Goal: Task Accomplishment & Management: Manage account settings

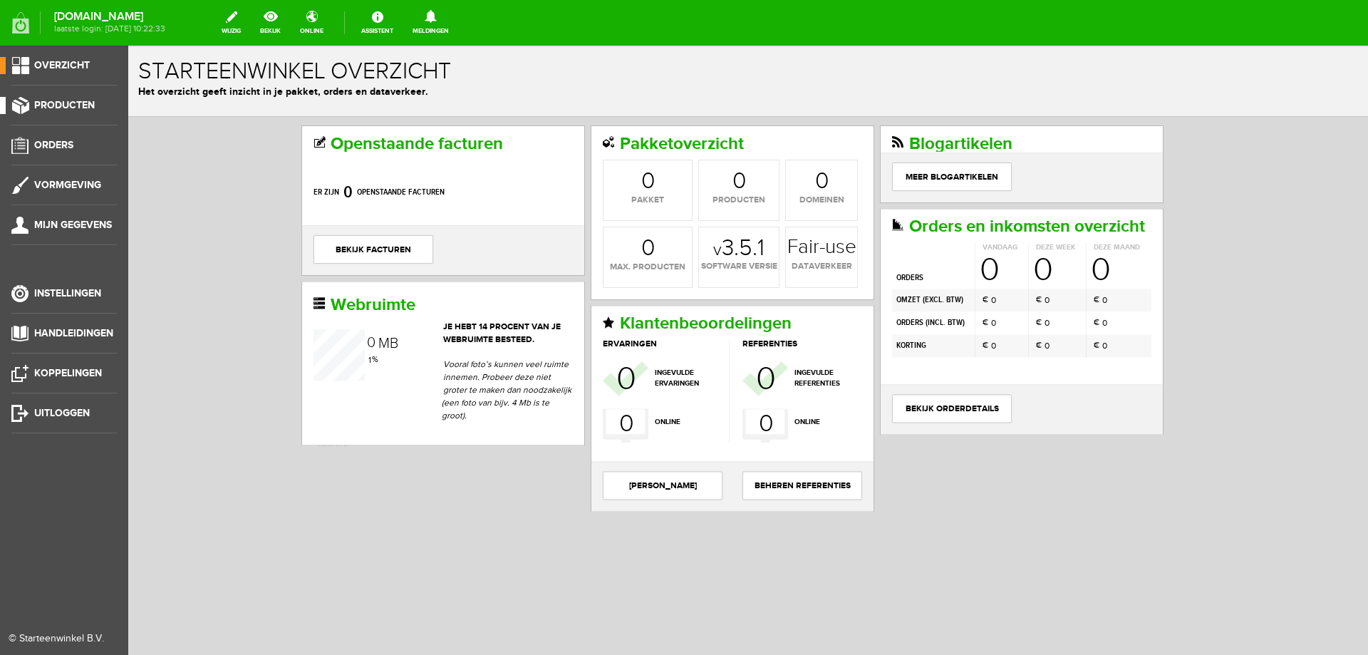
click at [69, 108] on span "Producten" at bounding box center [64, 105] width 61 height 12
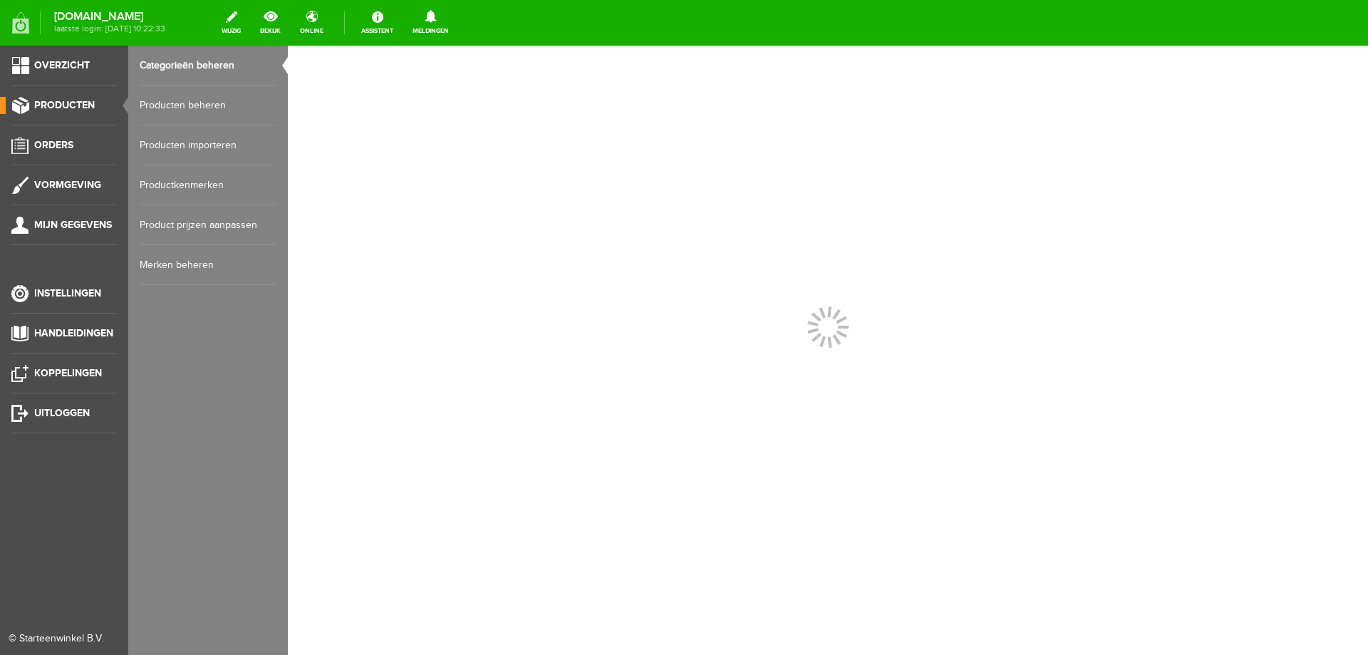
click at [173, 104] on link "Producten beheren" at bounding box center [208, 105] width 137 height 40
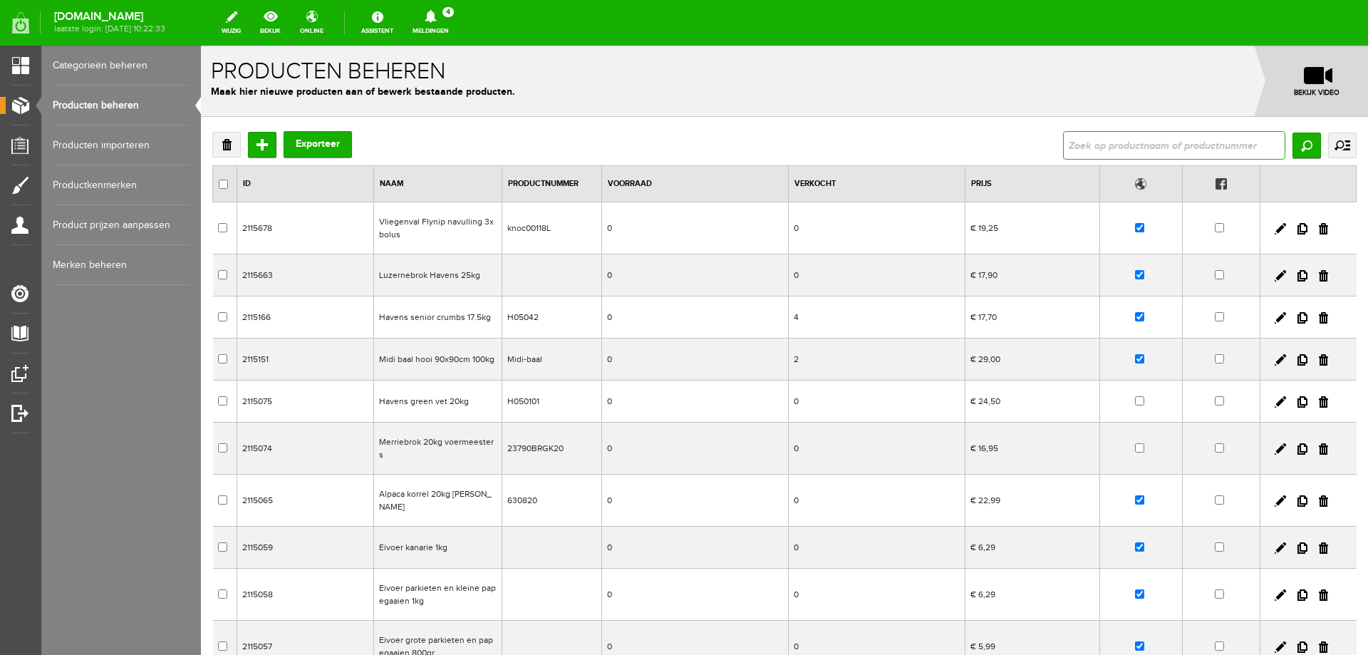
click at [1151, 151] on input "text" at bounding box center [1174, 145] width 222 height 28
type input "multimix"
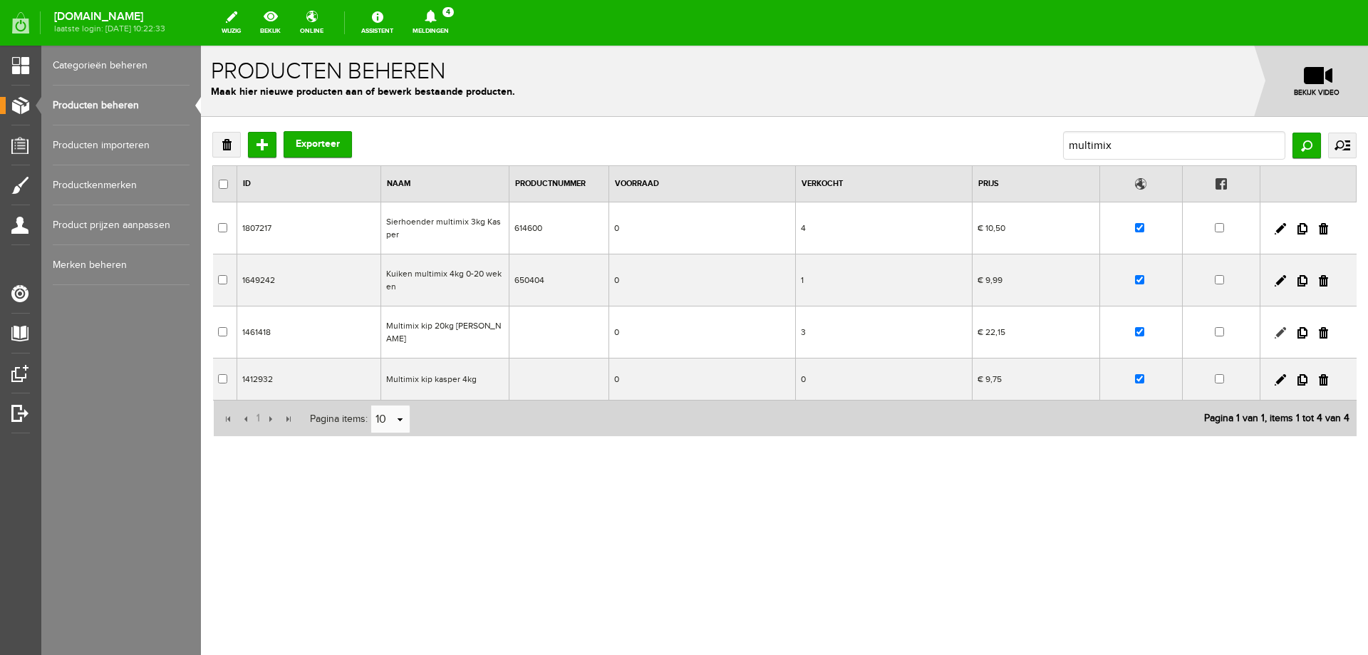
click at [1279, 327] on link at bounding box center [1279, 332] width 11 height 11
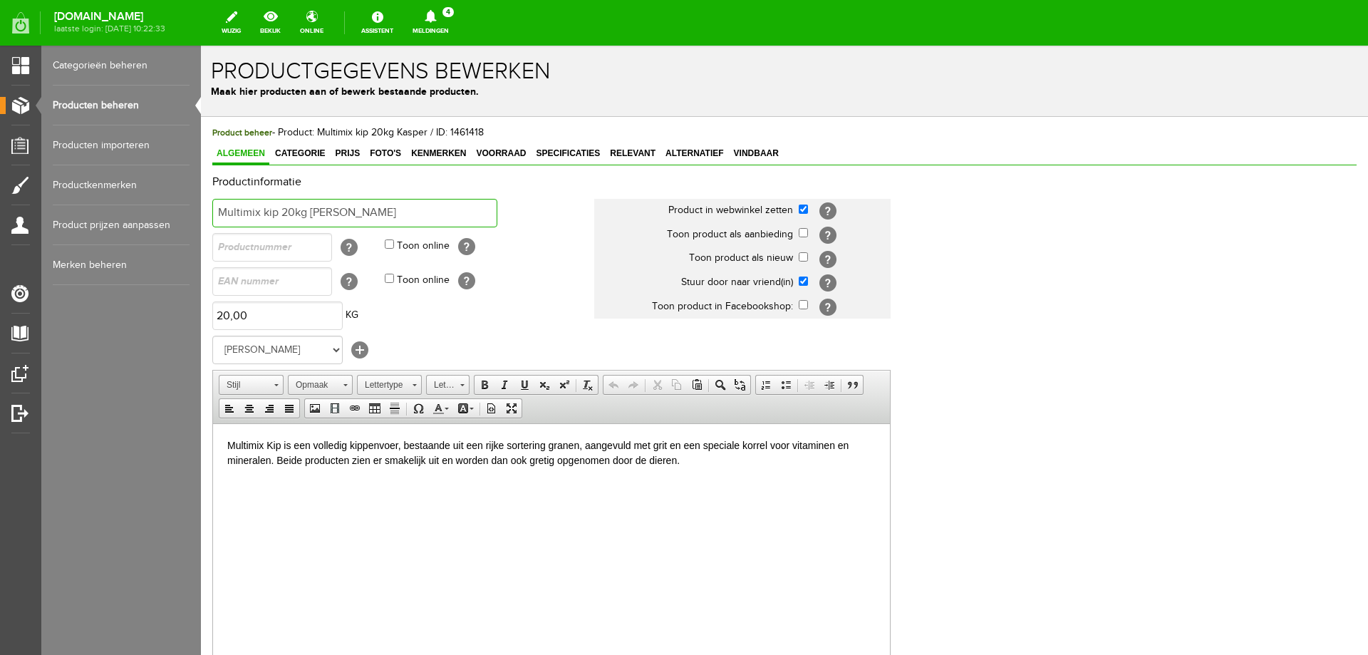
drag, startPoint x: 360, startPoint y: 214, endPoint x: 373, endPoint y: 249, distance: 36.5
click at [201, 204] on html "x Productgegevens bewerken Maak hier producten aan of bewerk bestaande producte…" at bounding box center [784, 350] width 1167 height 609
paste input "GOLD-4 MIX KIP 20KG COUNTRY`S BEST"
click at [229, 214] on input "GOLD-4 MIX KIP 20KG COUNTRY`S BEST" at bounding box center [354, 213] width 285 height 28
type input "Gold-4 mix kip 20kg multimix"
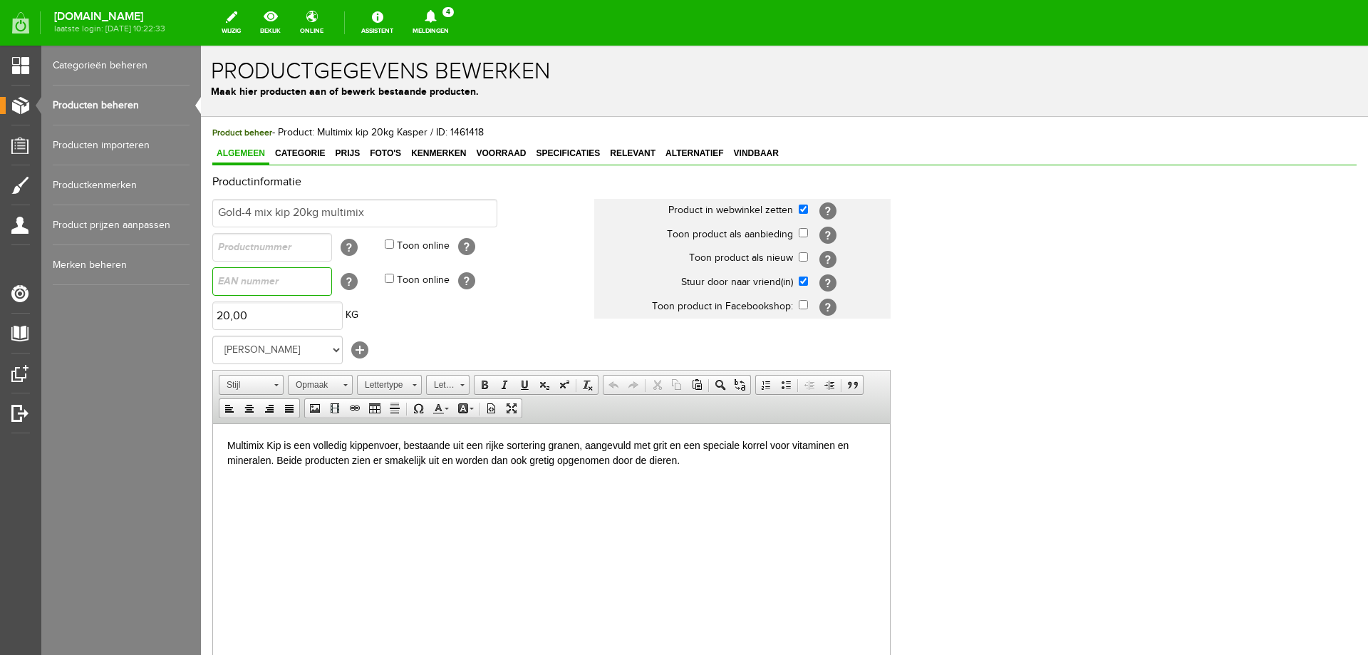
click at [239, 281] on input "text" at bounding box center [272, 281] width 120 height 28
type input "5410340510117"
click at [333, 352] on select "Geen merk Agrifirm Agruniek AKO Bayer Barenbrug Beaphar Beyers Bison Bleko BSI …" at bounding box center [277, 349] width 130 height 28
select select "143515"
click at [212, 335] on select "Geen merk Agrifirm Agruniek AKO Bayer Barenbrug Beaphar Beyers Bison Bleko BSI …" at bounding box center [277, 349] width 130 height 28
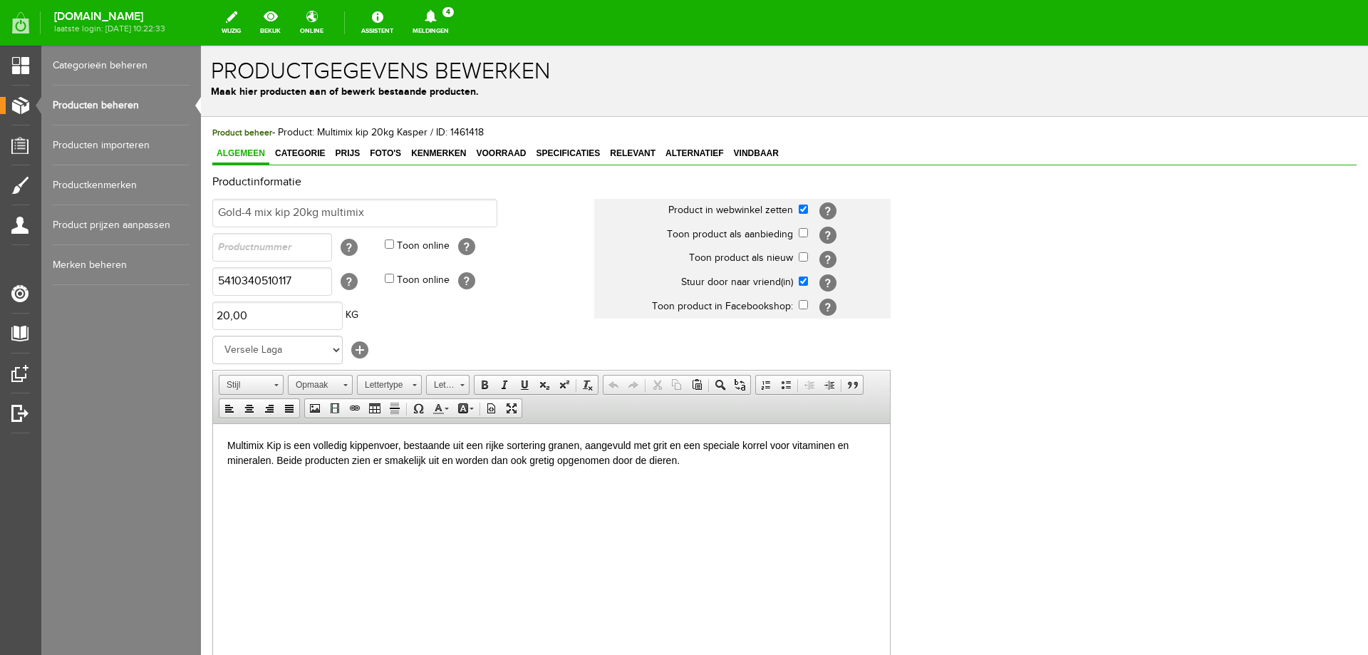
click at [236, 481] on html "Multimix Kip is een volledig kippenvoer, bestaande uit een rijke sortering gran…" at bounding box center [551, 452] width 677 height 58
click at [294, 155] on span "Categorie" at bounding box center [300, 153] width 58 height 10
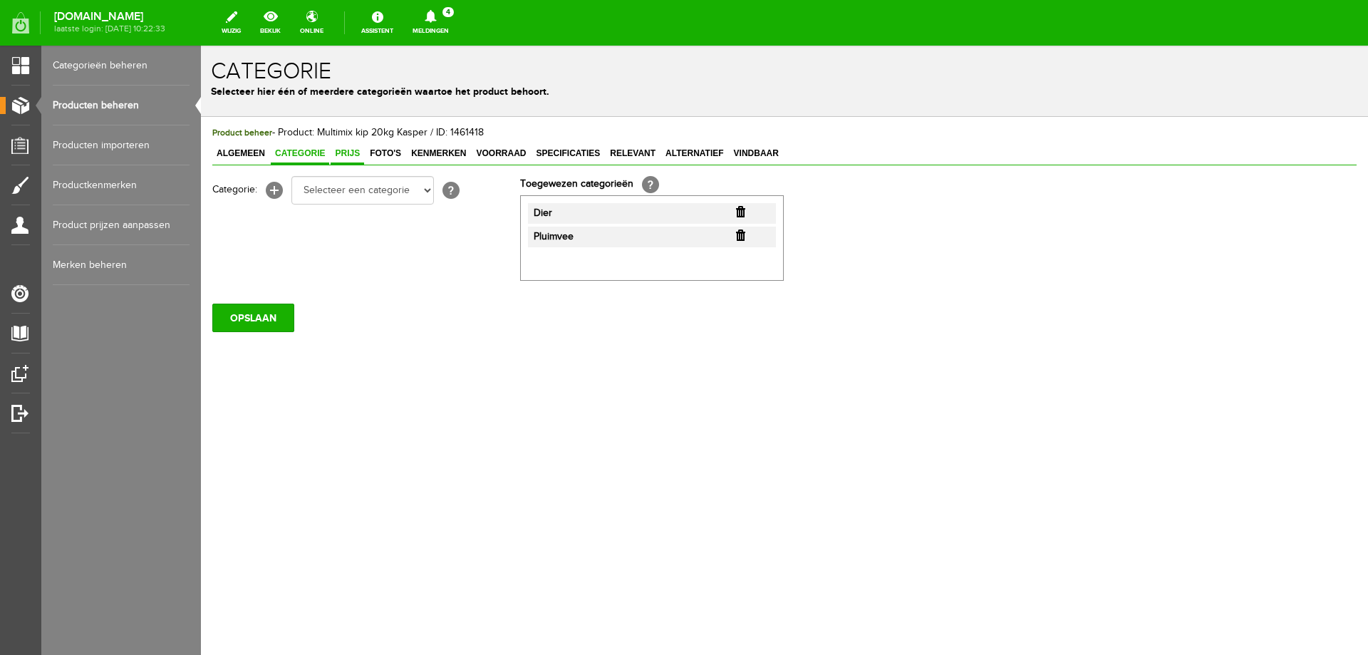
click at [340, 153] on span "Prijs" at bounding box center [346, 153] width 33 height 10
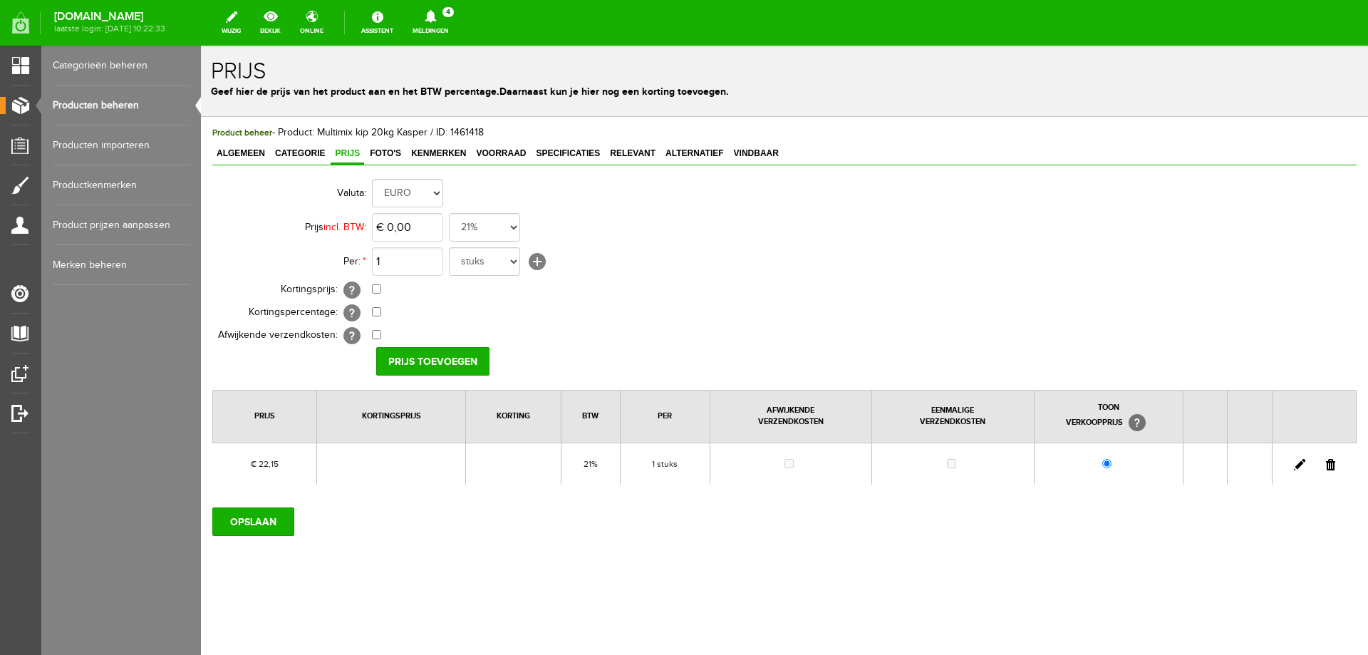
click at [1297, 464] on link at bounding box center [1298, 464] width 11 height 11
click at [390, 230] on input "22,15" at bounding box center [407, 227] width 71 height 28
type input "€ 19,95"
click at [439, 362] on input "[PERSON_NAME]" at bounding box center [427, 361] width 103 height 28
click at [245, 531] on input "OPSLAAN" at bounding box center [253, 521] width 82 height 28
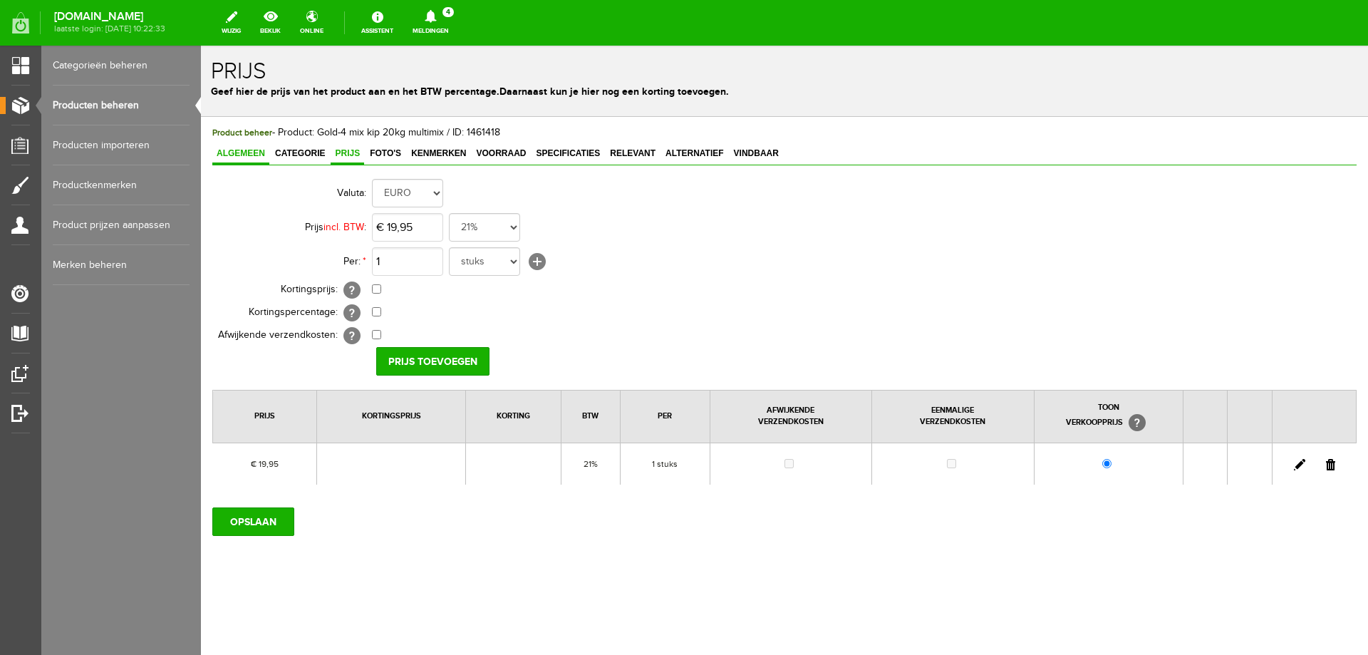
click at [249, 160] on link "Algemeen" at bounding box center [240, 154] width 57 height 21
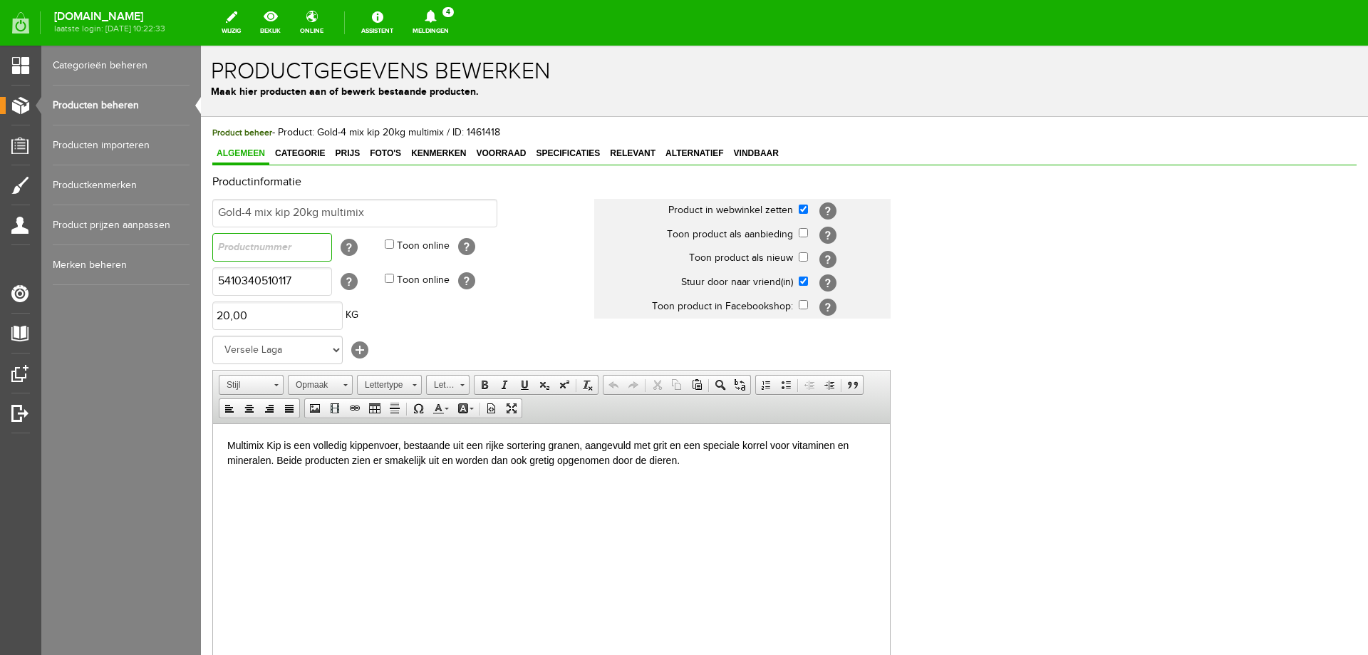
click at [296, 252] on input "text" at bounding box center [272, 247] width 120 height 28
type input "451011"
click at [697, 477] on html "Multimix Kip is een volledig kippenvoer, bestaande uit een rijke sortering gran…" at bounding box center [551, 452] width 677 height 58
paste body
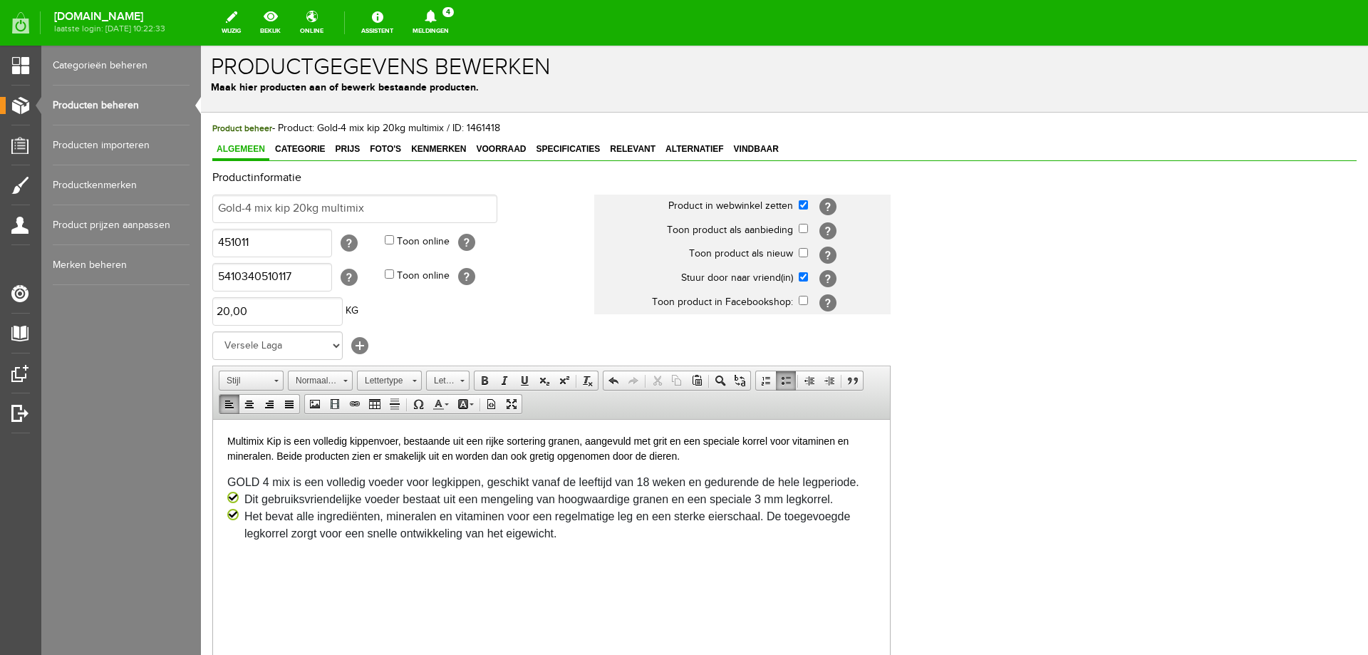
click at [244, 494] on div "Dit gebruiksvriendelijke voeder bestaat uit een mengeling van hoogwaardige gran…" at bounding box center [538, 498] width 588 height 17
click at [246, 518] on div "Het bevat alle ingrediënten, mineralen en vitaminen voor een regelmatige leg en…" at bounding box center [559, 524] width 631 height 34
click at [687, 459] on p "Multimix Kip is een volledig kippenvoer, bestaande uit een rijke sortering gran…" at bounding box center [551, 448] width 648 height 30
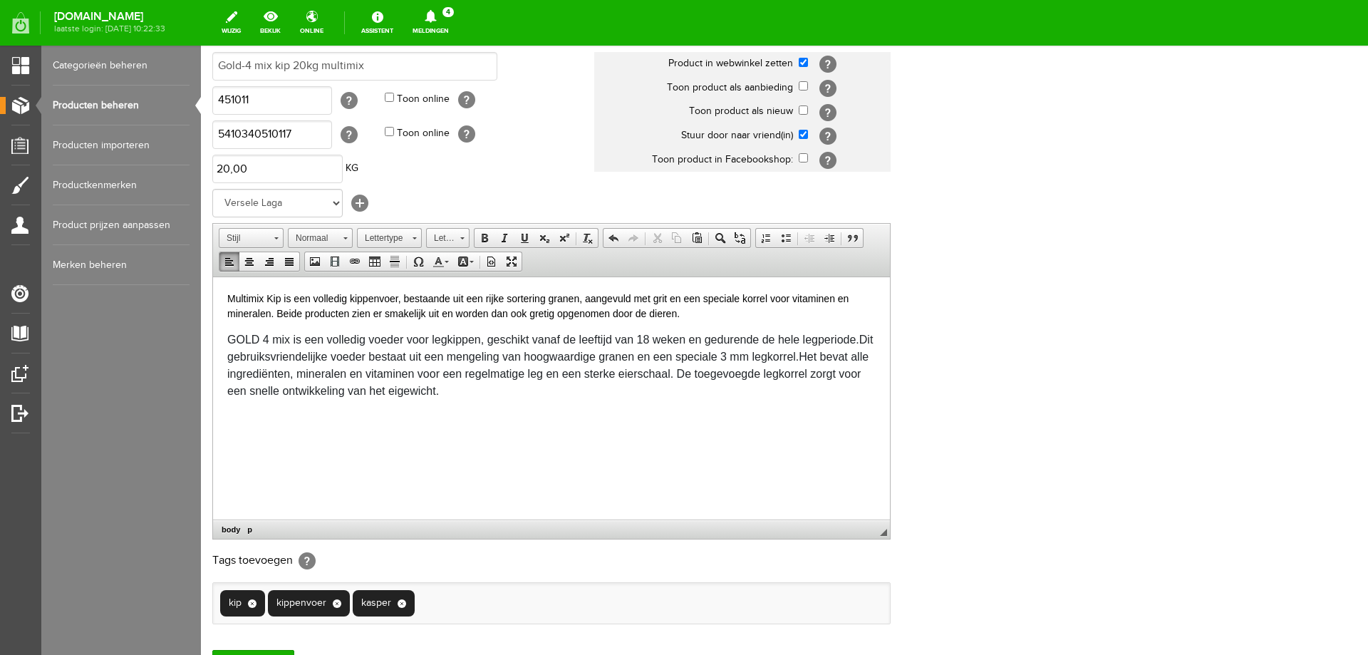
scroll to position [218, 0]
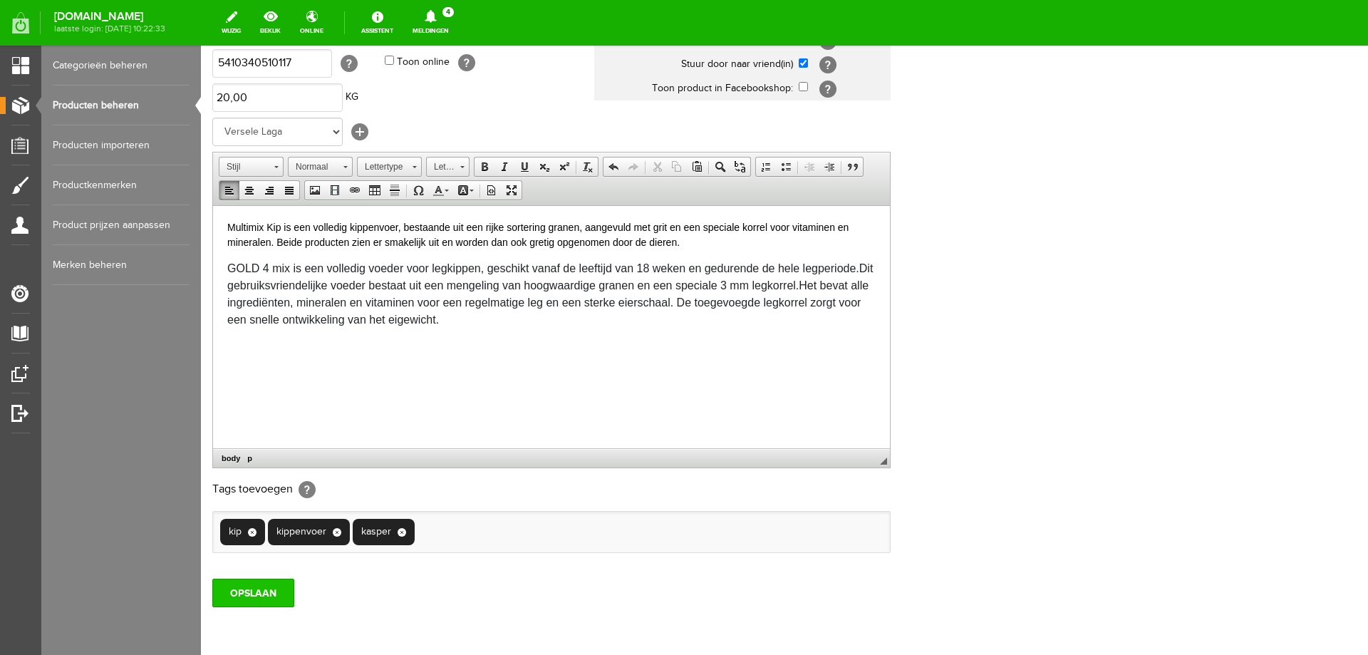
click at [254, 591] on input "OPSLAAN" at bounding box center [253, 592] width 82 height 28
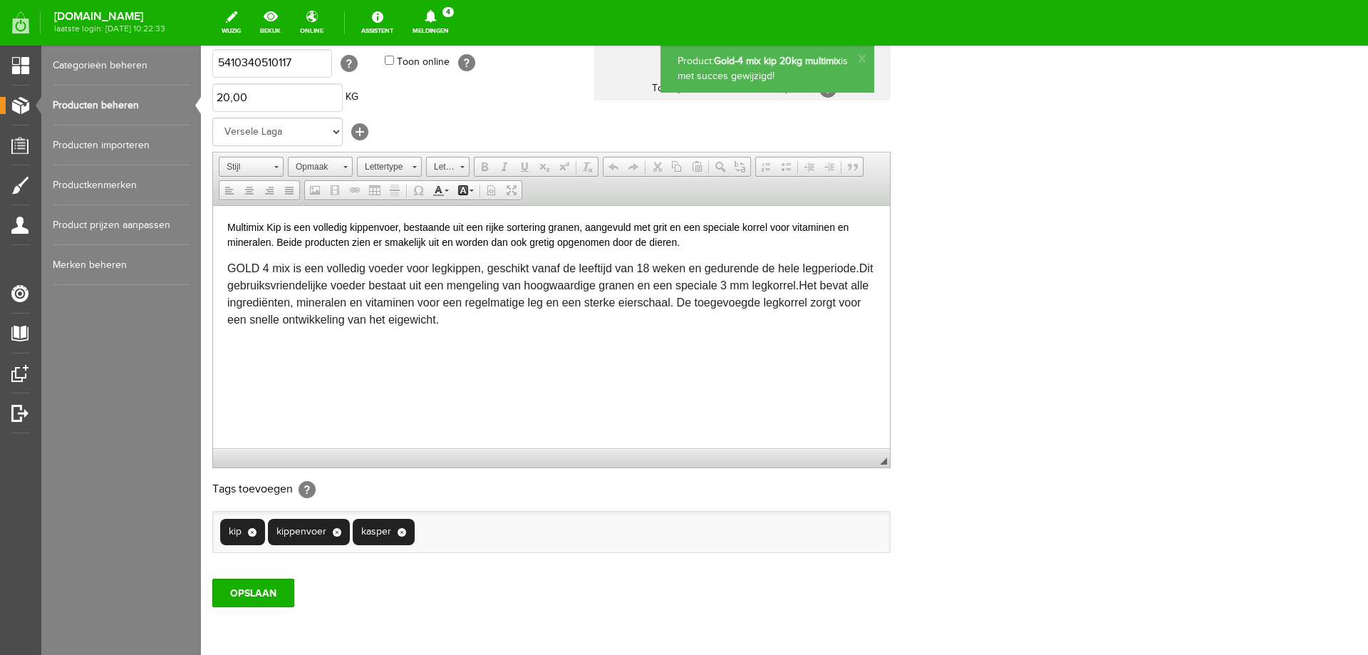
scroll to position [0, 0]
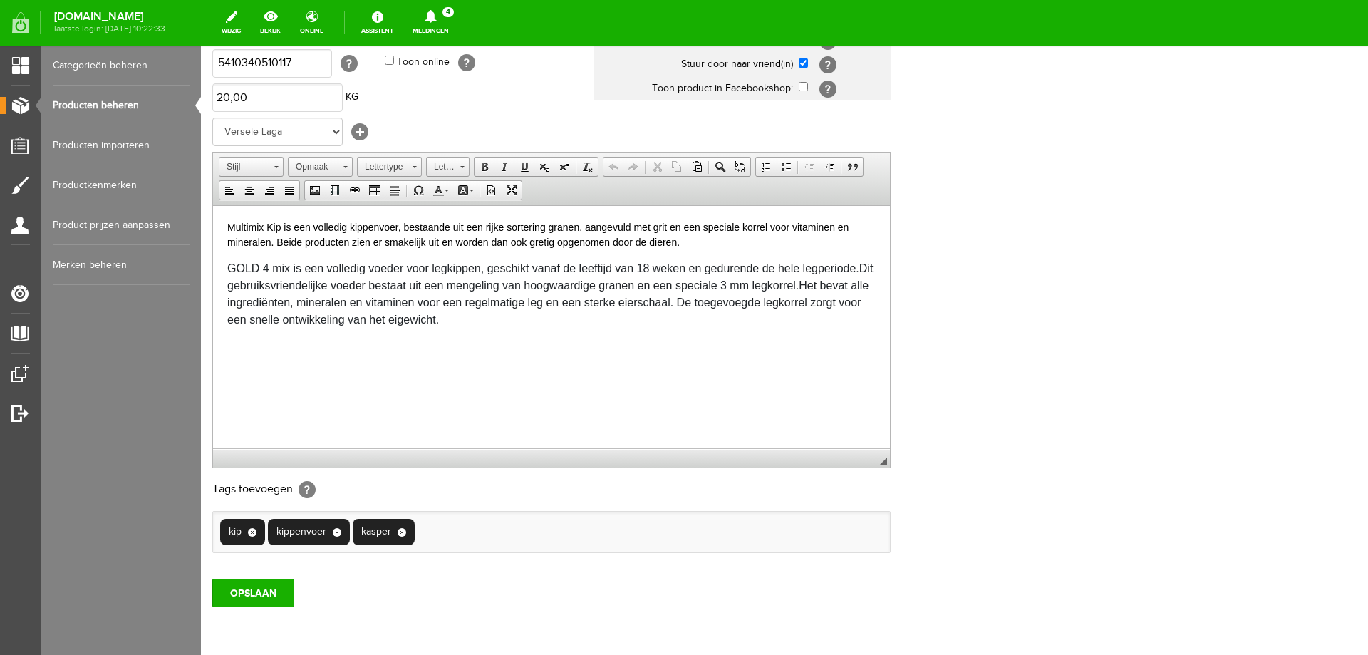
click at [860, 267] on div "GOLD 4 mix is een volledig voeder voor legkippen, geschikt vanaf de leeftijd va…" at bounding box center [551, 293] width 648 height 68
click at [818, 281] on div "GOLD 4 mix is een volledig voeder voor legkippen, geschikt vanaf de leeftijd va…" at bounding box center [551, 293] width 648 height 68
click at [538, 321] on div "GOLD 4 mix is een volledig voeder voor legkippen, geschikt vanaf de leeftijd va…" at bounding box center [551, 293] width 648 height 68
click at [551, 323] on div "GOLD 4 mix is een volledig voeder voor legkippen, geschikt vanaf de leeftijd va…" at bounding box center [551, 293] width 648 height 68
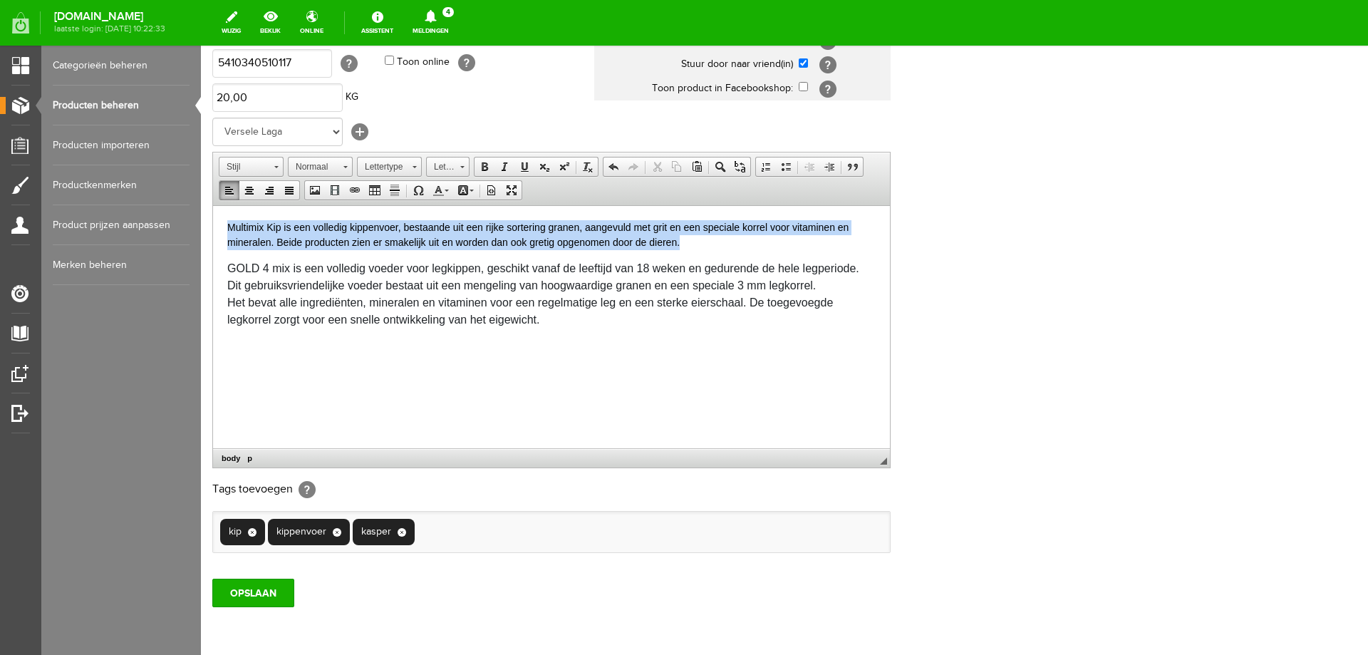
drag, startPoint x: 224, startPoint y: 225, endPoint x: 697, endPoint y: 246, distance: 472.7
click at [697, 246] on html "Multimix Kip is een volledig kippenvoer, bestaande uit een rijke sortering gran…" at bounding box center [551, 283] width 677 height 157
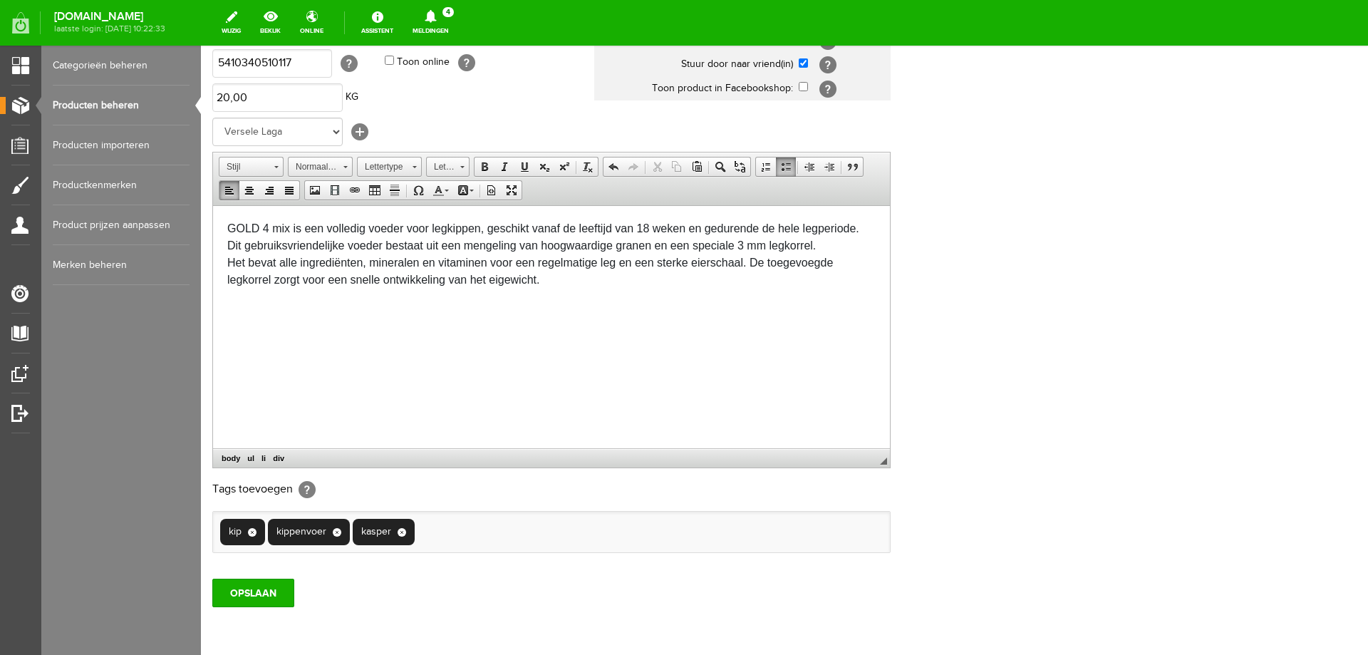
click at [543, 282] on div "GOLD 4 mix is een volledig voeder voor legkippen, geschikt vanaf de leeftijd va…" at bounding box center [551, 261] width 648 height 85
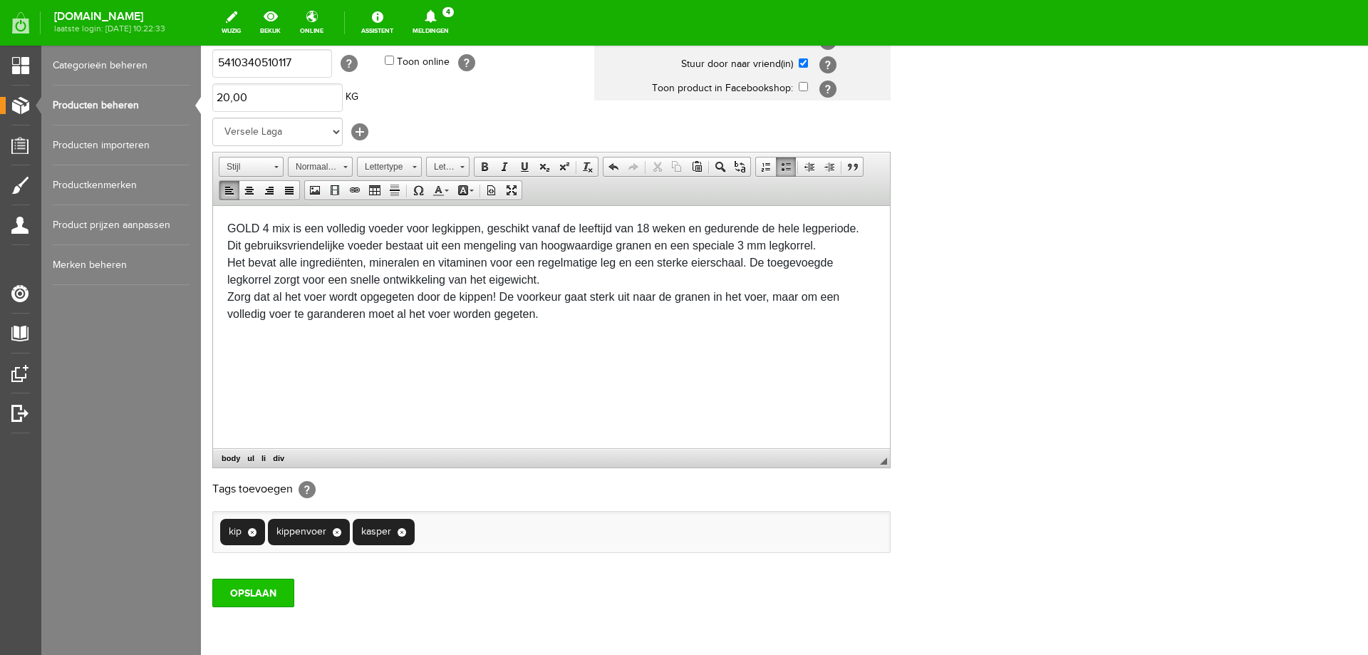
click at [280, 593] on input "OPSLAAN" at bounding box center [253, 592] width 82 height 28
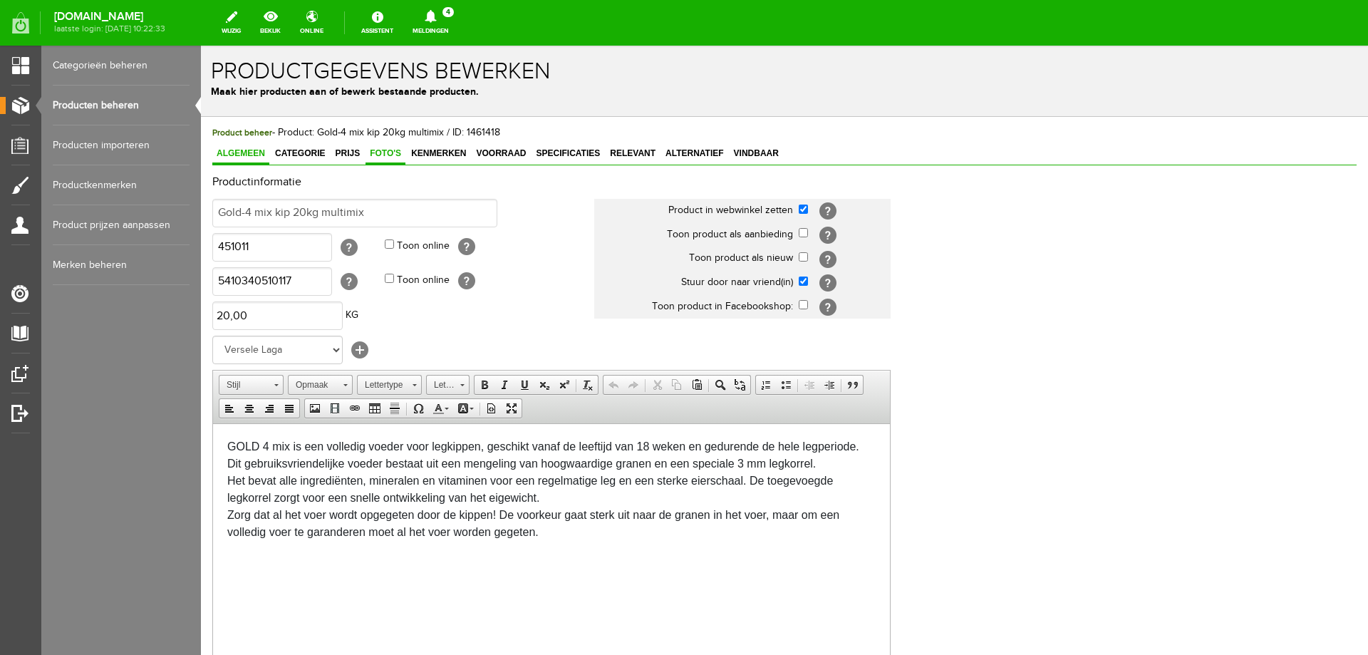
click at [391, 152] on span "Foto's" at bounding box center [385, 153] width 40 height 10
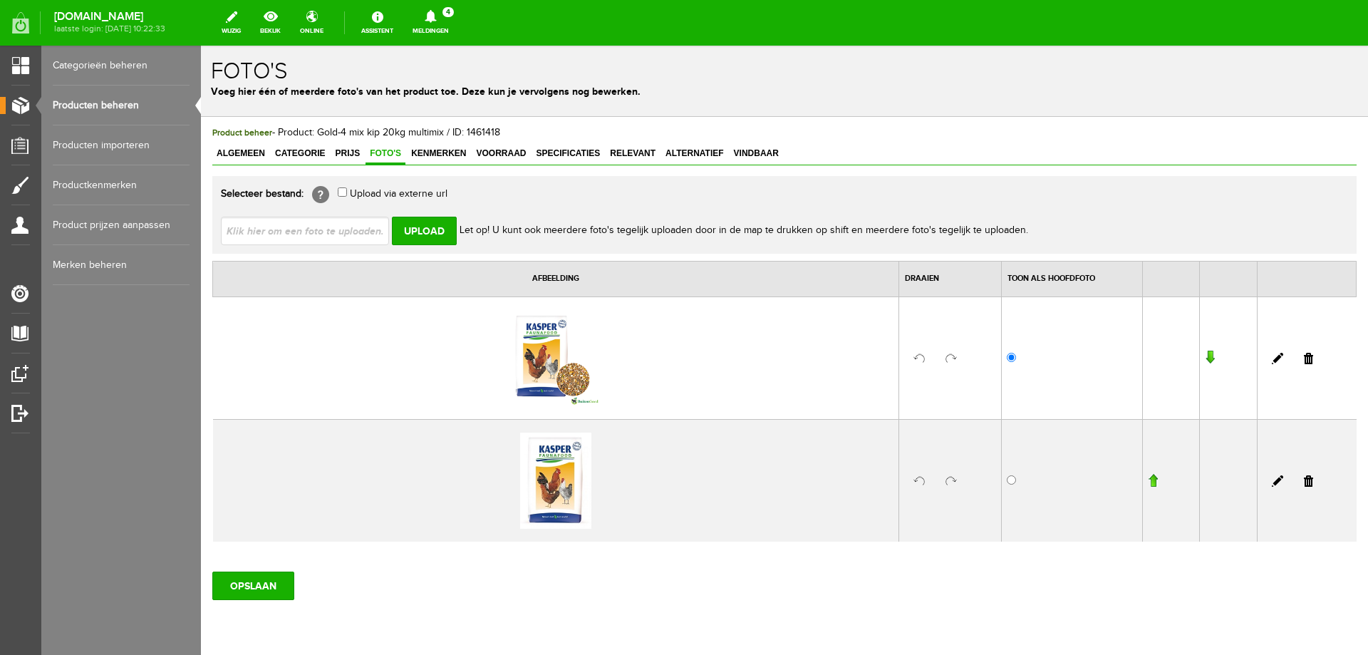
click at [346, 234] on input "file" at bounding box center [310, 230] width 179 height 27
type input "C:\fakepath\Gold 4 mix multimix.jpg"
type input "Gold 4 mix multimix.jpg"
click at [417, 231] on input "Upload" at bounding box center [424, 231] width 65 height 28
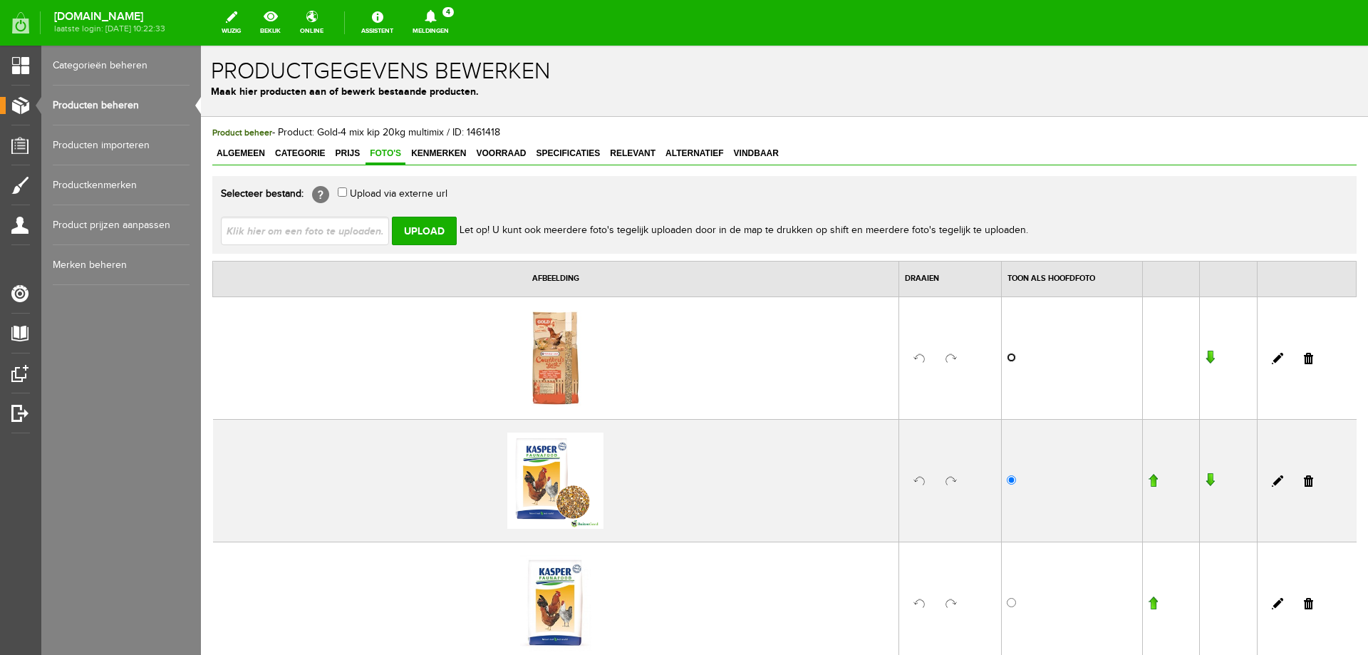
click at [1006, 358] on input "radio" at bounding box center [1010, 357] width 9 height 9
radio input "true"
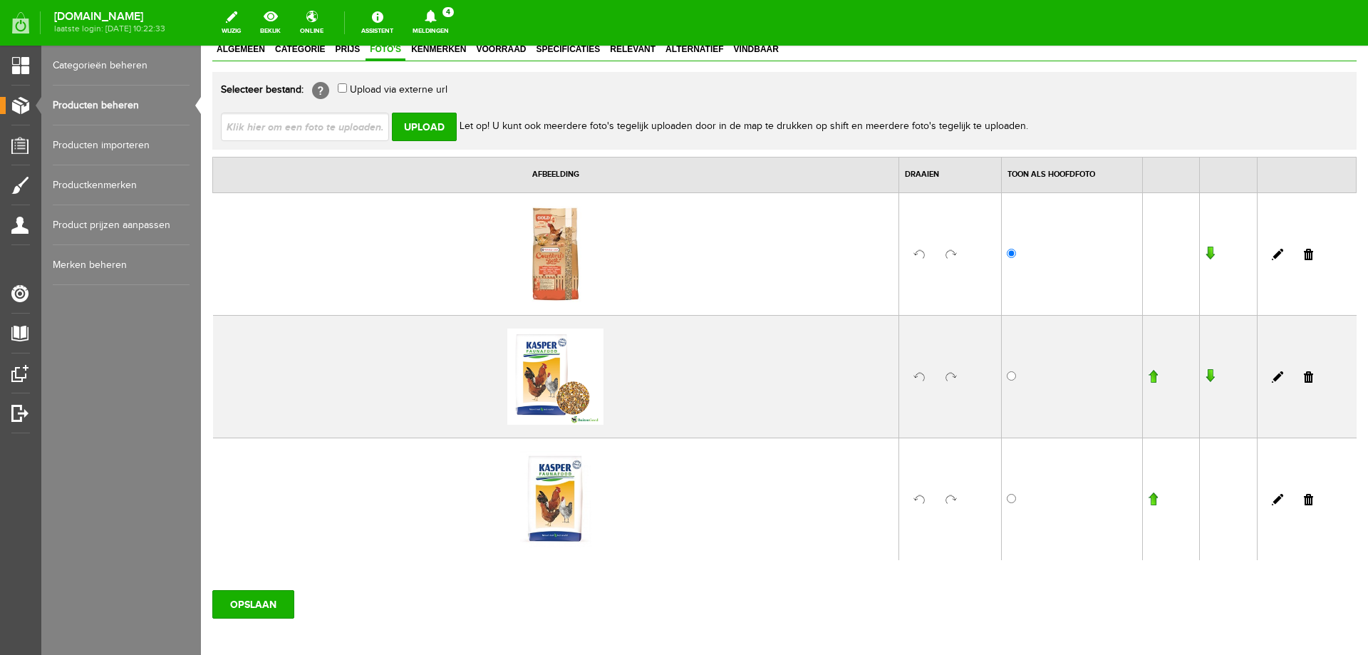
scroll to position [142, 0]
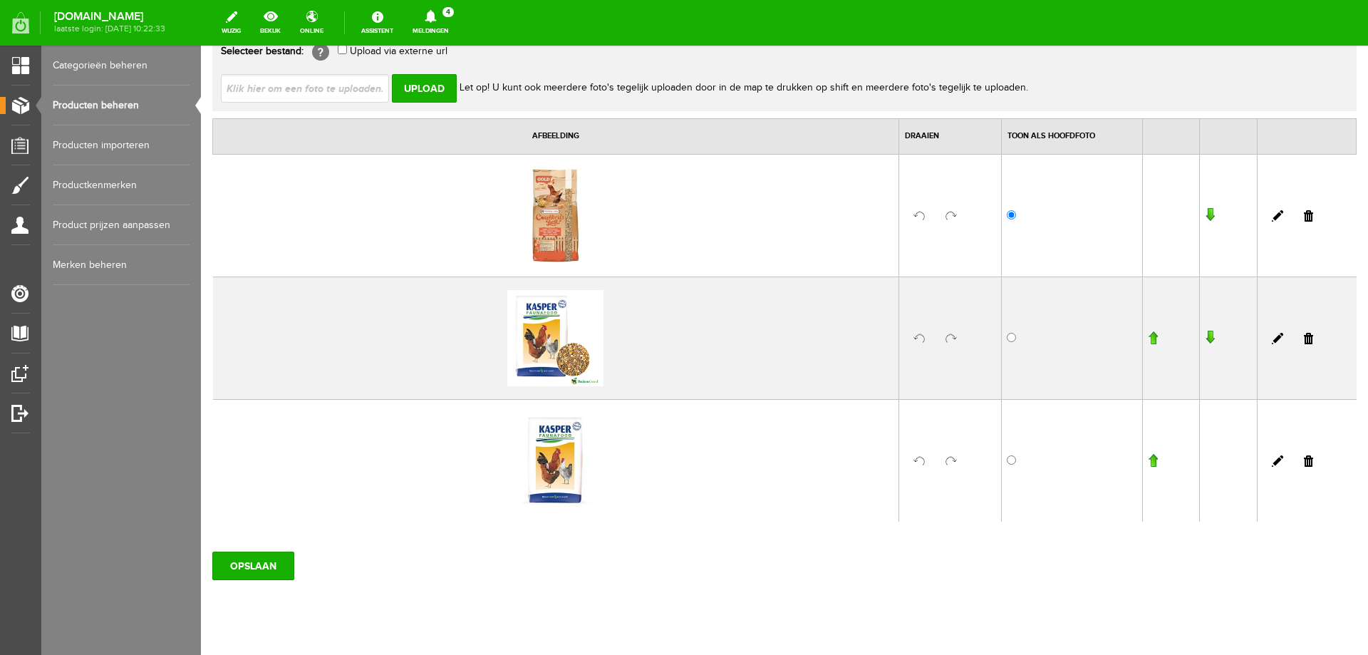
click at [1303, 460] on link at bounding box center [1307, 460] width 9 height 11
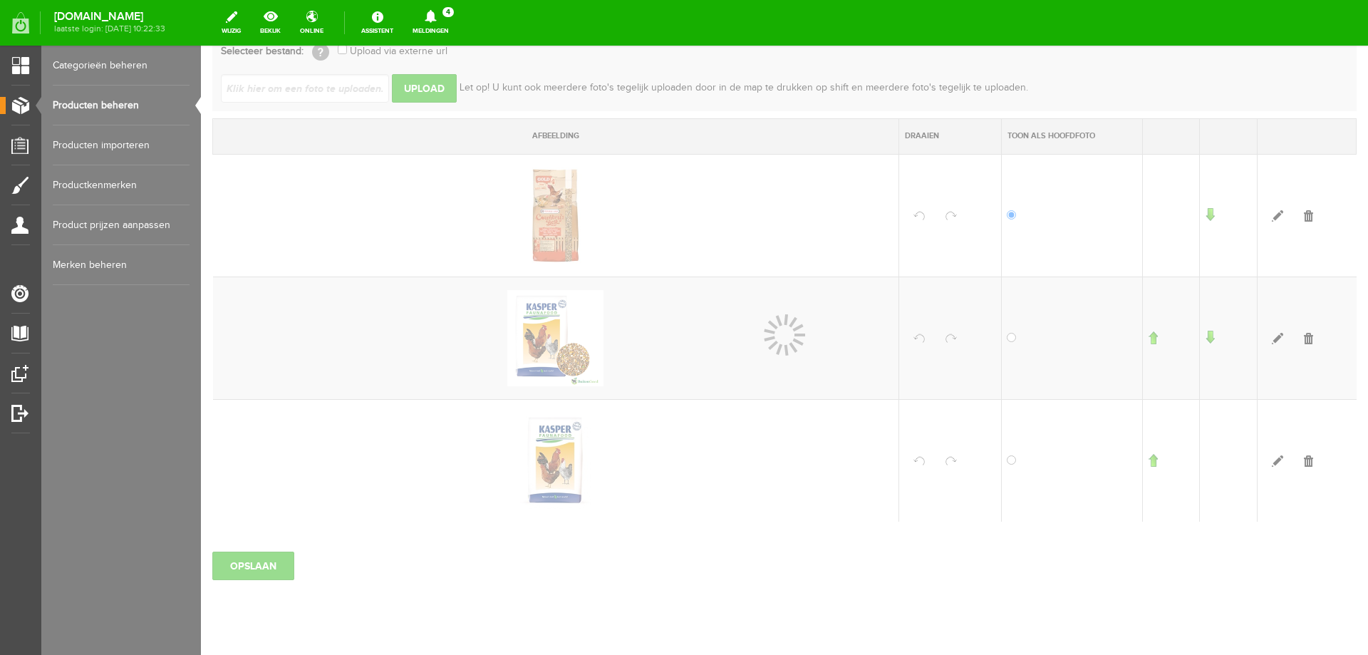
scroll to position [51, 0]
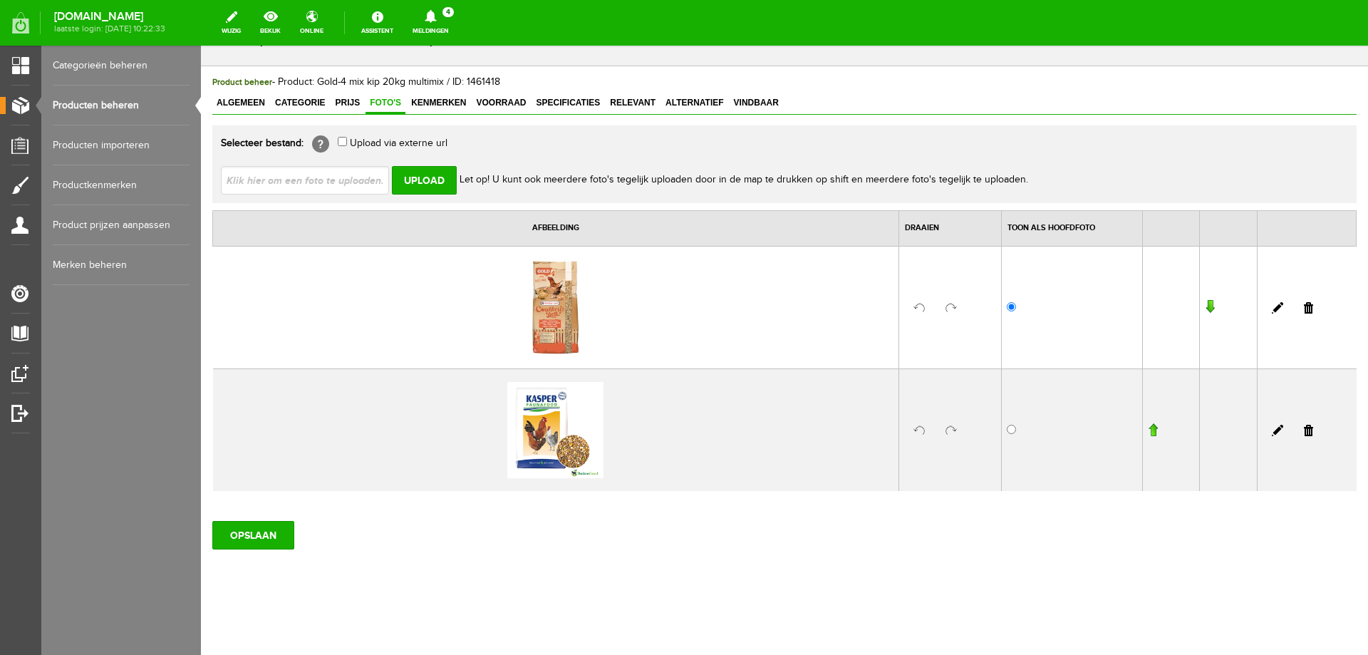
click at [1303, 429] on link at bounding box center [1307, 430] width 9 height 11
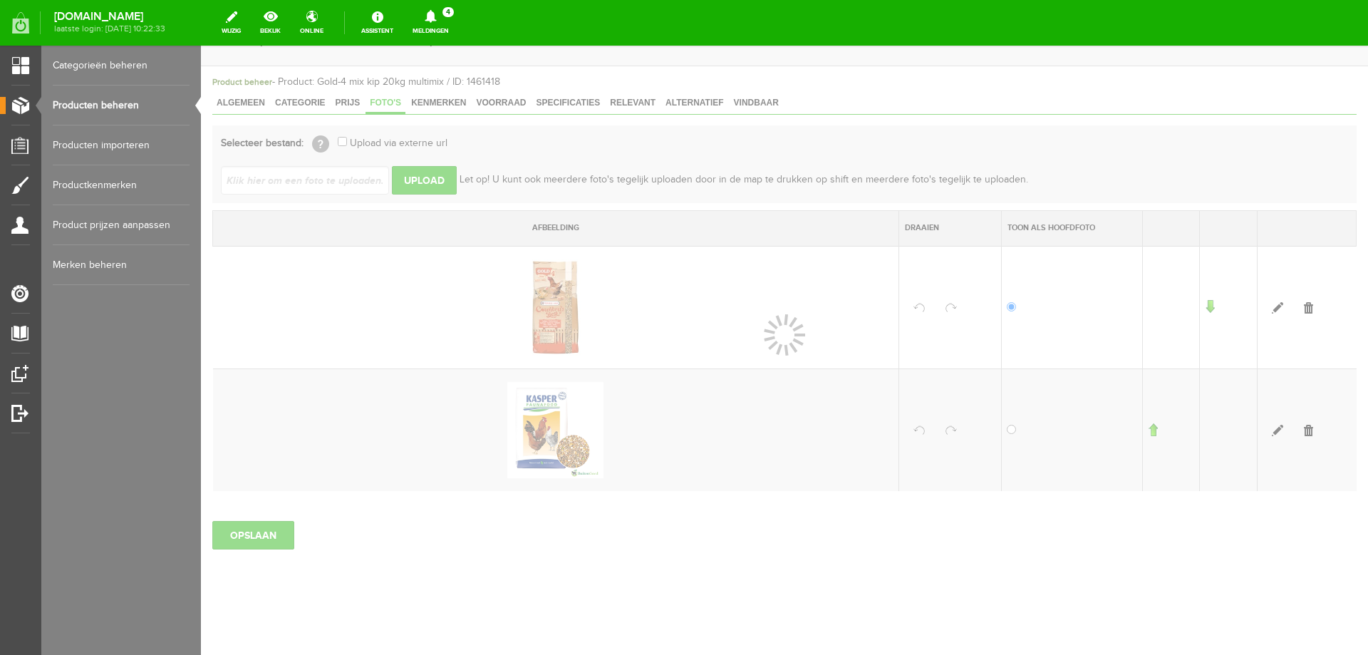
scroll to position [0, 0]
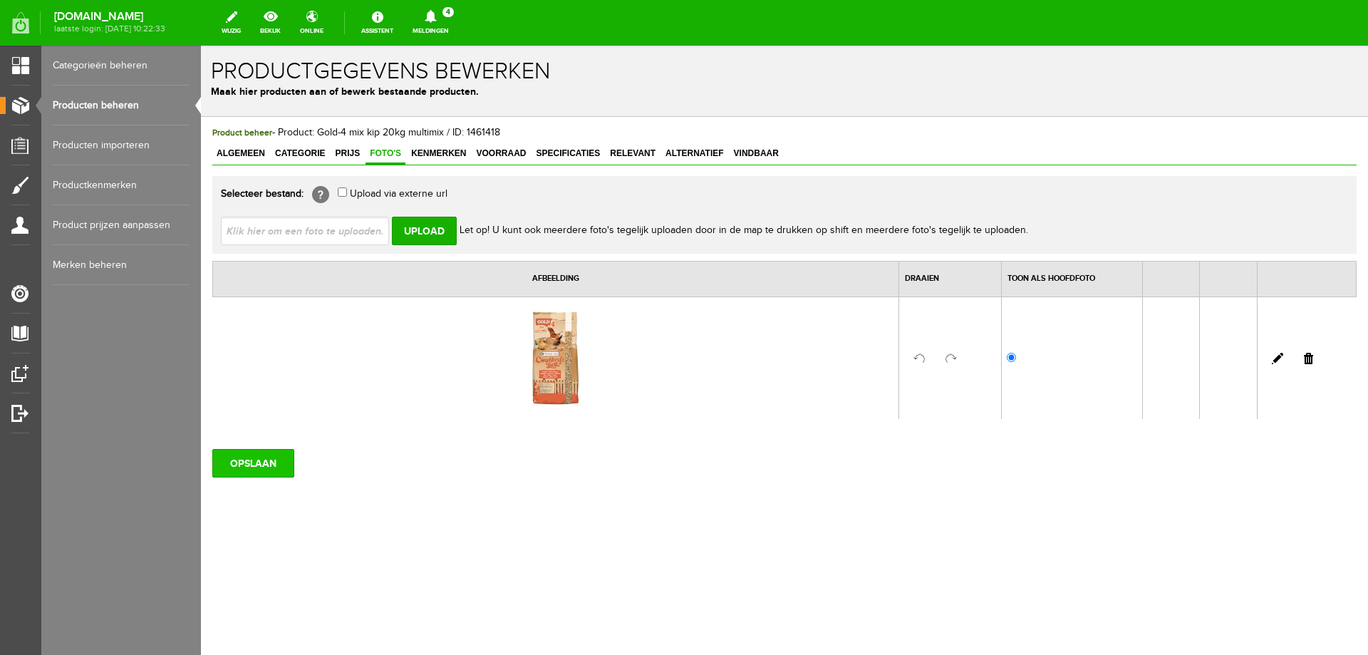
click at [245, 462] on input "OPSLAAN" at bounding box center [253, 463] width 82 height 28
click at [368, 228] on input "file" at bounding box center [310, 230] width 179 height 27
type input "C:\fakepath\gold 4 mix kippenvoer.png"
type input "gold 4 mix kippenvoer.png"
click at [435, 230] on input "Upload" at bounding box center [424, 231] width 65 height 28
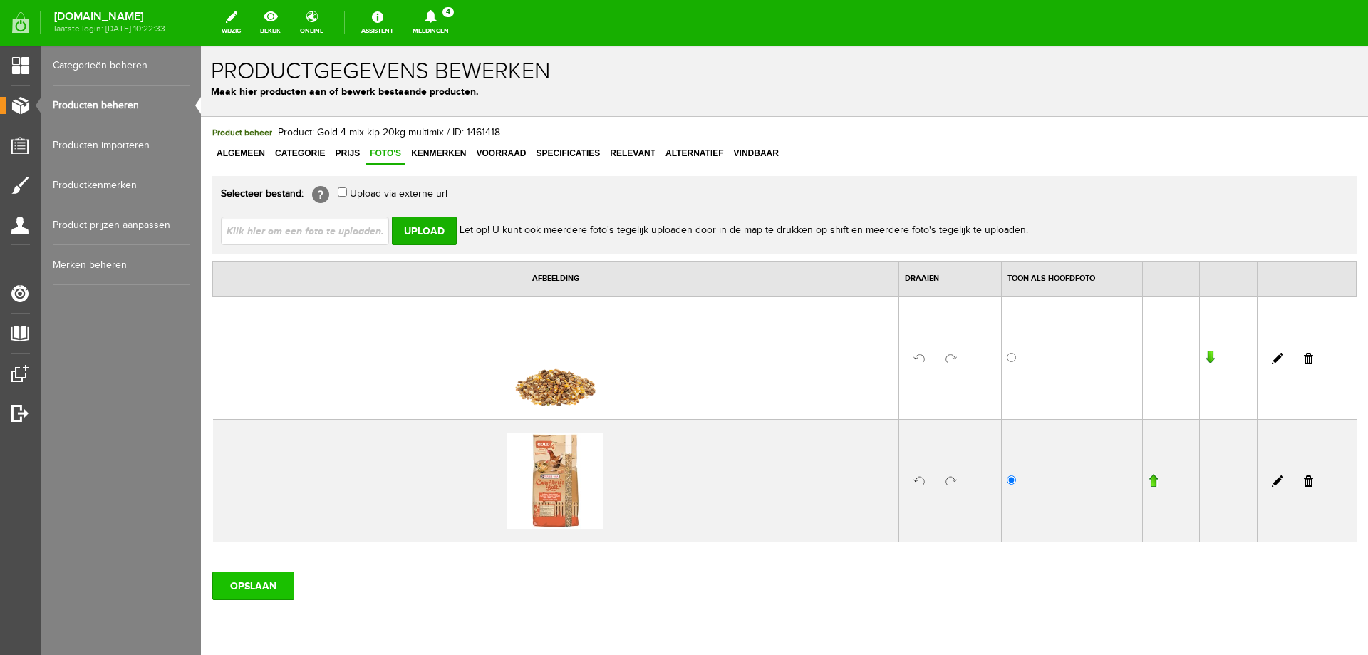
click at [272, 587] on input "OPSLAAN" at bounding box center [253, 585] width 82 height 28
click at [634, 156] on span "Relevant" at bounding box center [632, 153] width 54 height 10
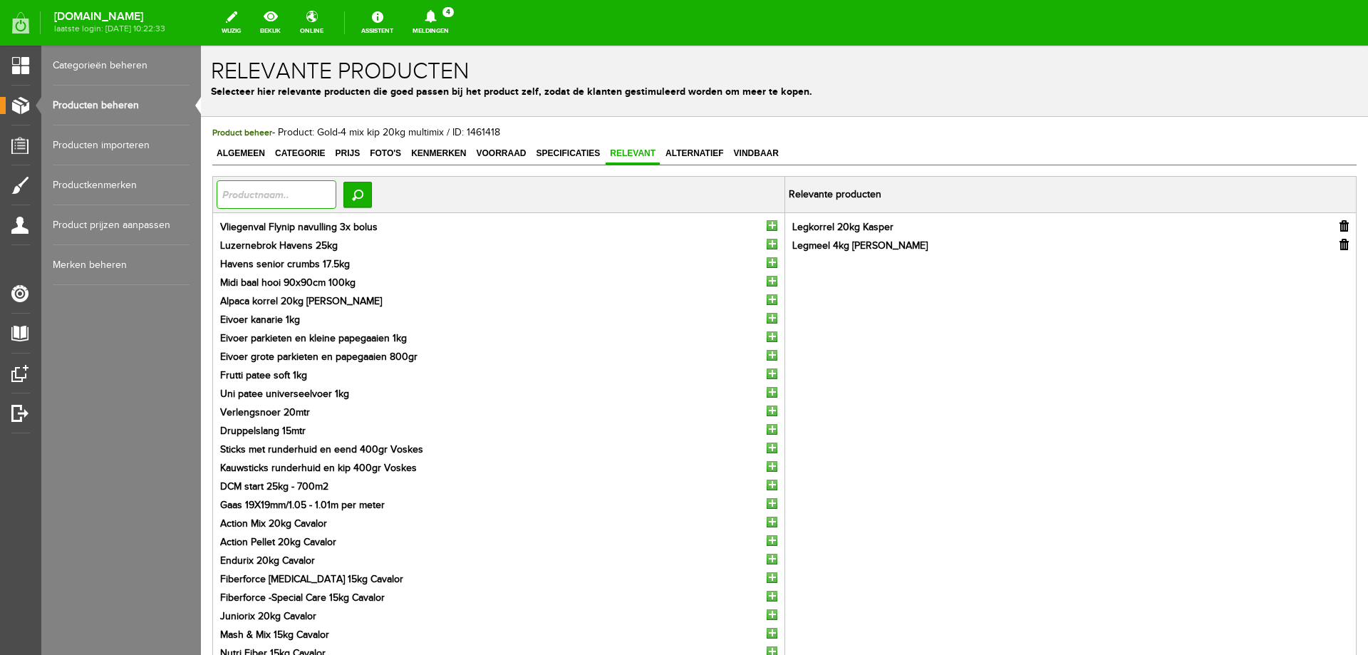
drag, startPoint x: 300, startPoint y: 197, endPoint x: 315, endPoint y: 190, distance: 16.6
click at [303, 194] on input "text" at bounding box center [277, 194] width 120 height 28
type input "grit"
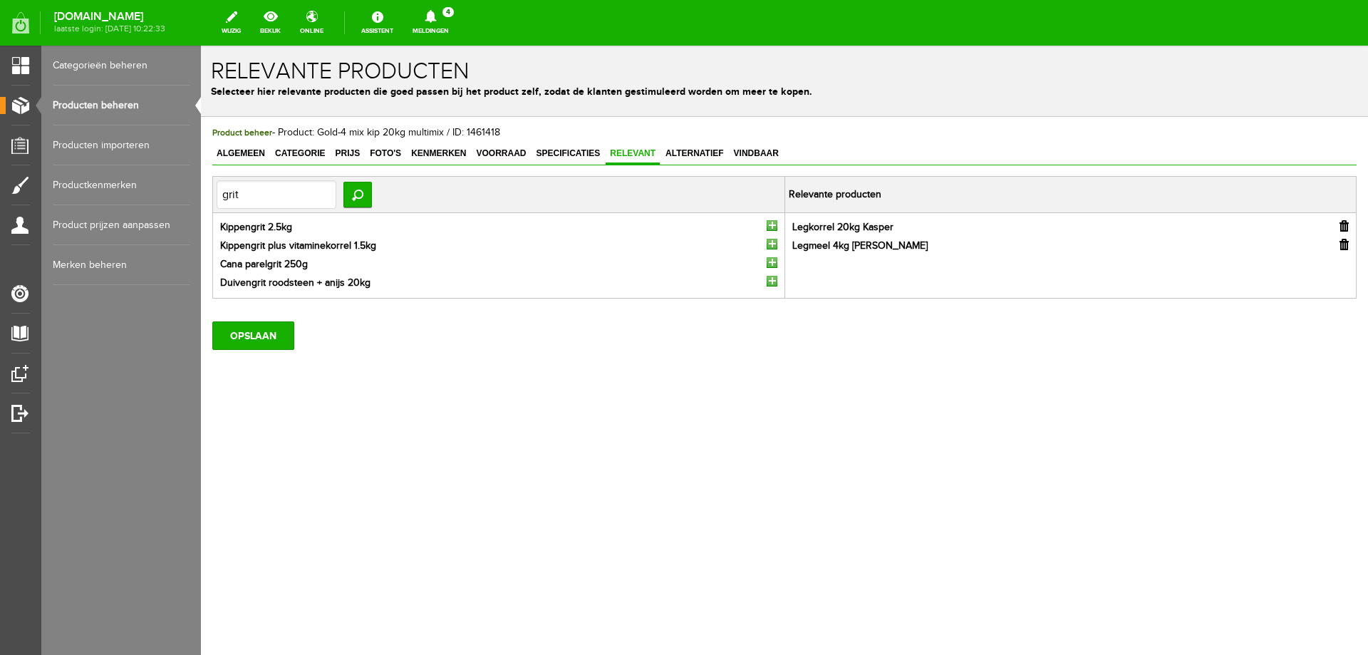
click at [771, 226] on input "button" at bounding box center [771, 225] width 11 height 11
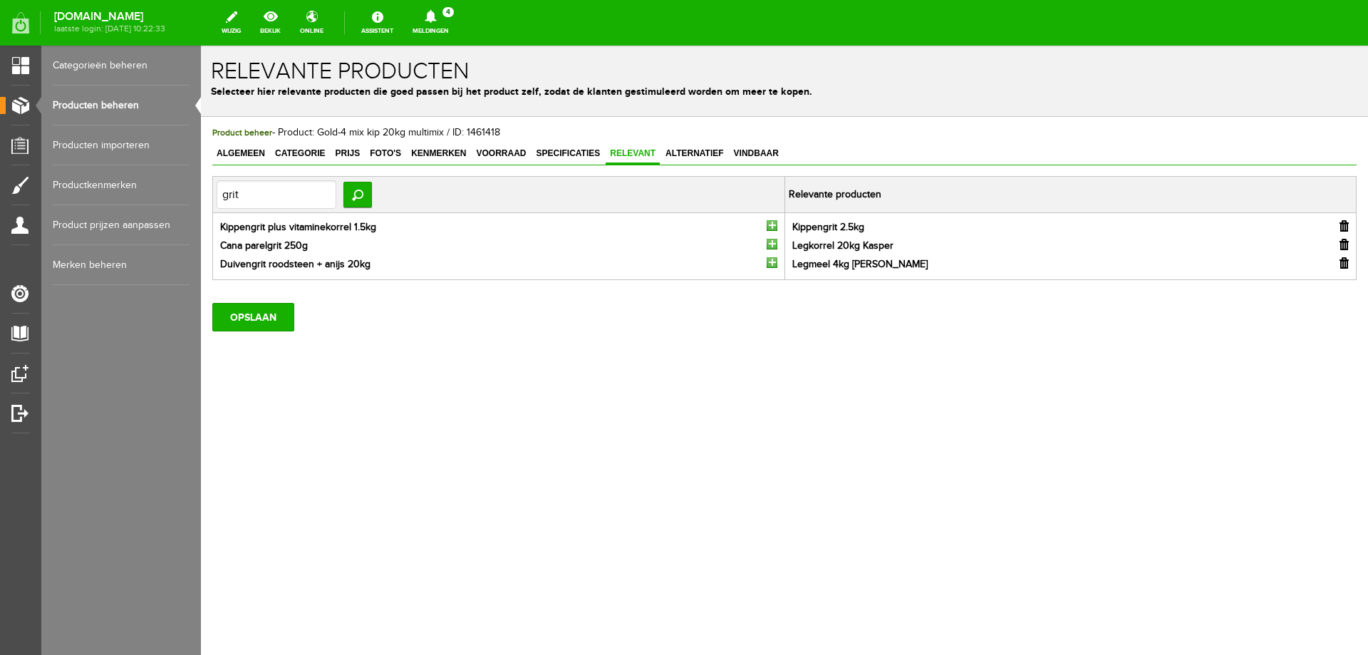
click at [771, 226] on input "button" at bounding box center [771, 225] width 11 height 11
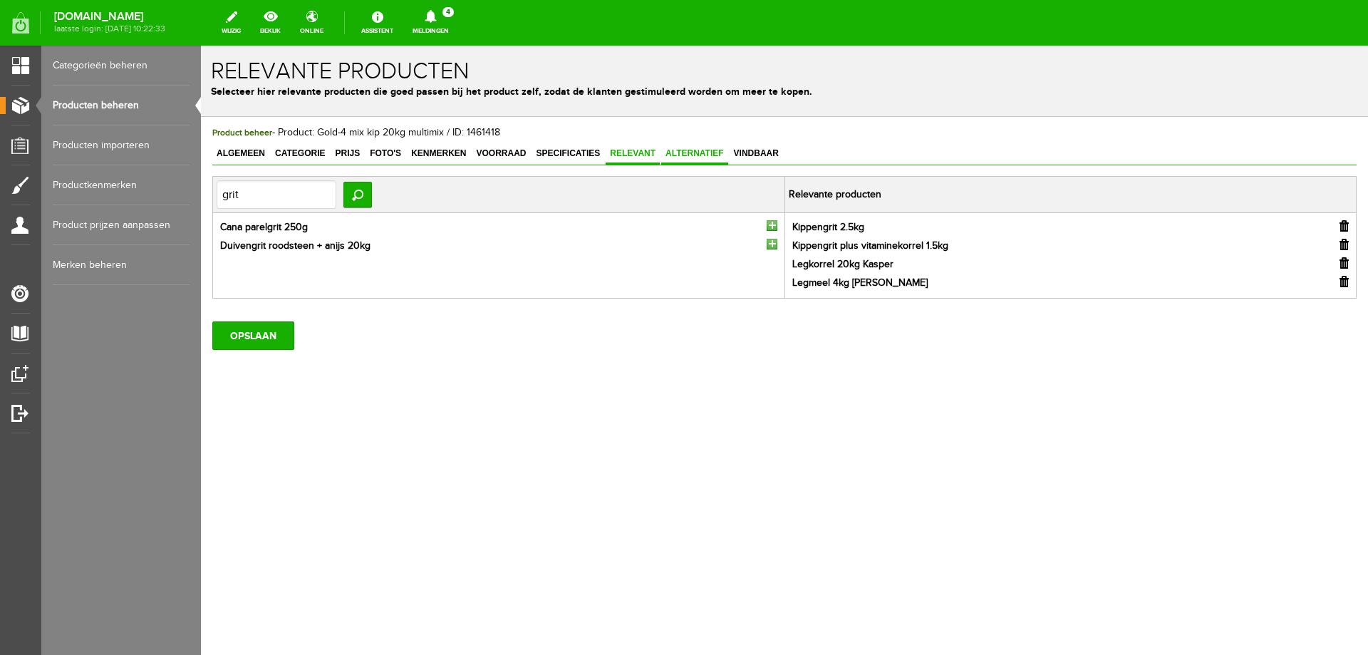
click at [680, 151] on span "Alternatief" at bounding box center [694, 153] width 67 height 10
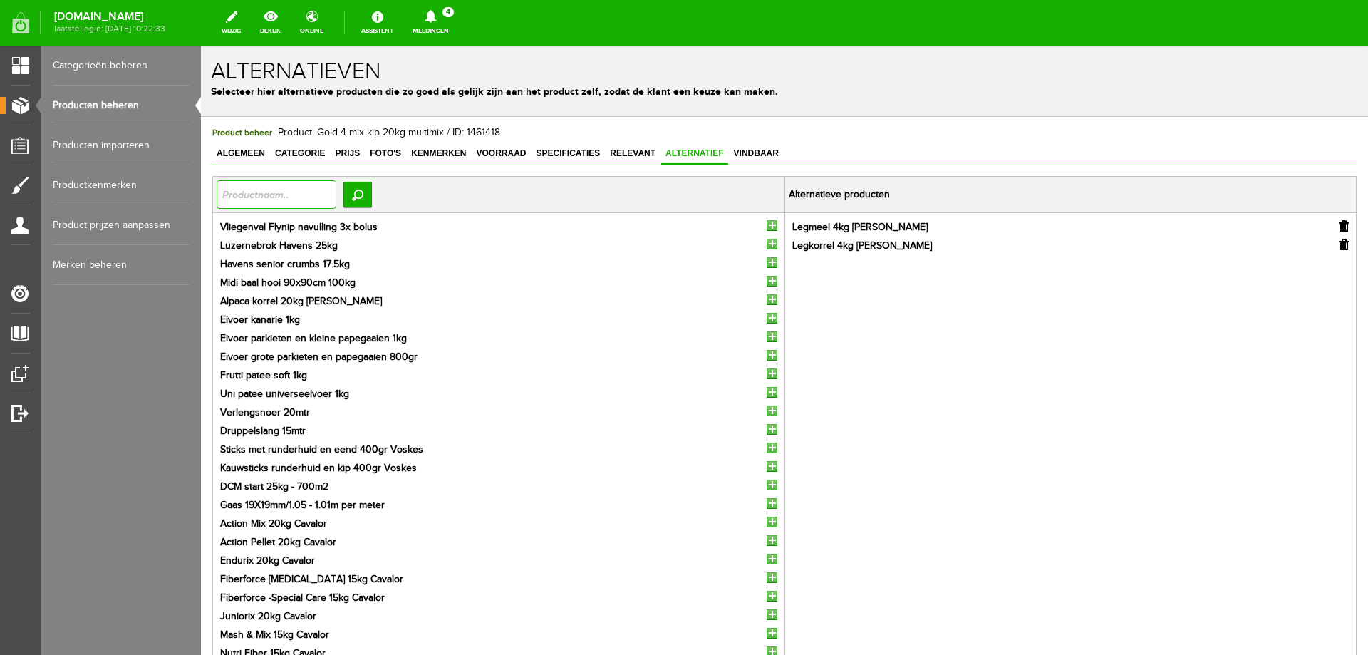
click at [317, 197] on input "text" at bounding box center [277, 194] width 120 height 28
type input "grit"
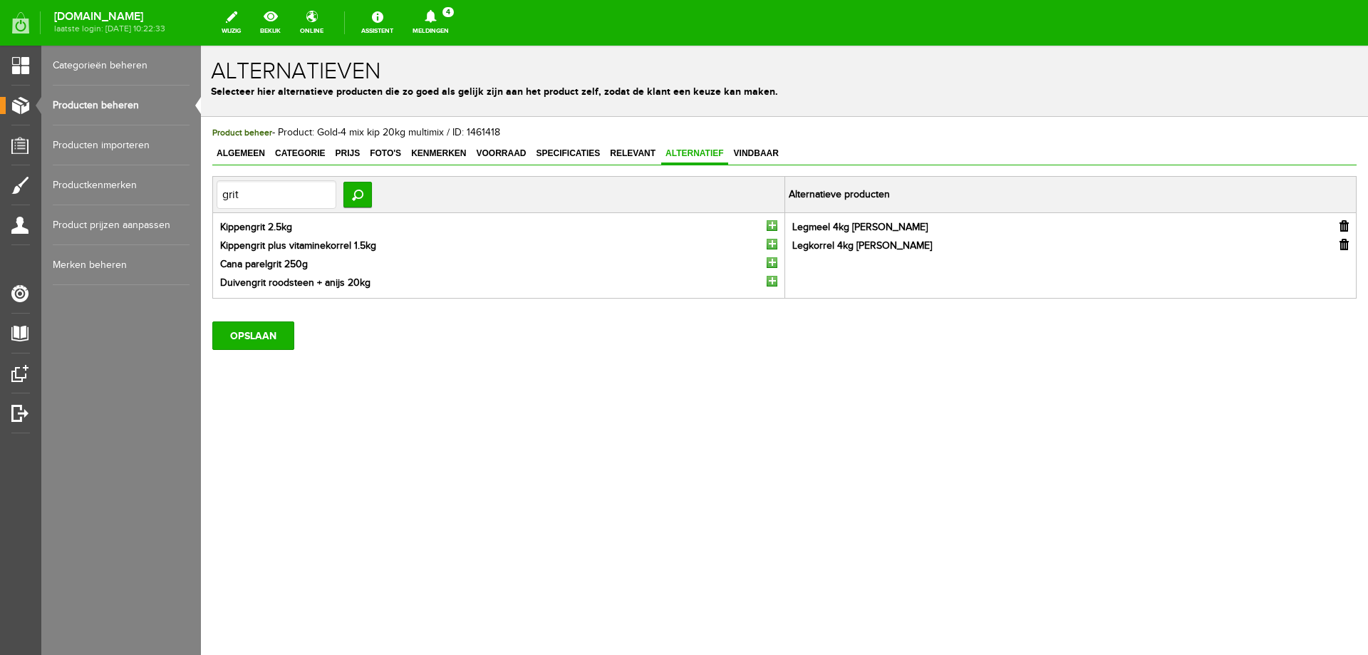
click at [774, 226] on input "button" at bounding box center [771, 225] width 11 height 11
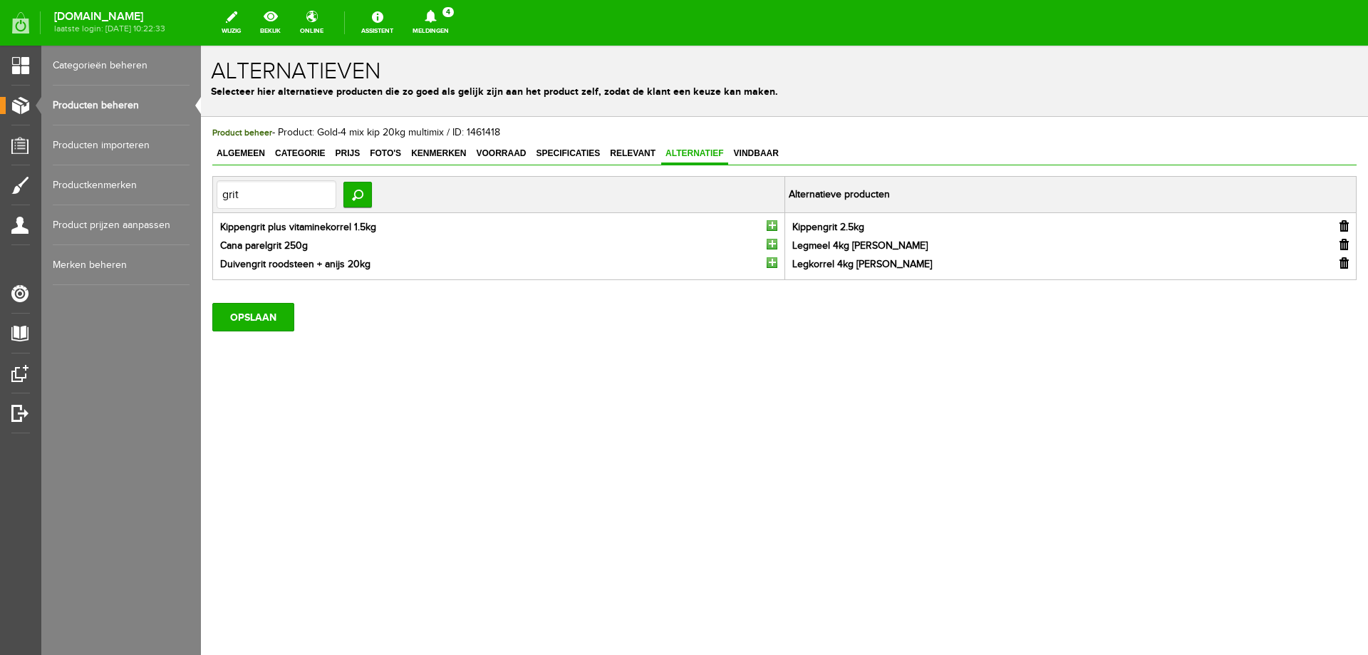
click at [774, 226] on input "button" at bounding box center [771, 225] width 11 height 11
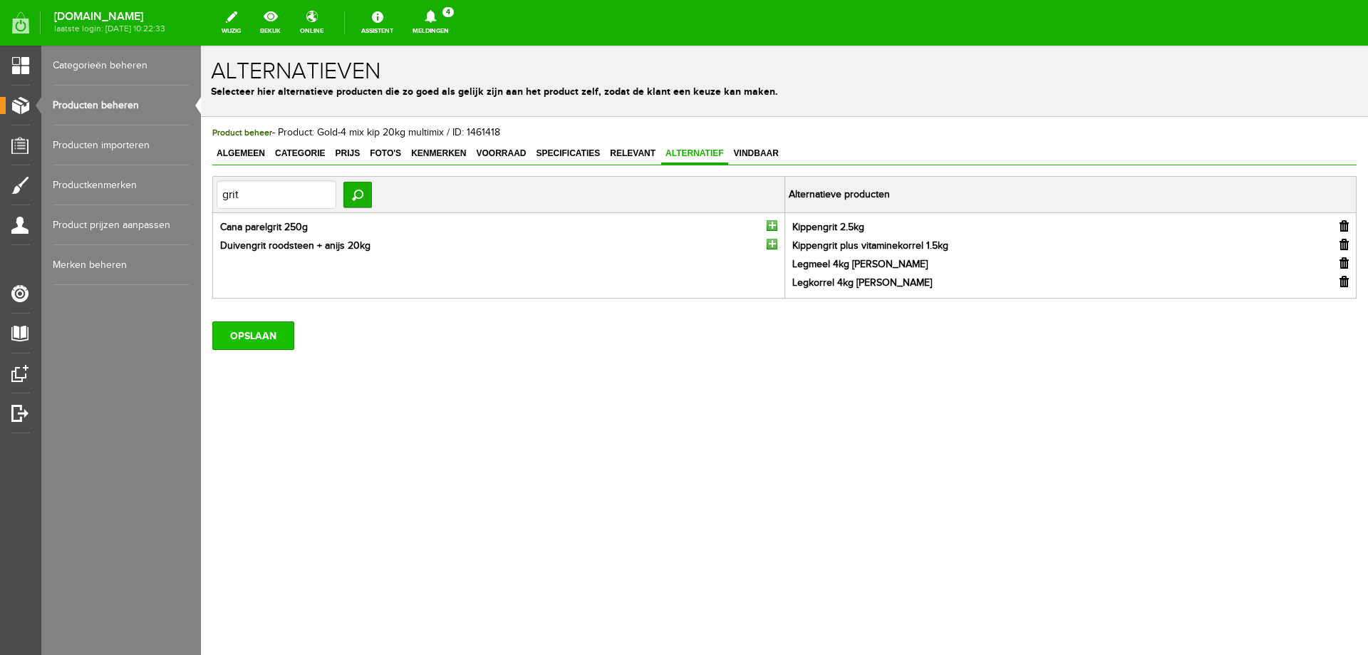
click at [273, 333] on input "OPSLAAN" at bounding box center [253, 335] width 82 height 28
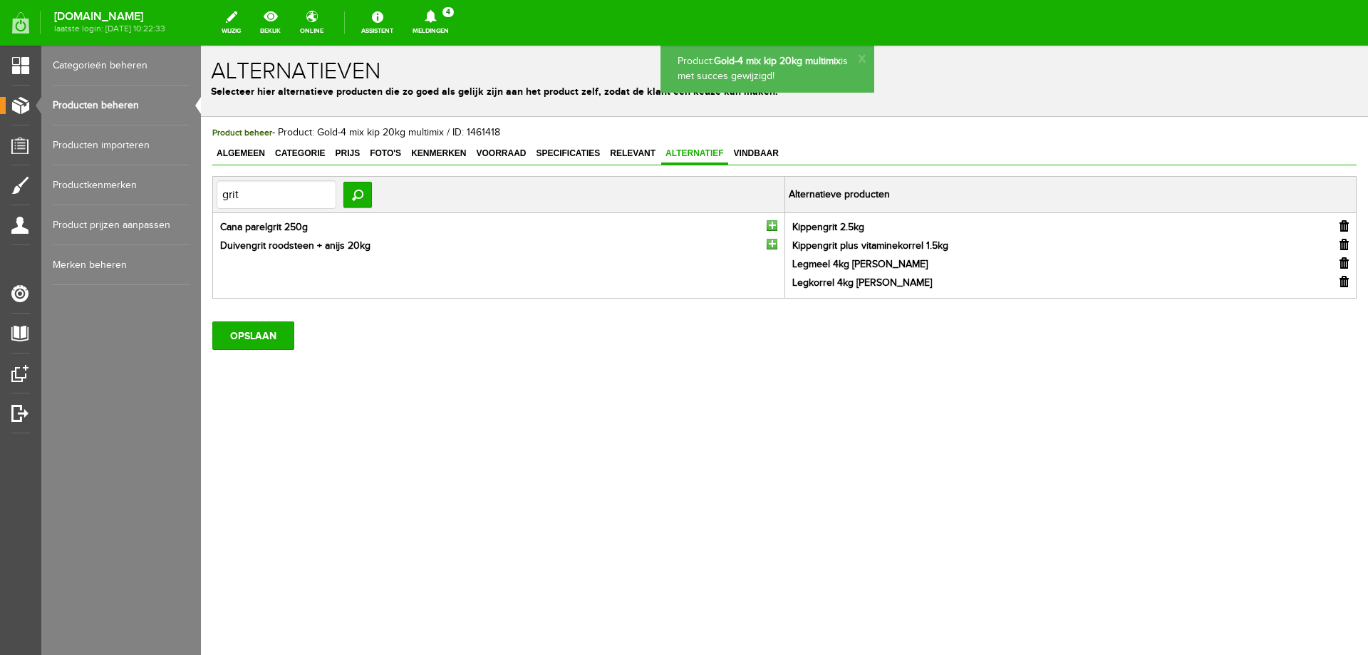
click at [751, 155] on span "Vindbaar" at bounding box center [755, 153] width 53 height 10
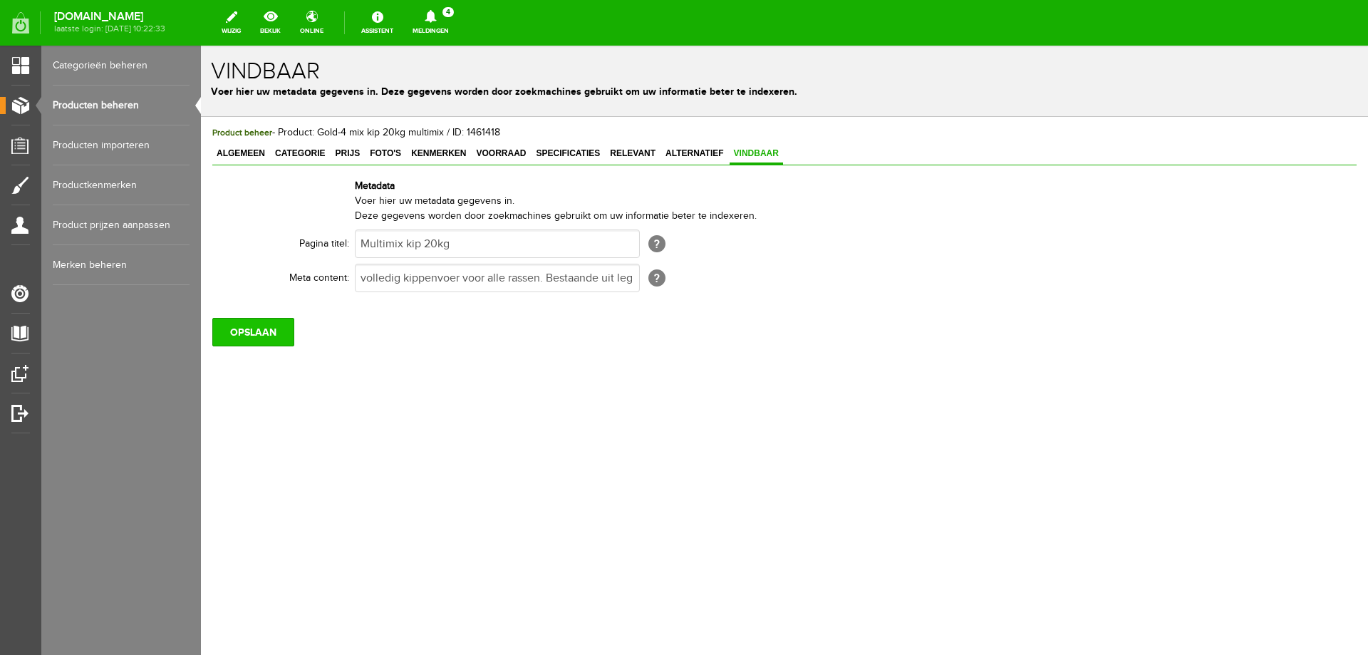
click at [256, 331] on input "OPSLAAN" at bounding box center [253, 332] width 82 height 28
click at [309, 155] on span "Categorie" at bounding box center [300, 153] width 58 height 10
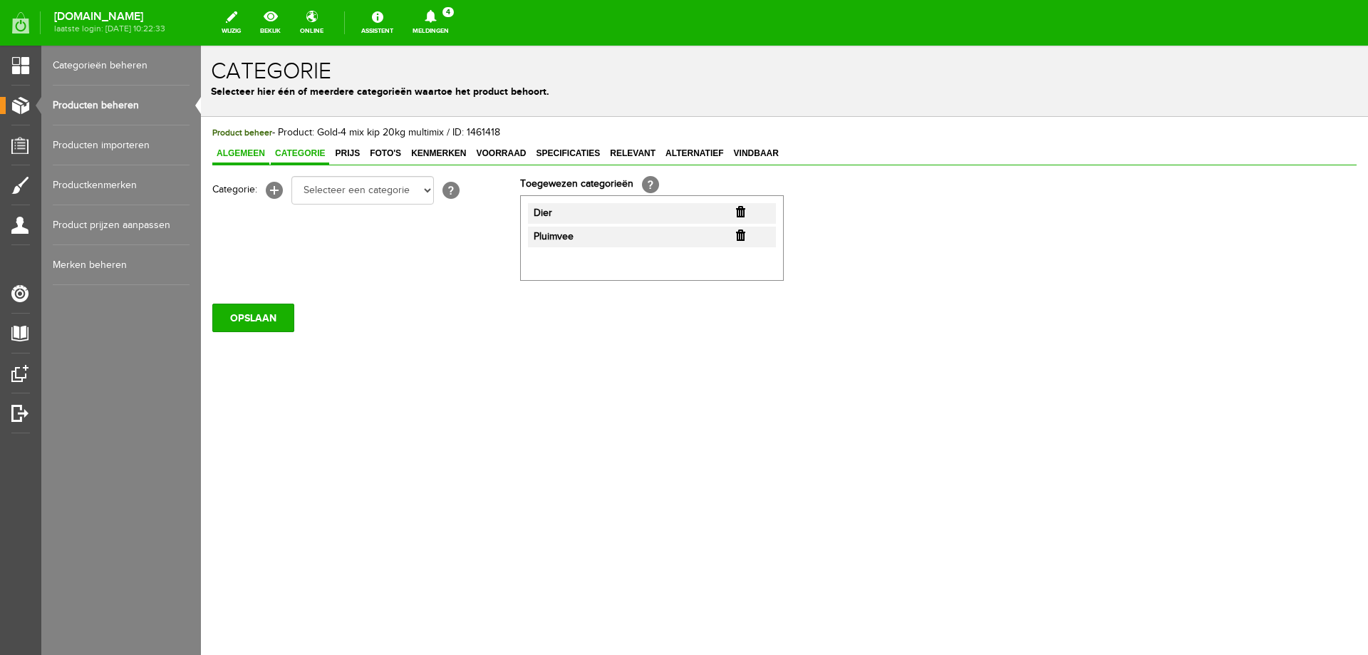
click at [251, 160] on link "Algemeen" at bounding box center [240, 154] width 57 height 21
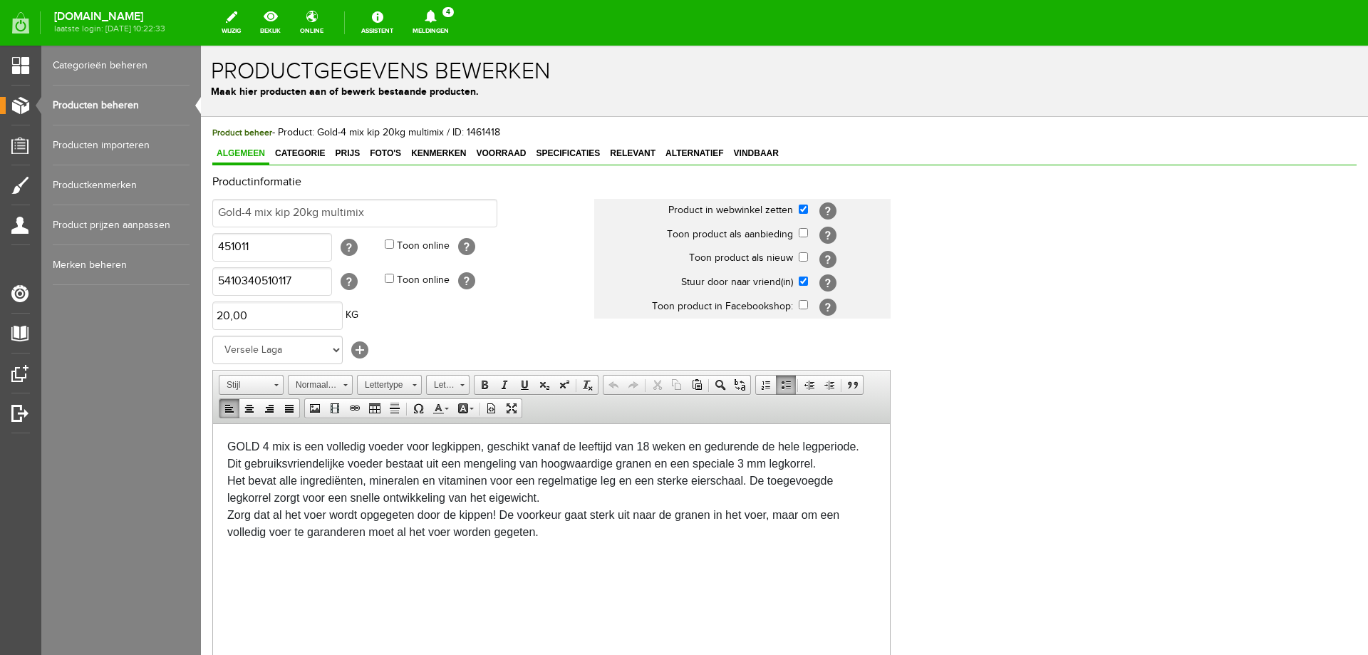
click at [259, 445] on div "GOLD 4 mix is een volledig voeder voor legkippen, geschikt vanaf de leeftijd va…" at bounding box center [551, 497] width 648 height 120
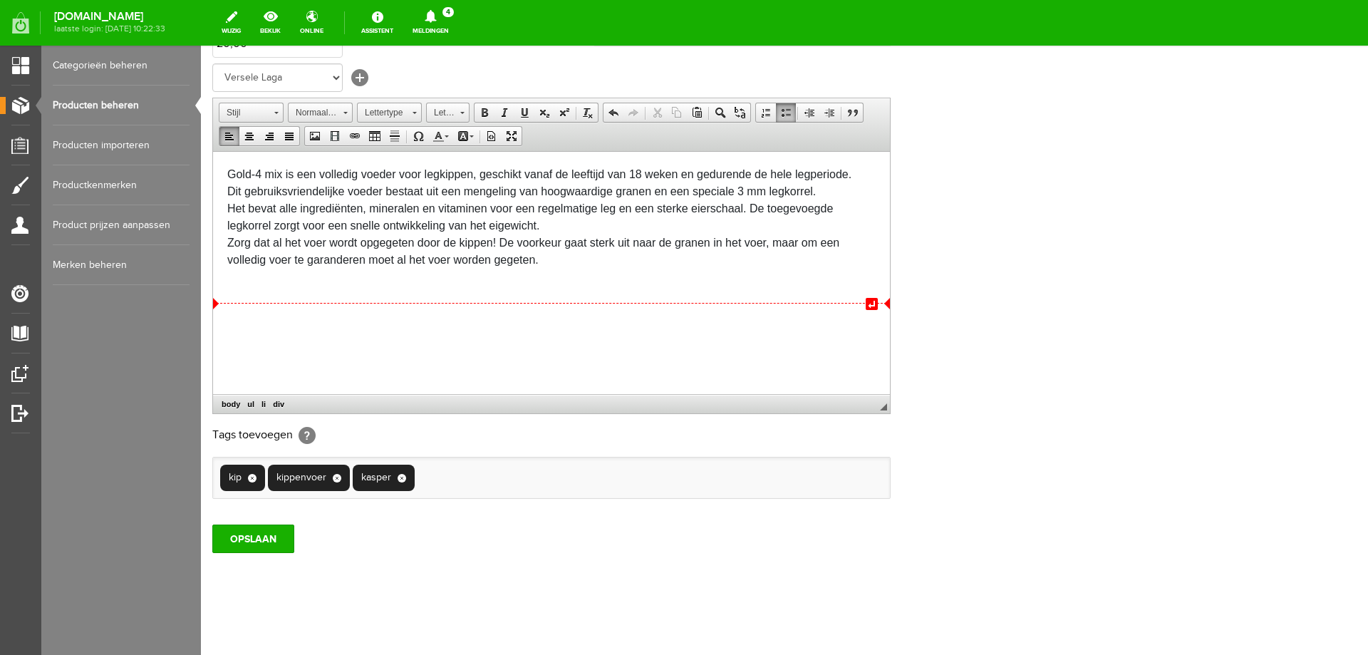
scroll to position [276, 0]
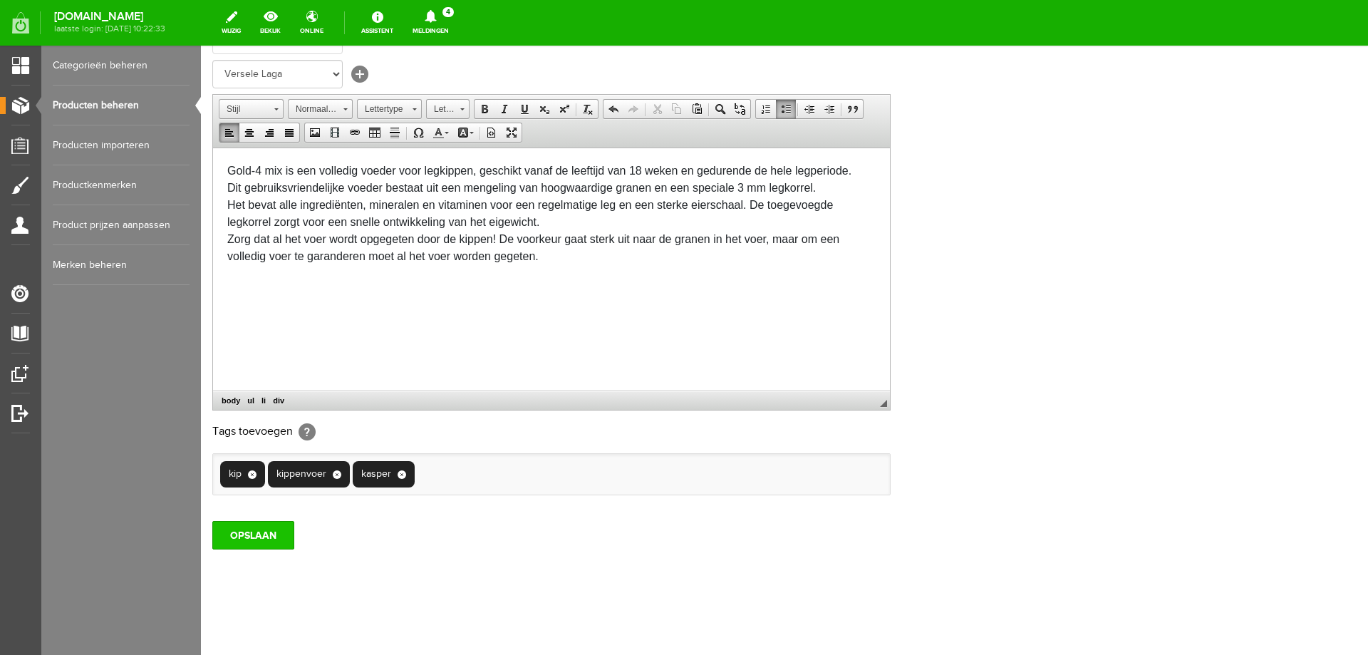
click at [261, 536] on input "OPSLAAN" at bounding box center [253, 535] width 82 height 28
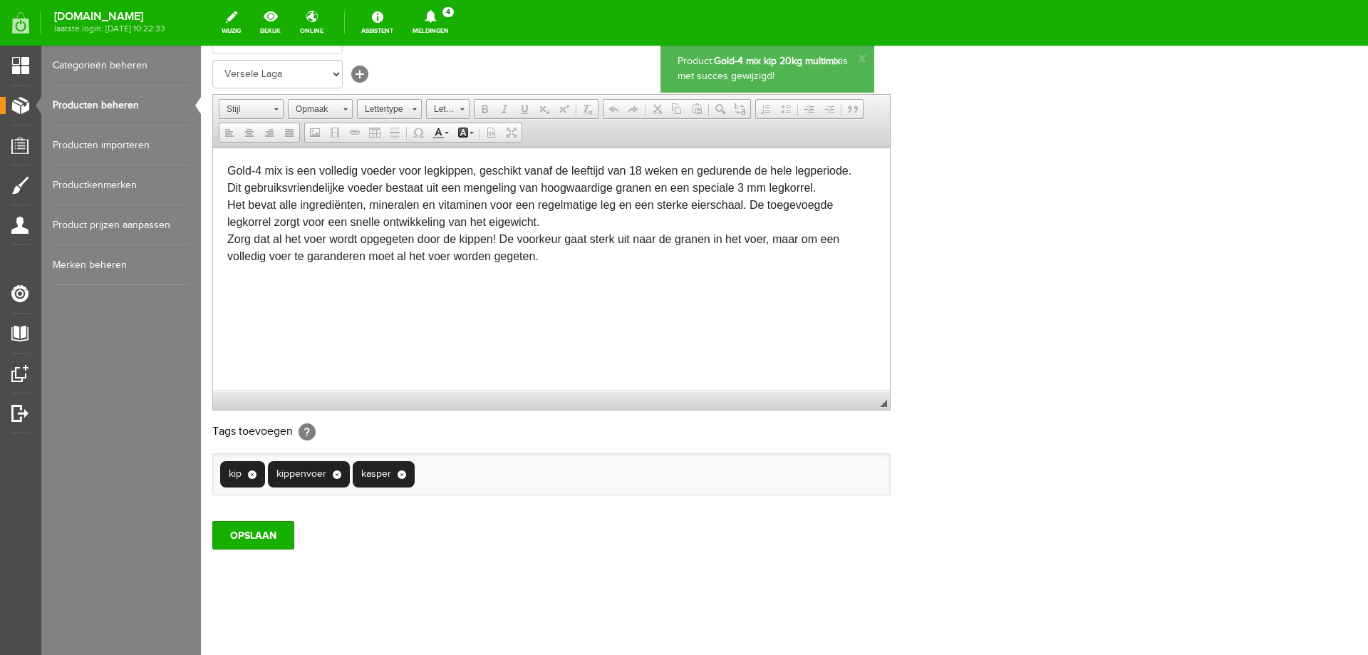
scroll to position [0, 0]
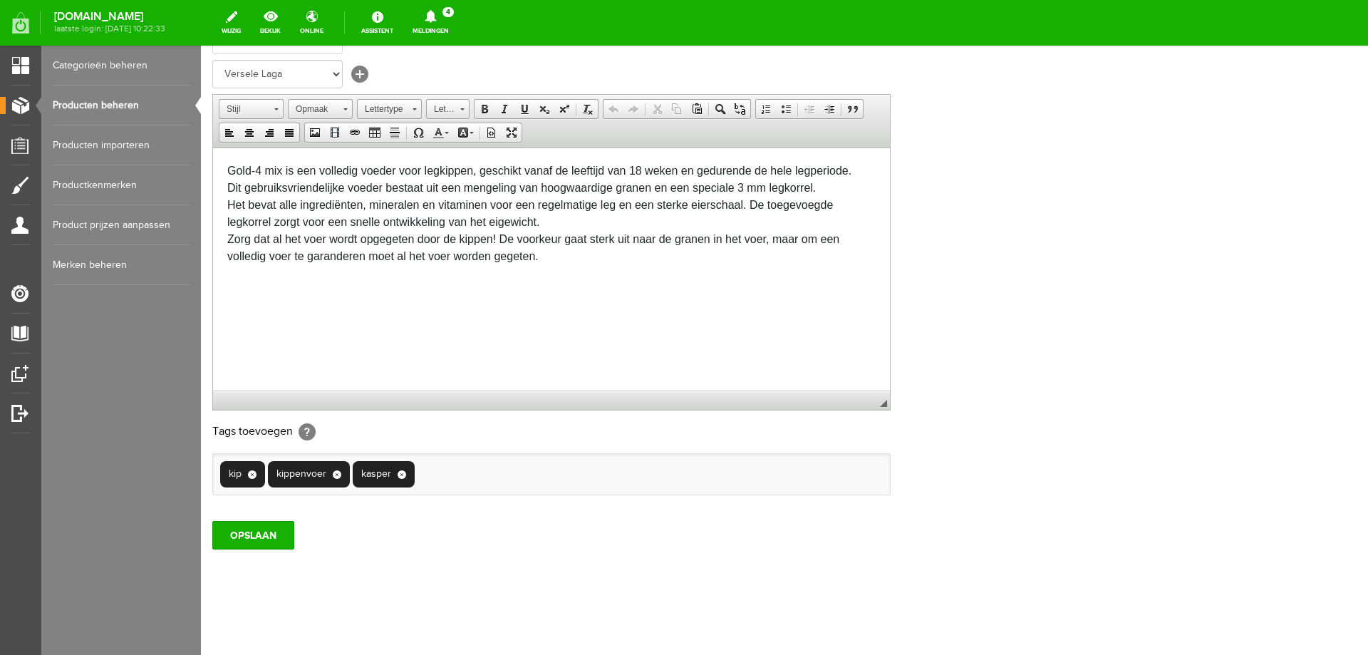
click at [541, 256] on div "Gold-4 mix is een volledig voeder voor legkippen, geschikt vanaf de leeftijd va…" at bounding box center [551, 222] width 648 height 120
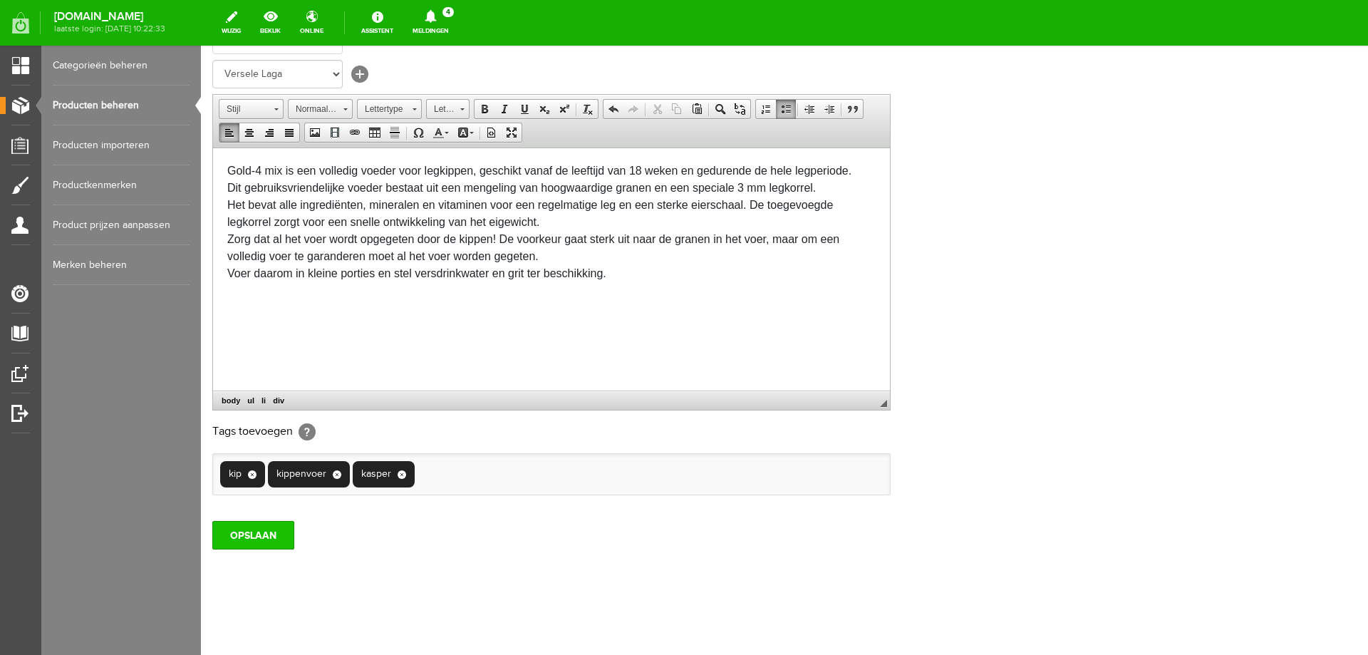
click at [262, 540] on input "OPSLAAN" at bounding box center [253, 535] width 82 height 28
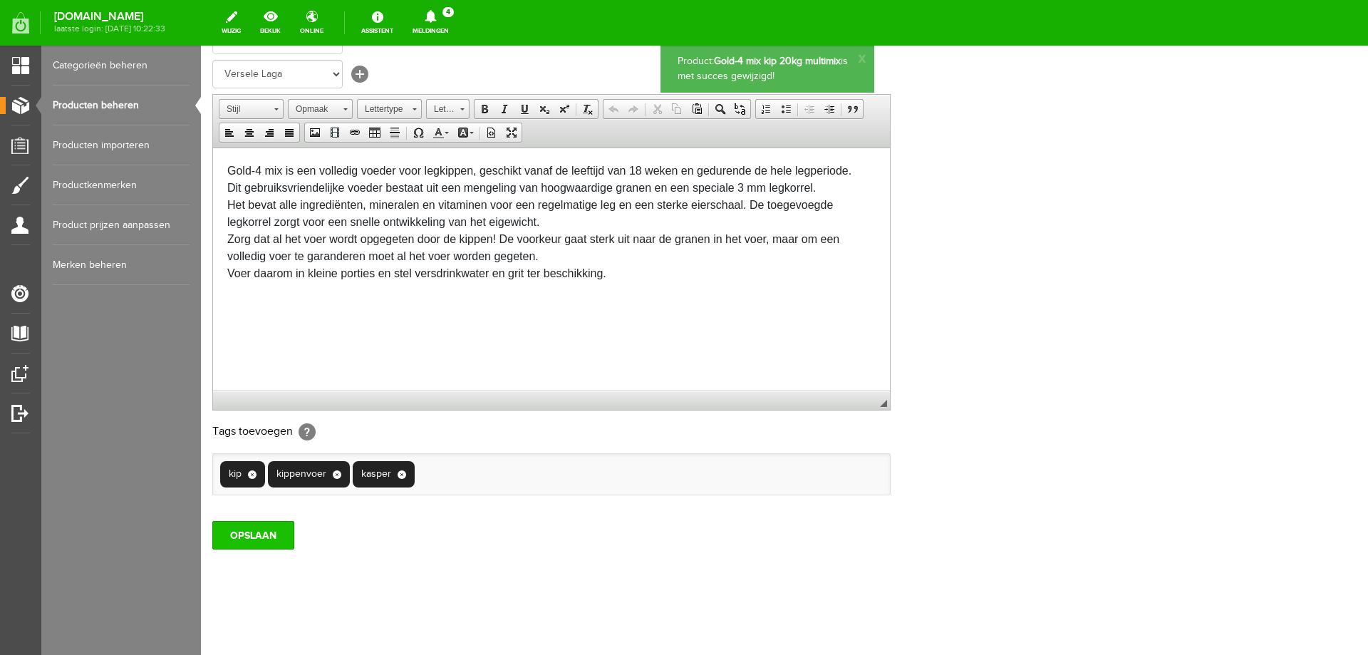
click at [276, 531] on input "OPSLAAN" at bounding box center [253, 535] width 82 height 28
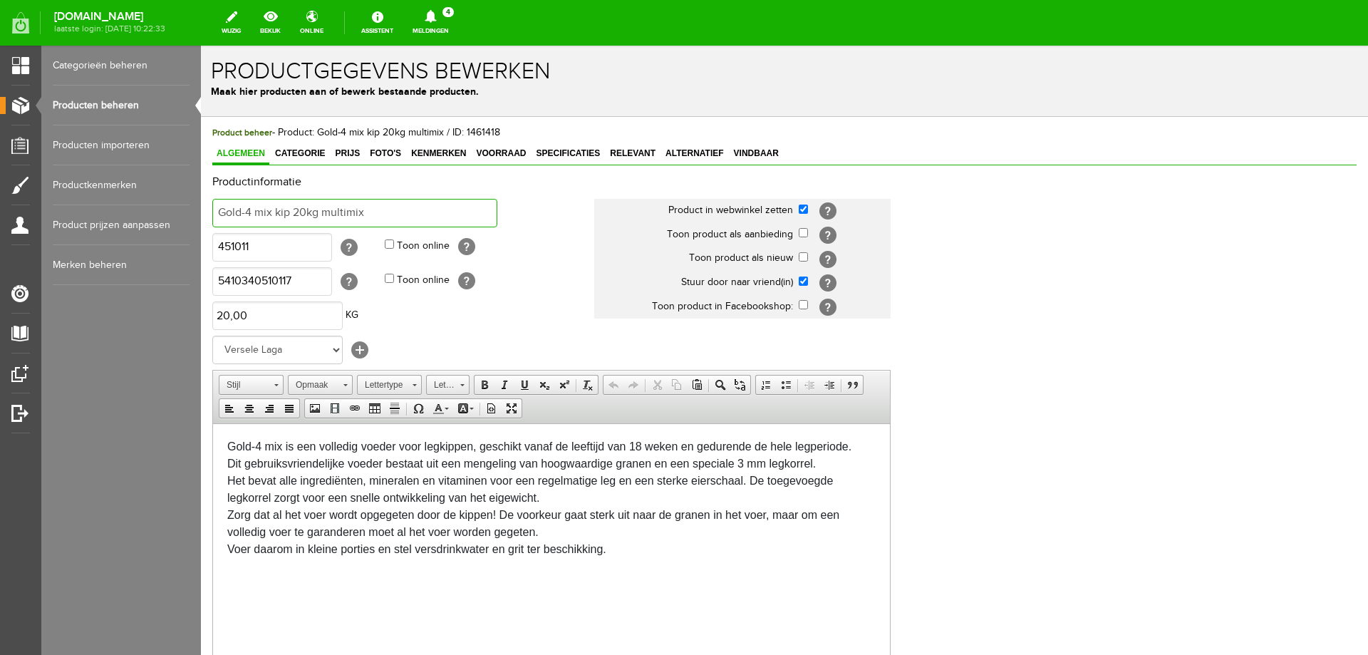
drag, startPoint x: 220, startPoint y: 216, endPoint x: 379, endPoint y: 215, distance: 158.8
click at [379, 215] on input "Gold-4 mix kip 20kg multimix" at bounding box center [354, 213] width 285 height 28
click at [750, 155] on span "Vindbaar" at bounding box center [755, 153] width 53 height 10
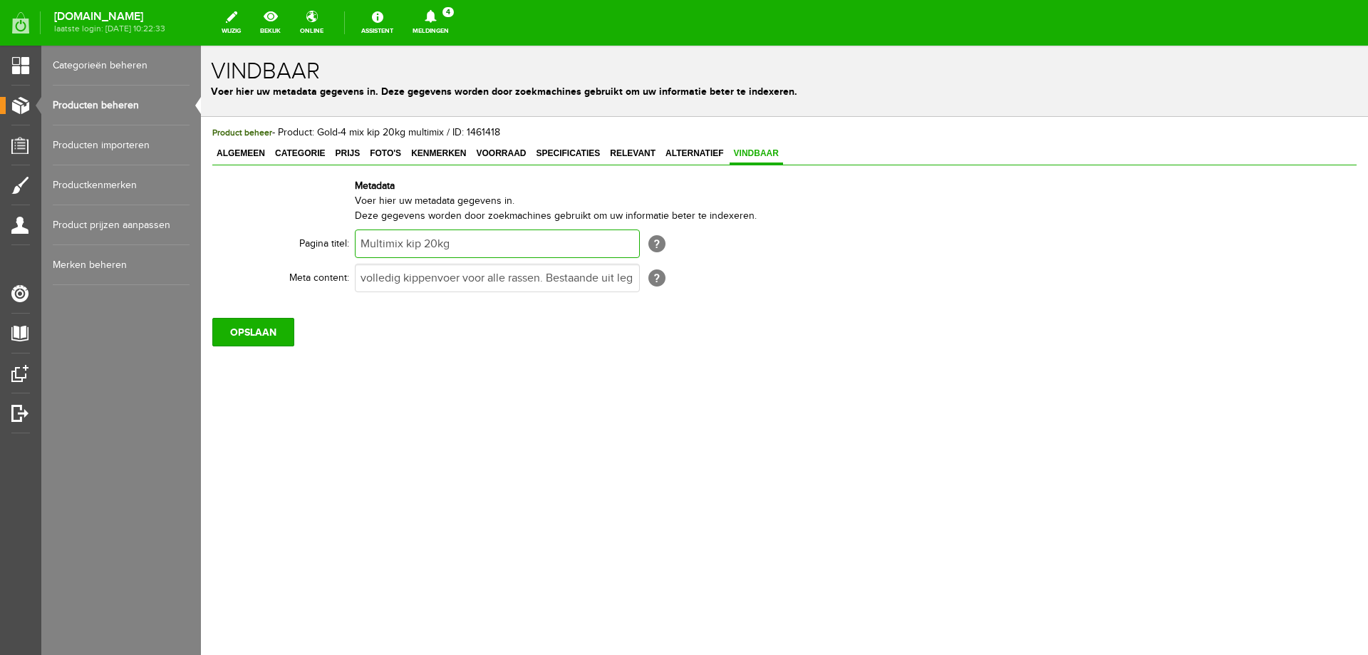
click at [535, 239] on input "Multimix kip 20kg" at bounding box center [497, 243] width 285 height 28
paste input "Gold-4 mix kip 20kg multimix"
type input "Gold-4 mix kip 20kg multimix"
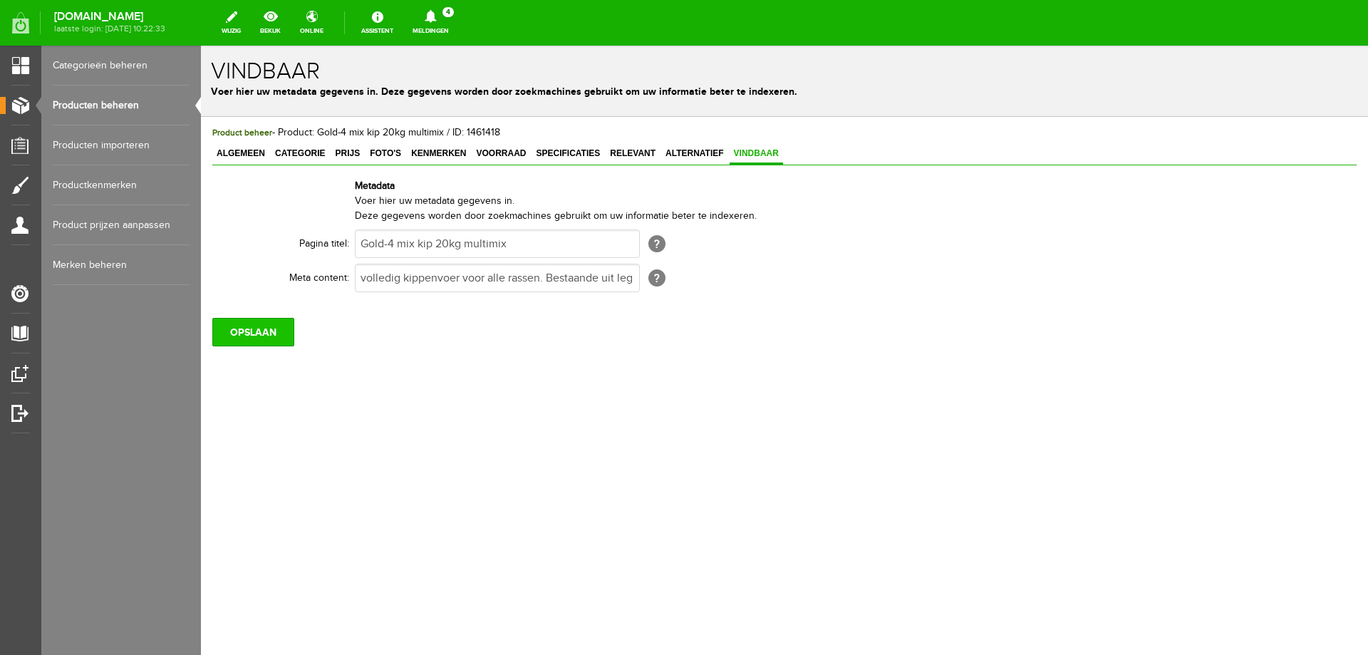
click at [271, 333] on input "OPSLAAN" at bounding box center [253, 332] width 82 height 28
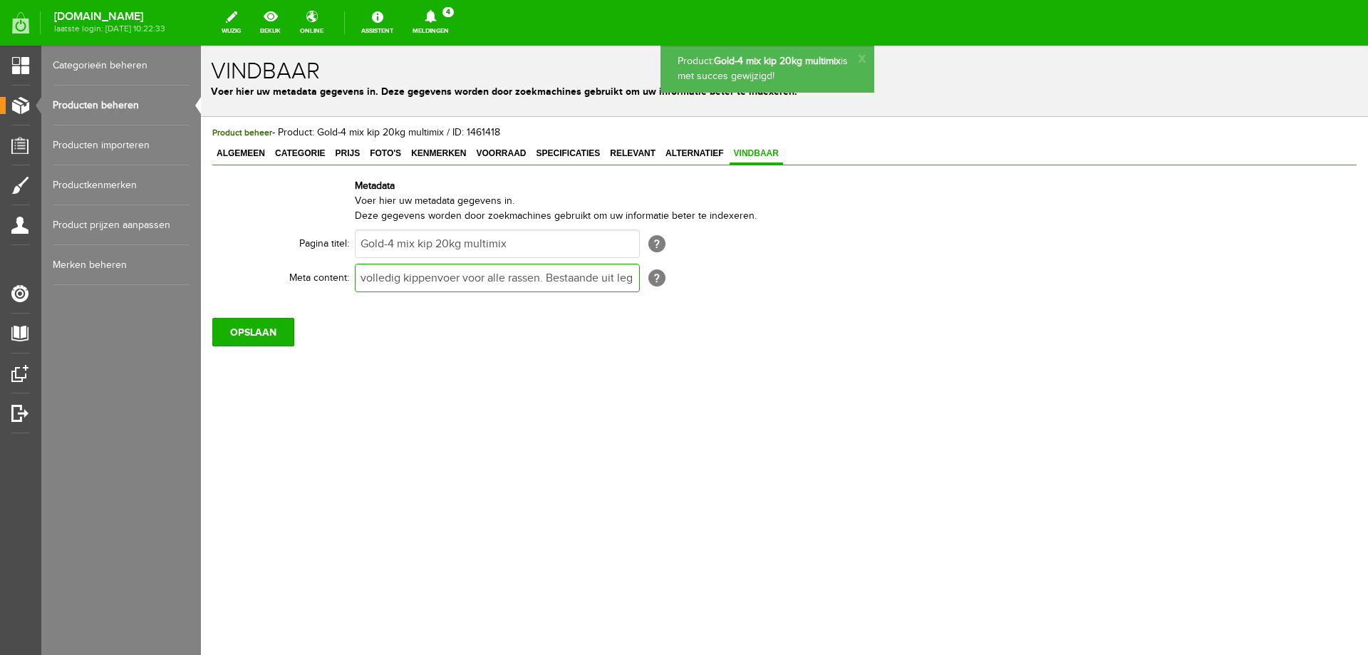
click at [363, 281] on input "volledig kippenvoer voor alle rassen. Bestaande uit legkorrels gemengd met gran…" at bounding box center [497, 278] width 285 height 28
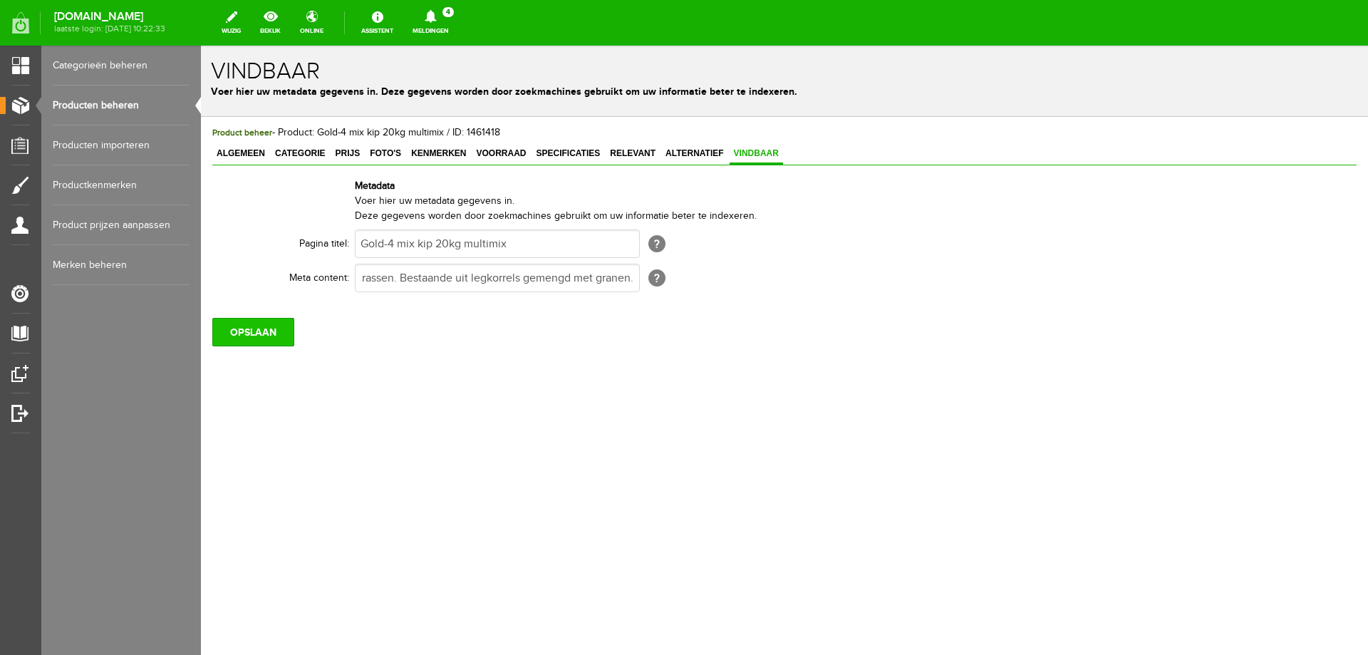
click at [274, 333] on input "OPSLAAN" at bounding box center [253, 332] width 82 height 28
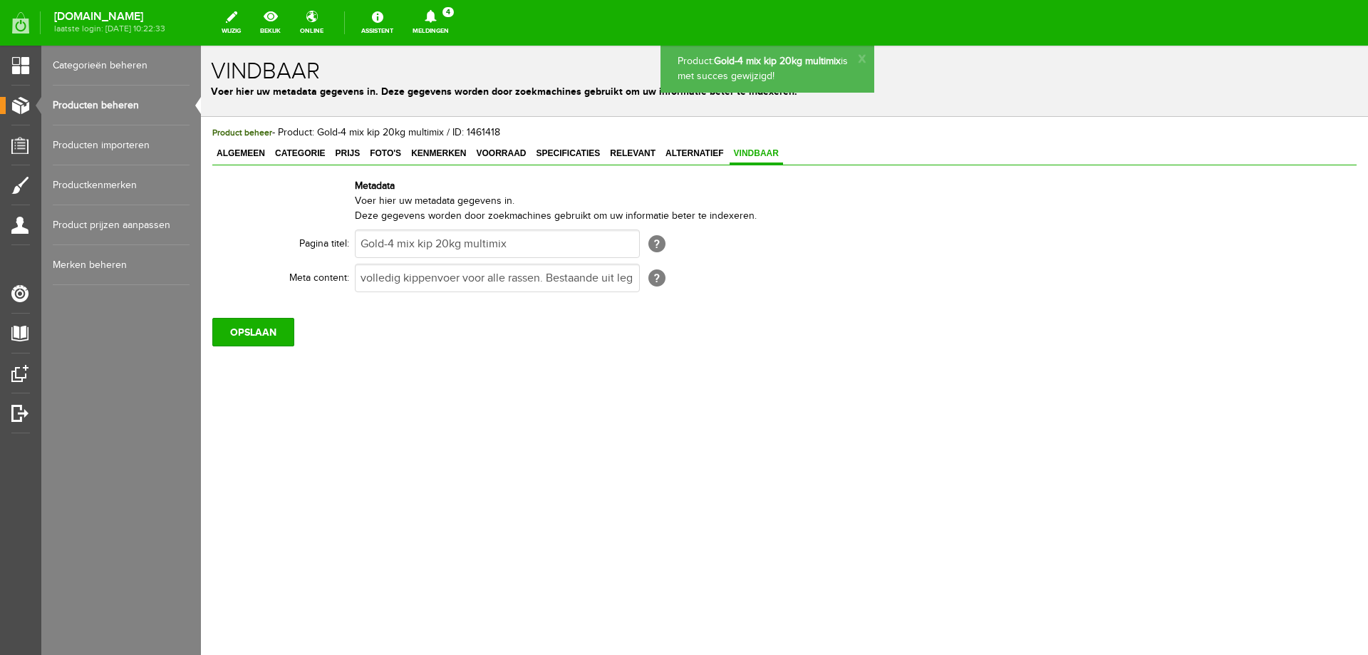
scroll to position [0, 0]
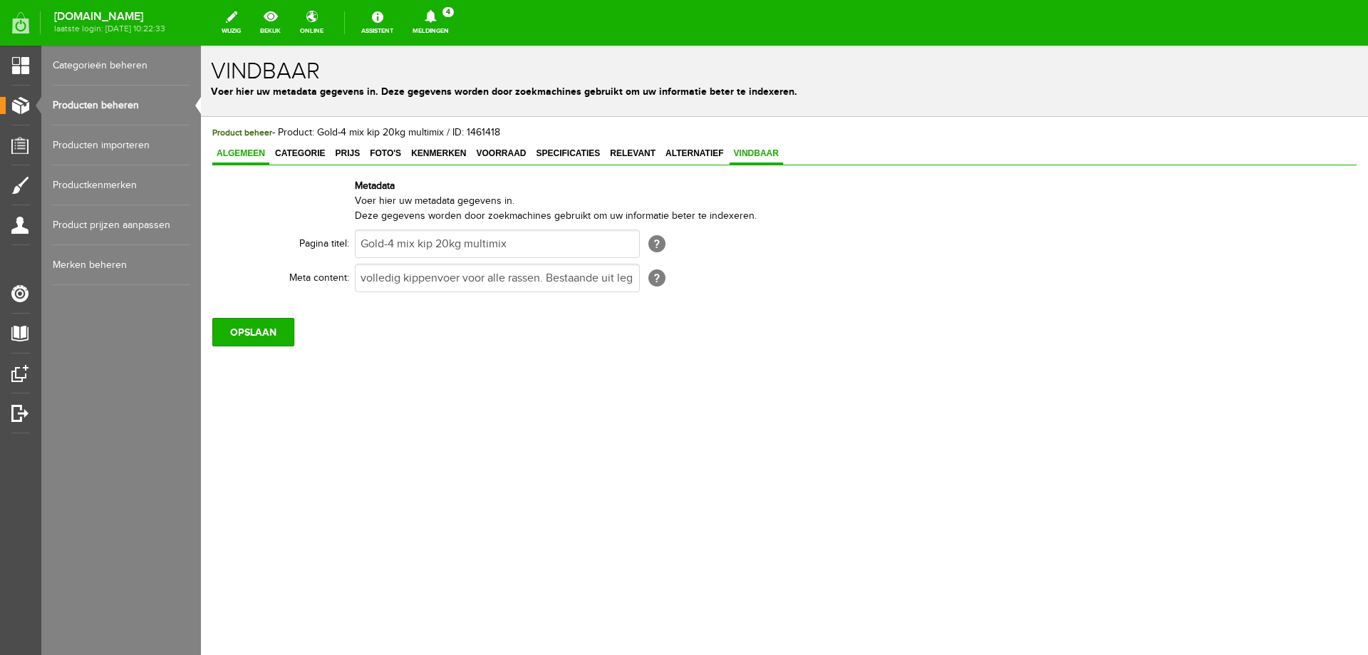
click at [244, 156] on span "Algemeen" at bounding box center [240, 153] width 57 height 10
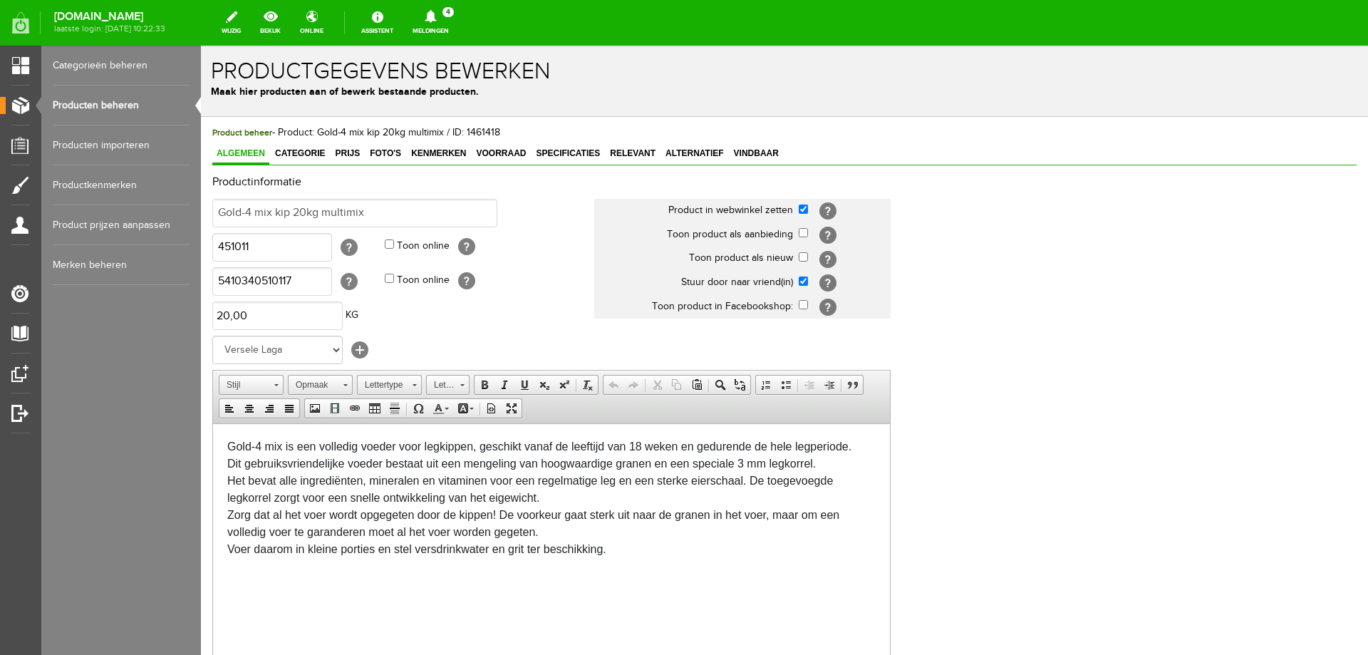
click at [611, 552] on div "Gold-4 mix is een volledig voeder voor legkippen, geschikt vanaf de leeftijd va…" at bounding box center [551, 505] width 648 height 137
click at [749, 480] on div "Gold-4 mix is een volledig voeder voor legkippen, geschikt vanaf de leeftijd va…" at bounding box center [551, 505] width 648 height 137
click at [751, 481] on div "Gold-4 mix is een volledig voeder voor legkippen, geschikt vanaf de leeftijd va…" at bounding box center [551, 505] width 648 height 137
click at [314, 410] on span at bounding box center [314, 407] width 11 height 11
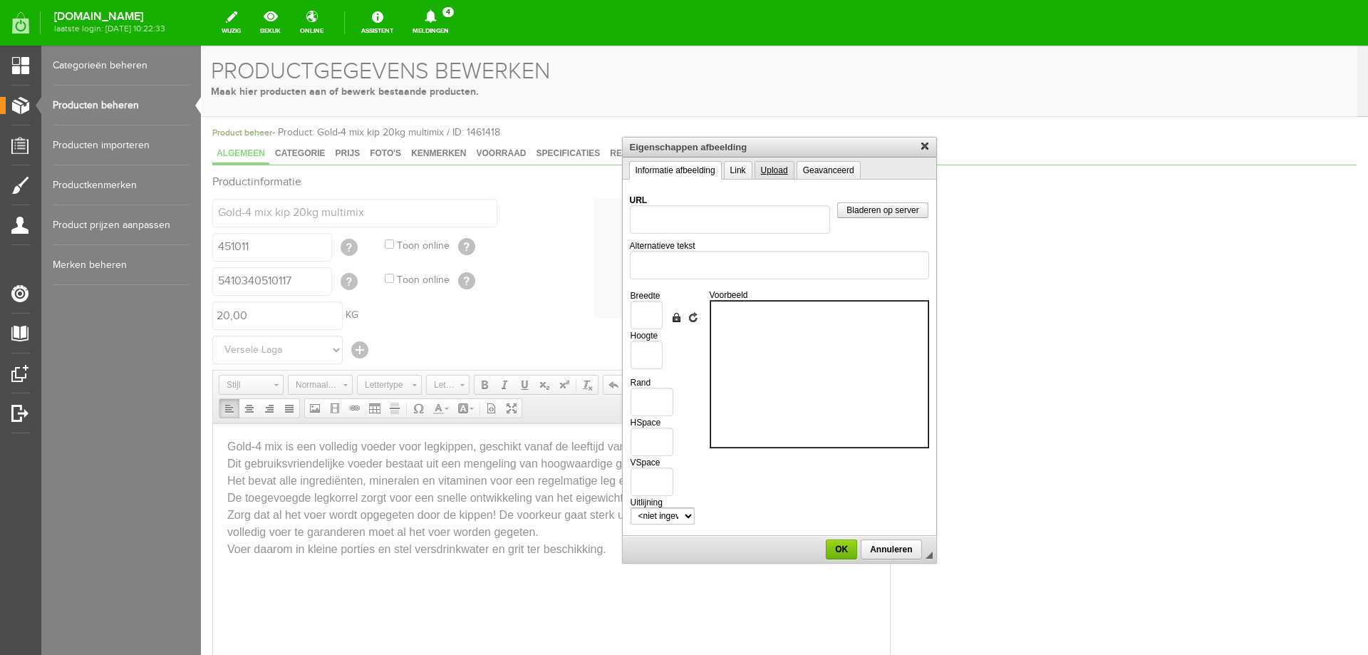
click at [770, 170] on link "Upload" at bounding box center [774, 170] width 40 height 19
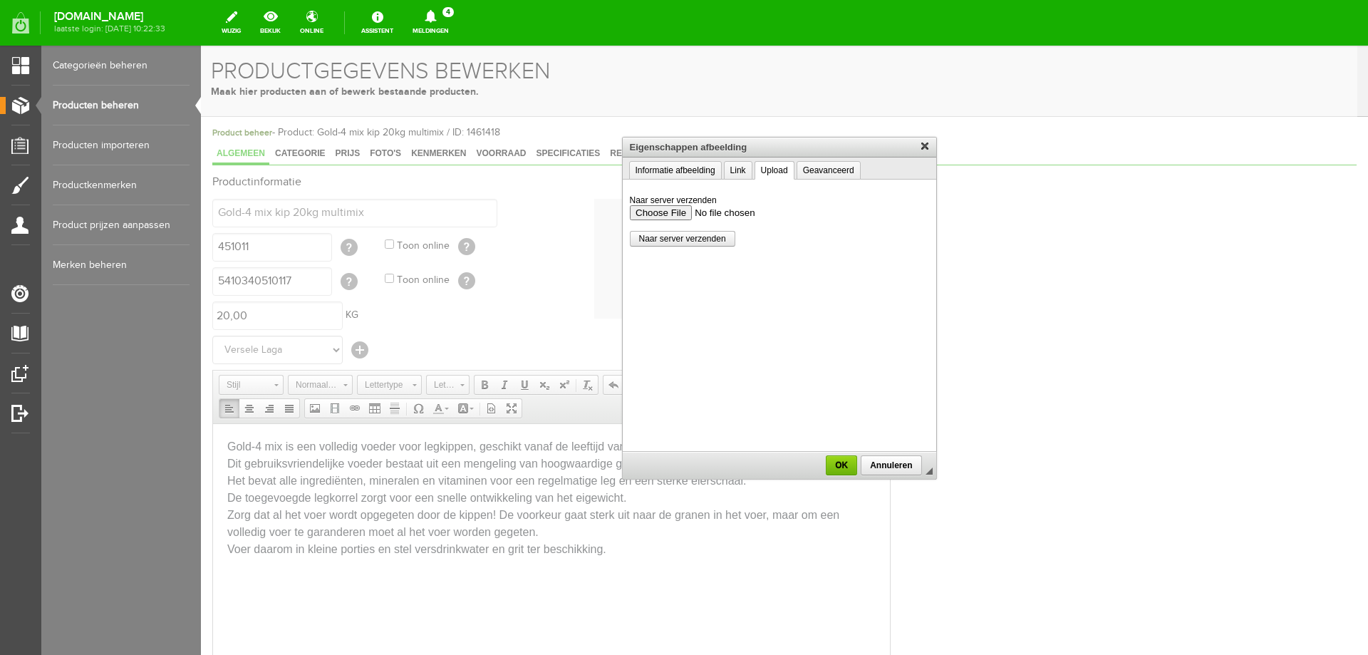
click at [678, 213] on input "Naar server verzenden" at bounding box center [778, 212] width 299 height 15
type input "C:\fakepath\Calciumplus.png"
click at [847, 466] on span "OK" at bounding box center [841, 465] width 30 height 10
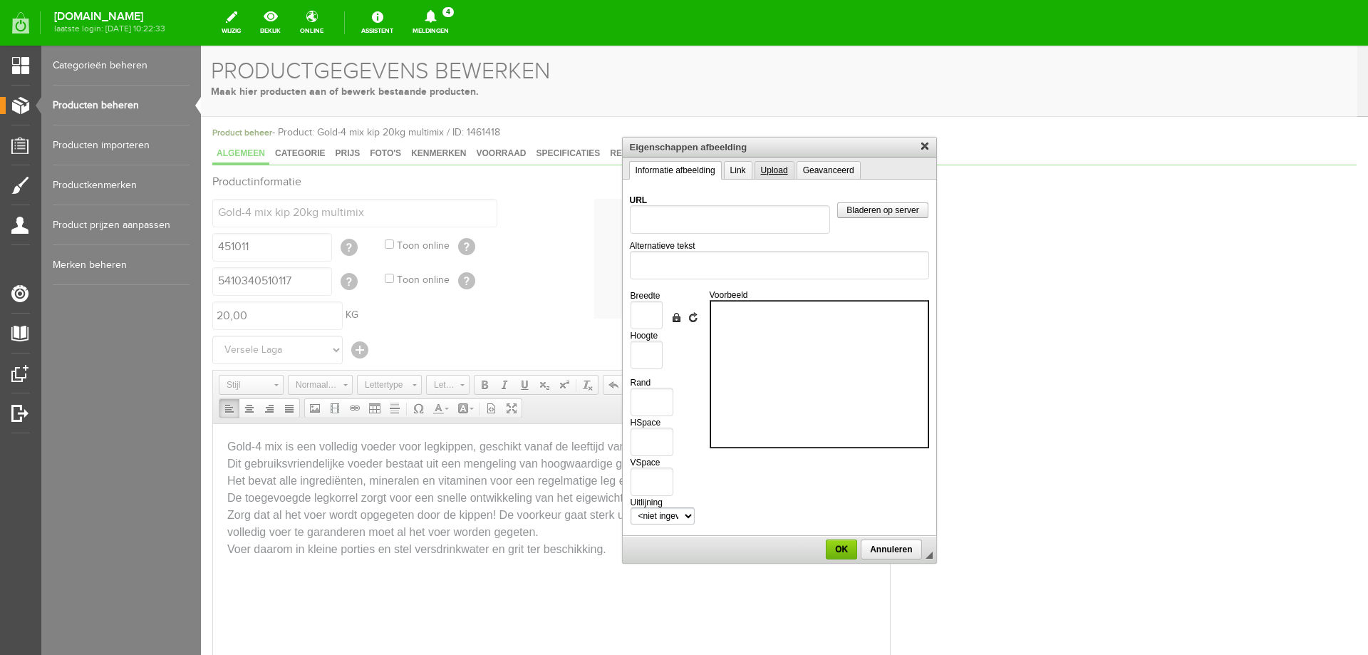
click at [773, 170] on link "Upload" at bounding box center [774, 170] width 40 height 19
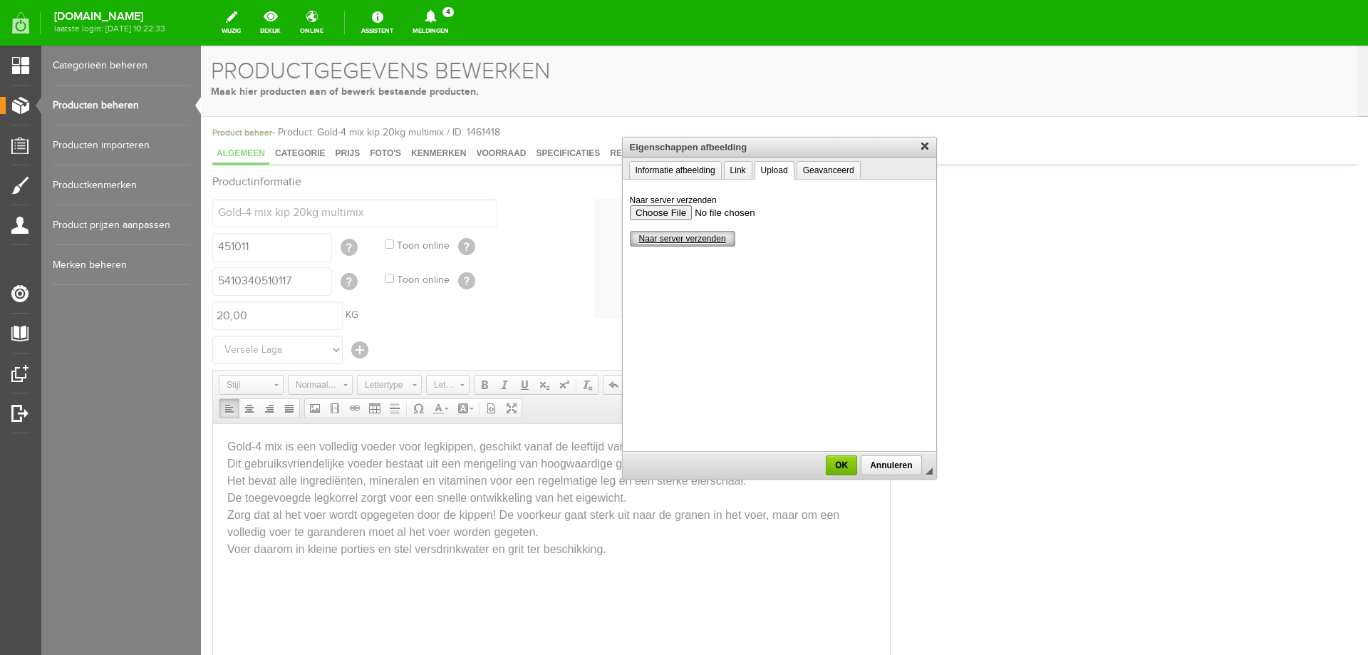
click at [687, 239] on span "Naar server verzenden" at bounding box center [682, 239] width 104 height 10
drag, startPoint x: 837, startPoint y: 463, endPoint x: 808, endPoint y: 51, distance: 412.7
click at [837, 463] on span "OK" at bounding box center [841, 465] width 28 height 10
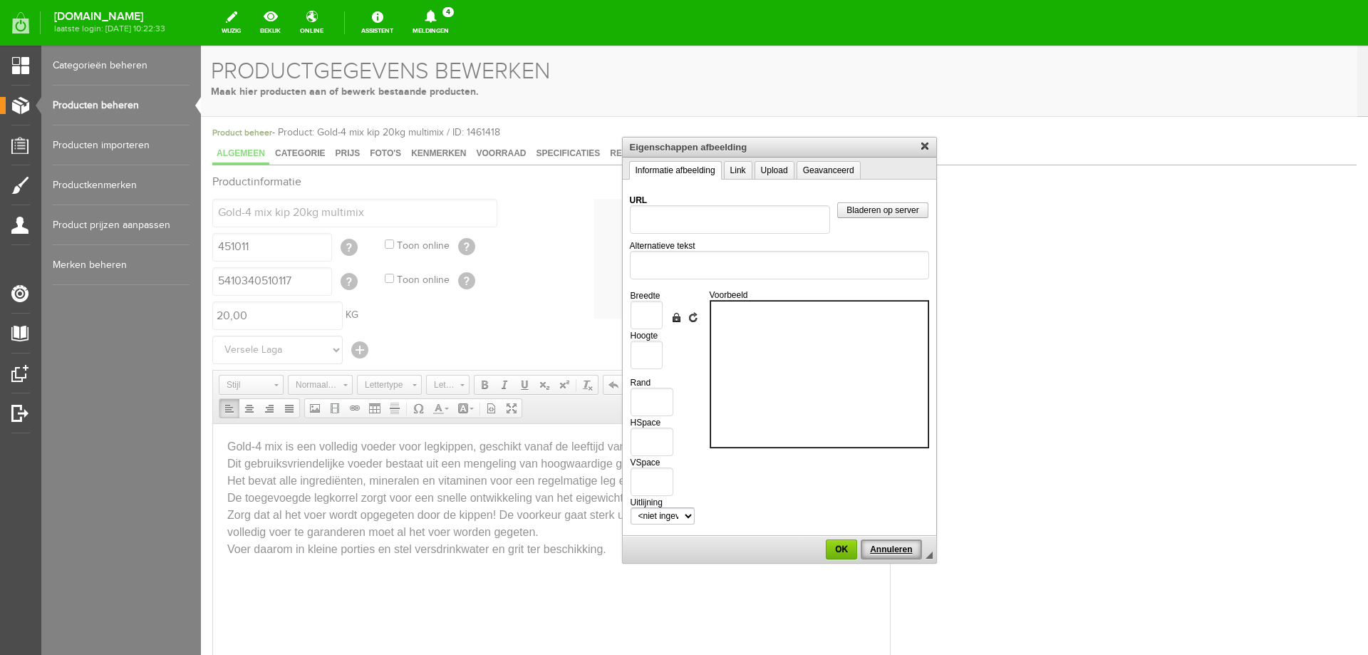
click at [887, 546] on span "Annuleren" at bounding box center [891, 549] width 58 height 10
click at [772, 172] on link "Upload" at bounding box center [774, 170] width 40 height 19
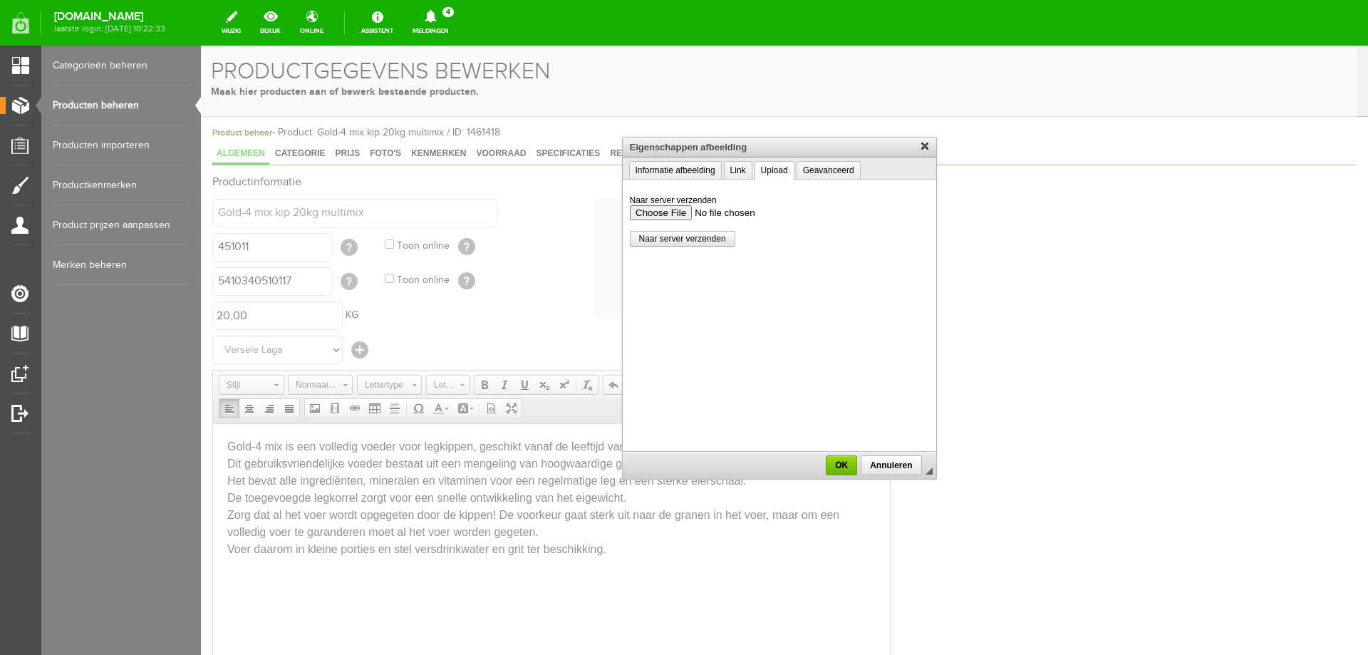
click at [662, 213] on input "Naar server verzenden" at bounding box center [778, 212] width 299 height 15
type input "/upload/7010/calciumplus.png"
type input "90"
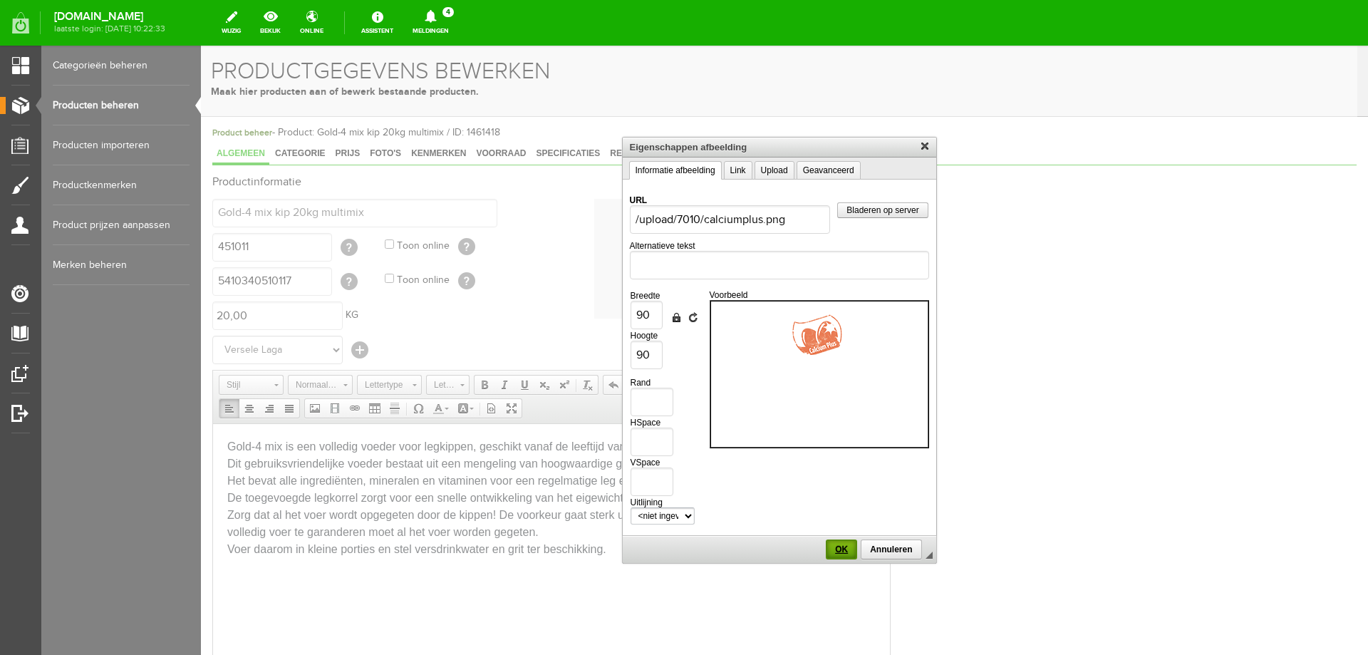
click at [840, 550] on span "OK" at bounding box center [841, 549] width 28 height 10
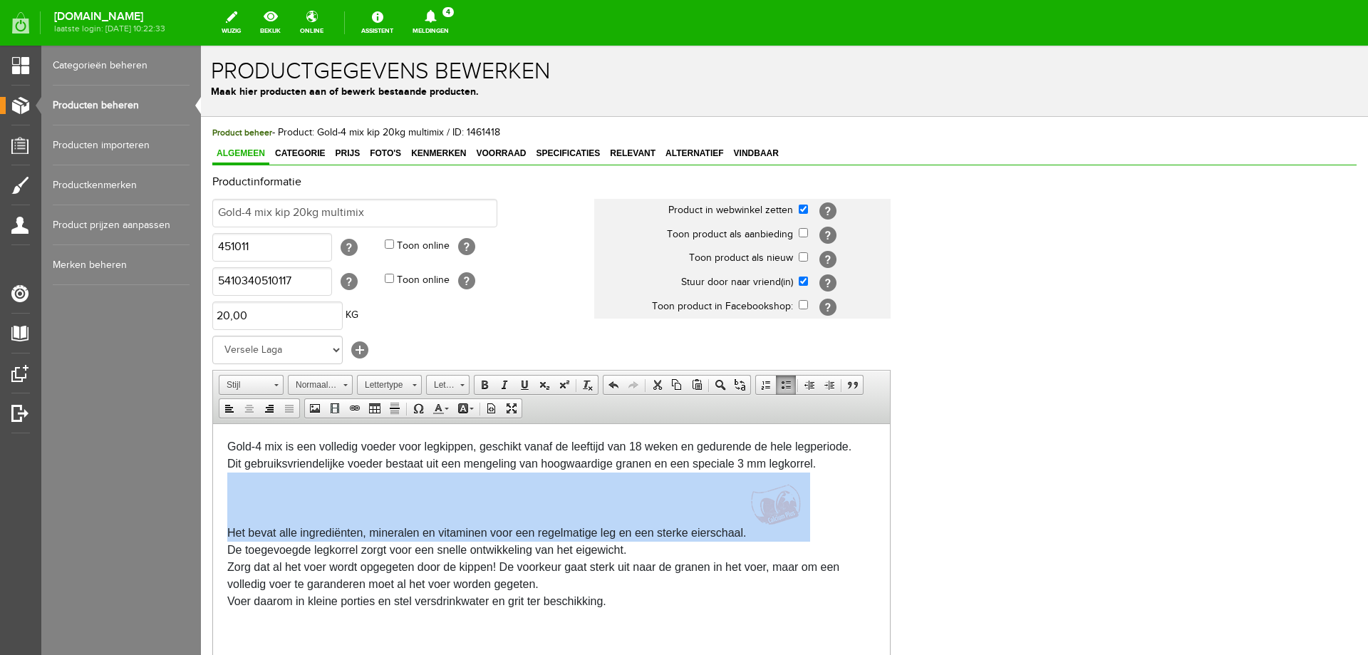
click at [779, 508] on img at bounding box center [778, 504] width 64 height 64
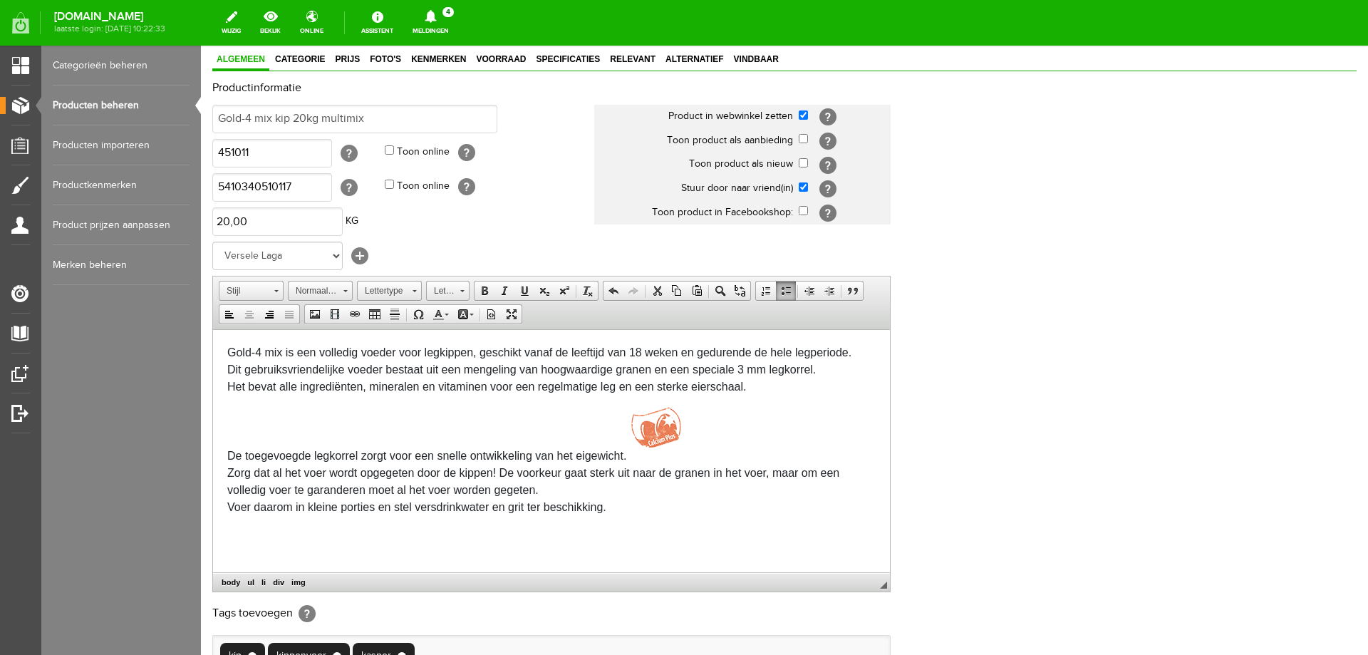
scroll to position [142, 0]
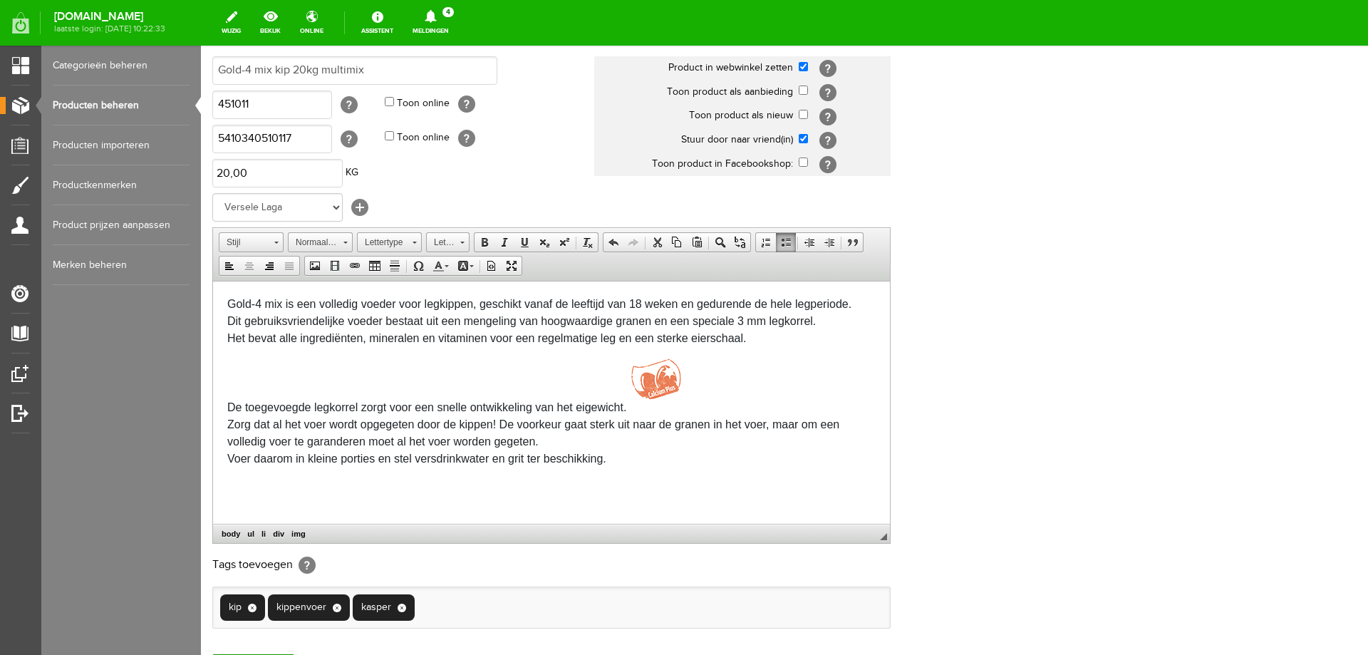
click at [608, 462] on div "Gold-4 mix is een volledig voeder voor legkippen, geschikt vanaf de leeftijd va…" at bounding box center [551, 389] width 648 height 189
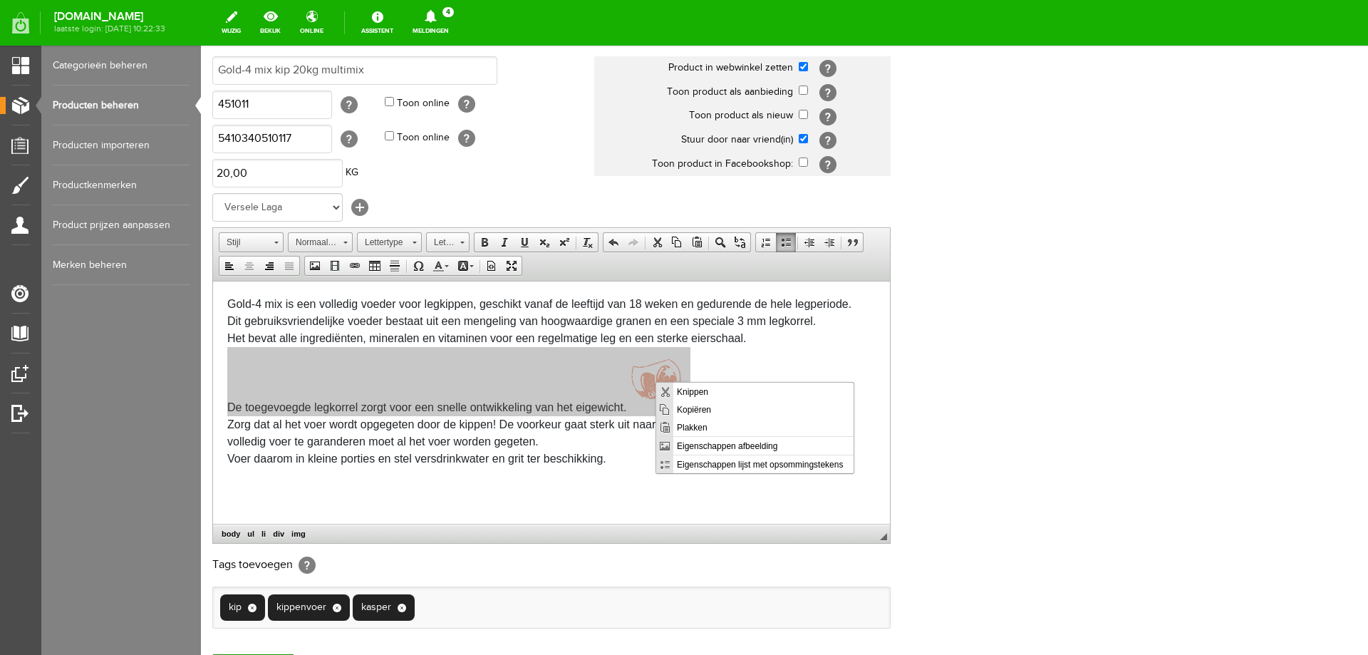
scroll to position [0, 0]
click at [684, 394] on span "Knippen" at bounding box center [763, 391] width 180 height 18
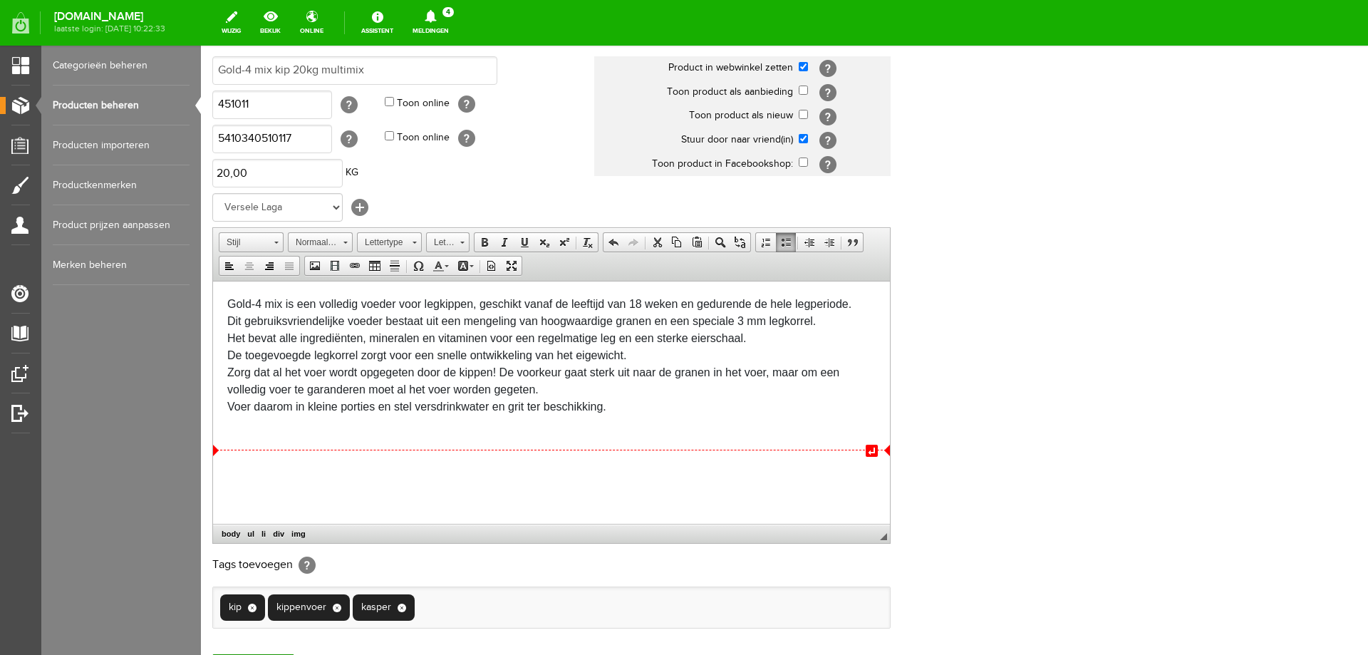
click at [613, 410] on div "Gold-4 mix is een volledig voeder voor legkippen, geschikt vanaf de leeftijd va…" at bounding box center [551, 363] width 648 height 137
click at [599, 434] on html "↵ Gold-4 mix is een volledig voeder voor legkippen, geschikt vanaf de leeftijd …" at bounding box center [551, 365] width 677 height 168
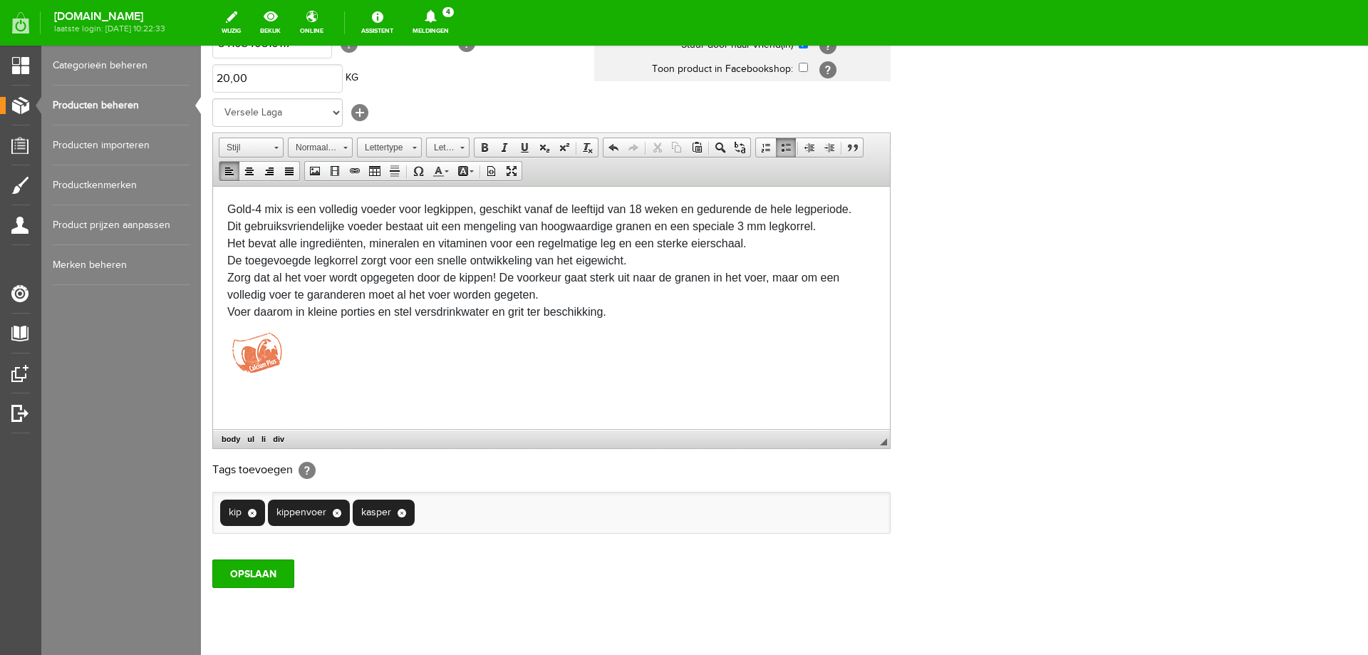
scroll to position [276, 0]
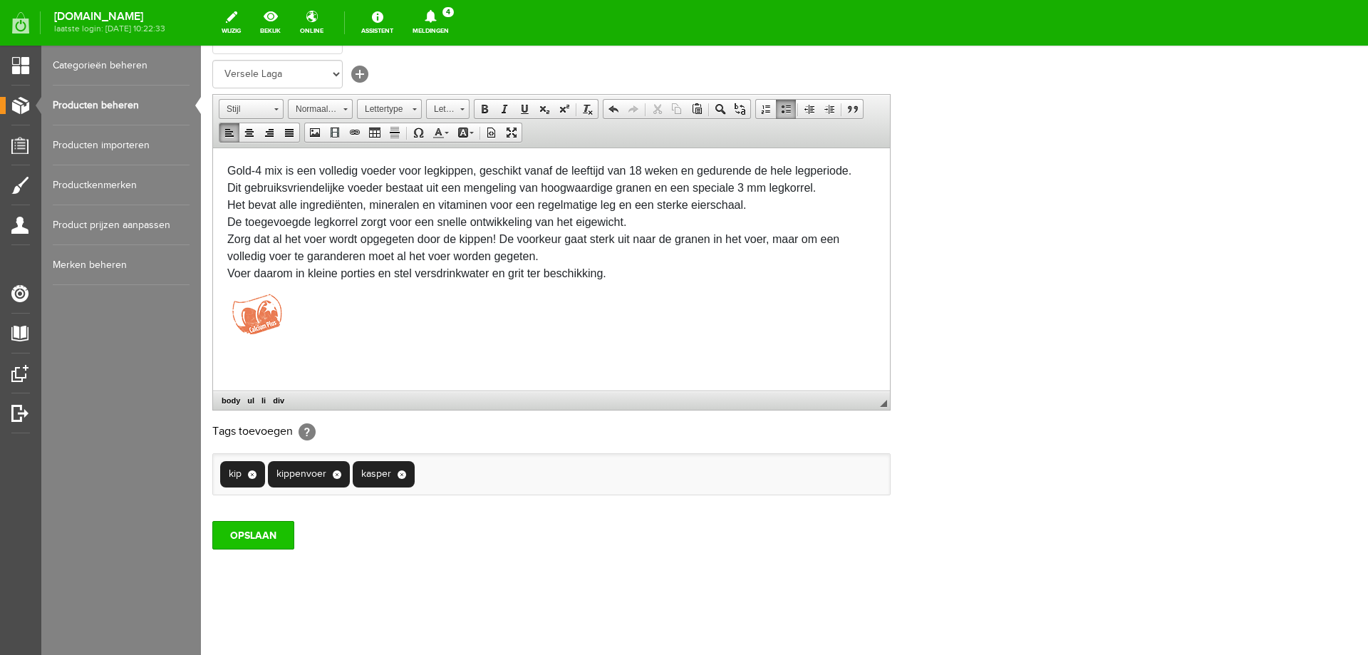
click at [271, 536] on input "OPSLAAN" at bounding box center [253, 535] width 82 height 28
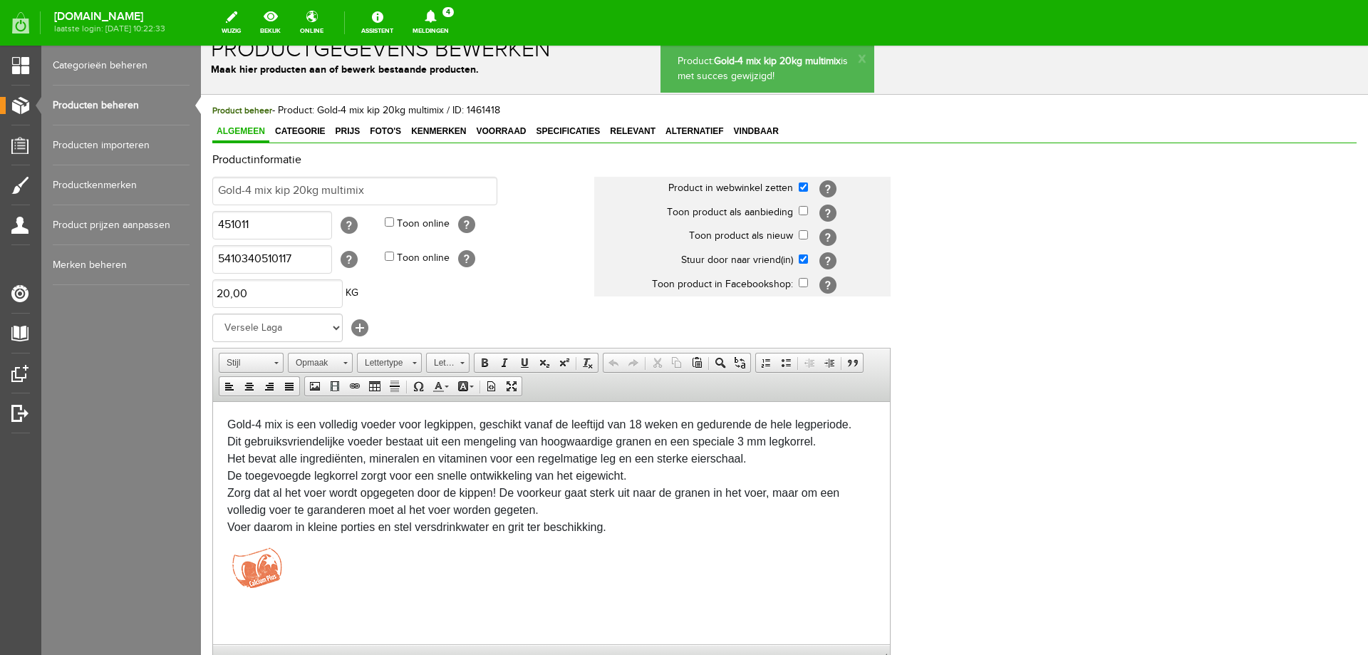
scroll to position [0, 0]
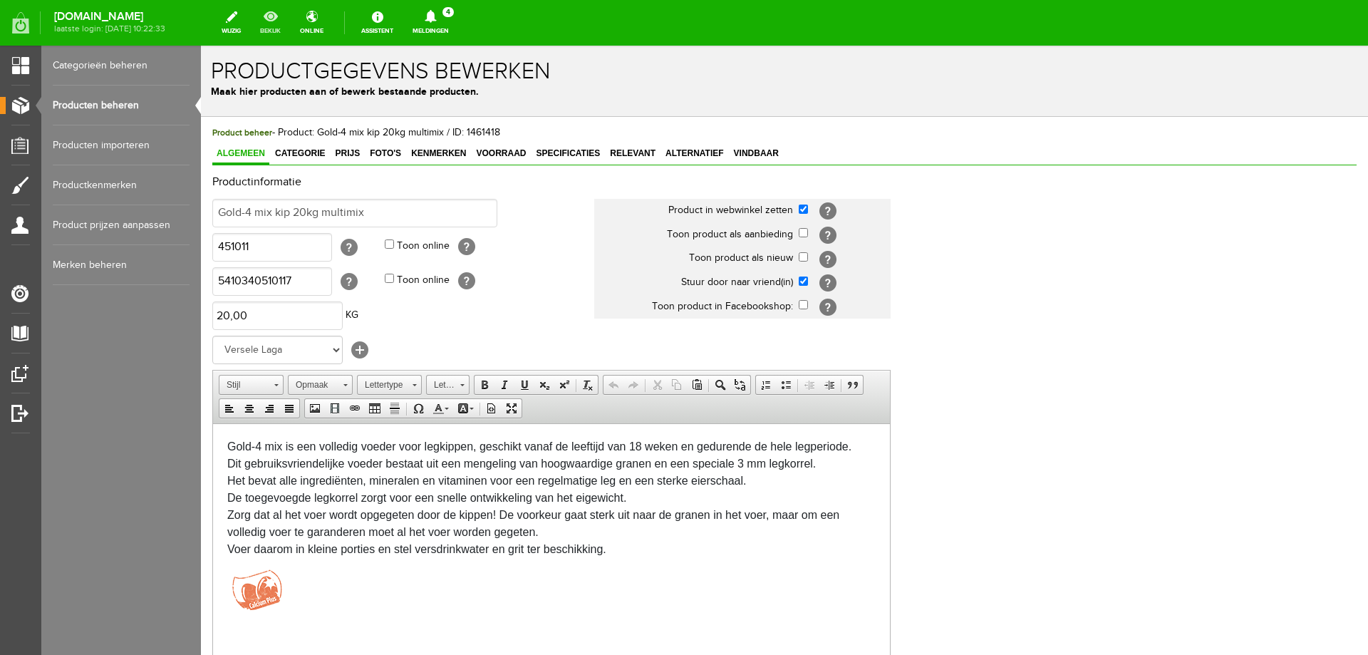
click at [289, 25] on link "bekijk" at bounding box center [270, 22] width 38 height 31
click at [360, 447] on div "Gold-4 mix is een volledig voeder voor legkippen, geschikt vanaf de leeftijd va…" at bounding box center [551, 531] width 648 height 189
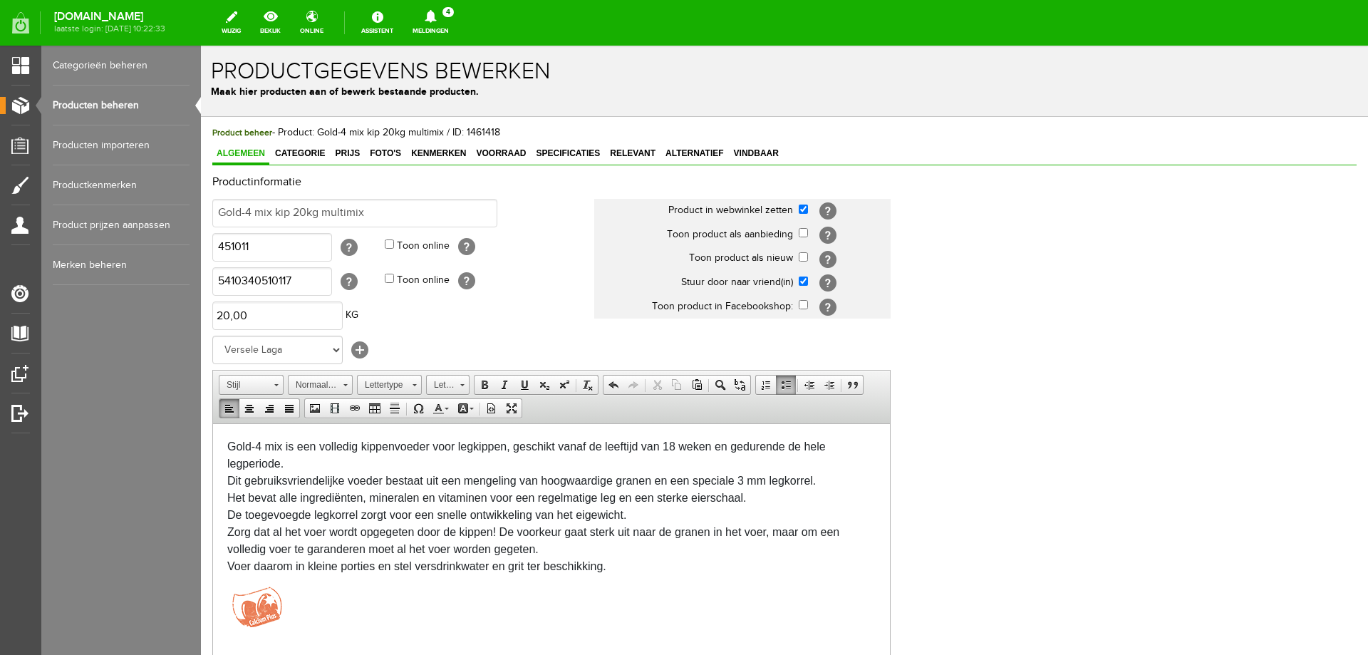
click at [420, 447] on div "Gold-4 mix is een volledig kippenvoeder voor legkippen, geschikt vanaf de leeft…" at bounding box center [551, 540] width 648 height 206
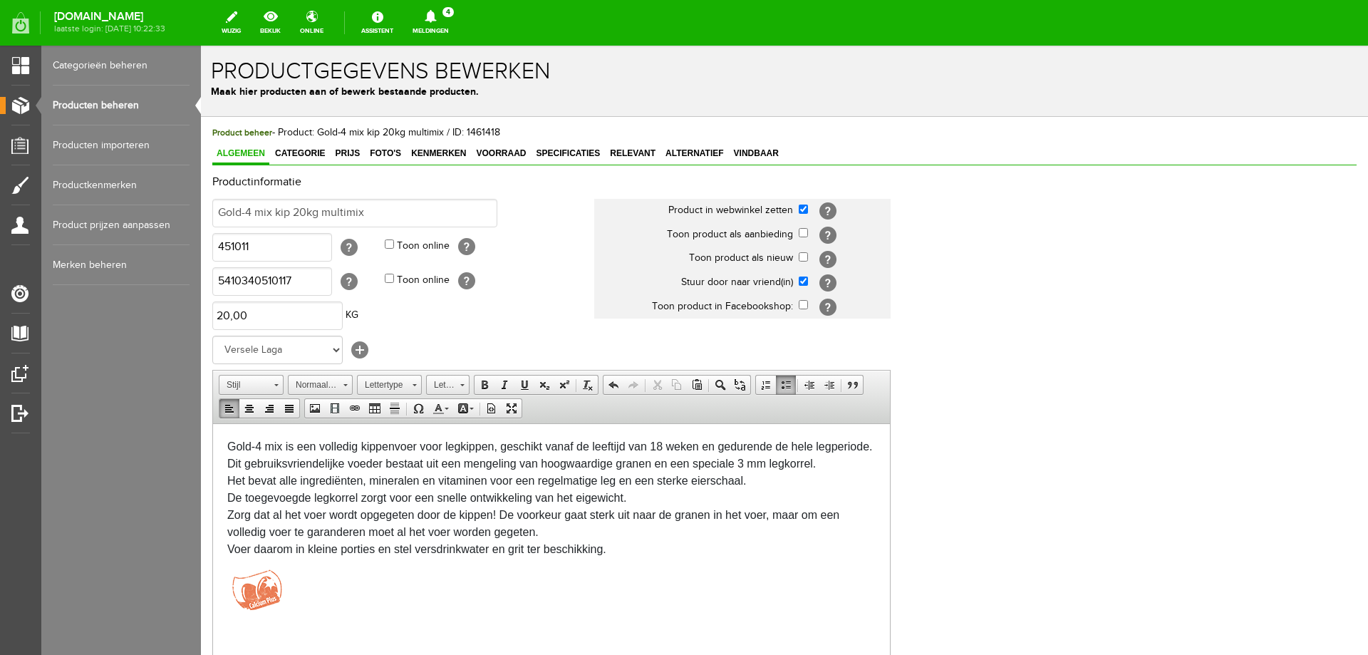
click at [349, 467] on div "Gold-4 mix is een volledig kippenvoer voor legkippen, geschikt vanaf de leeftij…" at bounding box center [551, 531] width 648 height 189
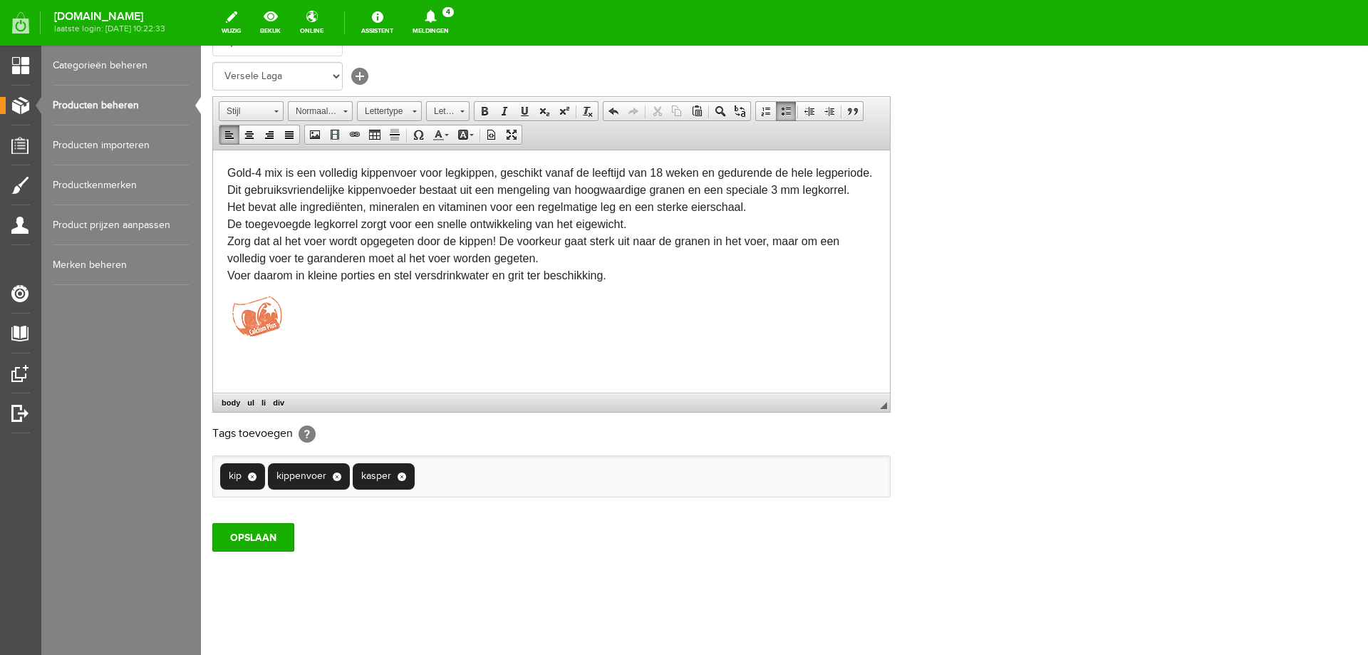
scroll to position [276, 0]
click at [275, 532] on input "OPSLAAN" at bounding box center [253, 535] width 82 height 28
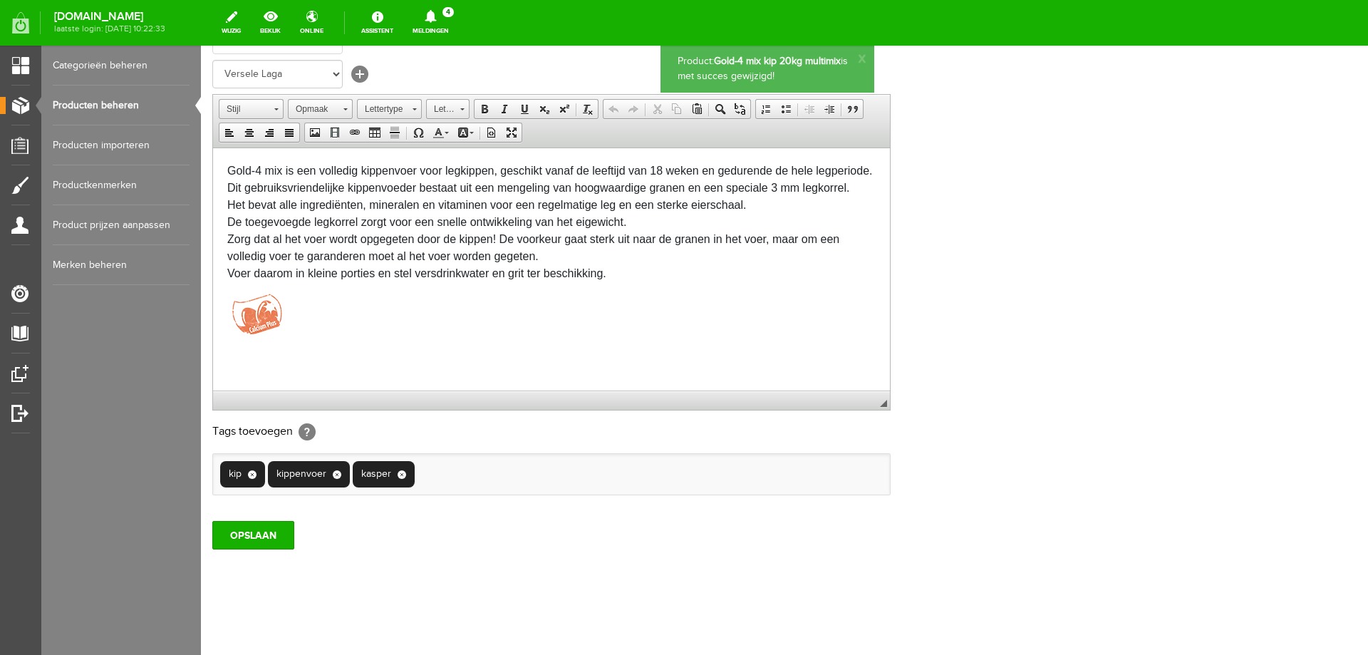
scroll to position [0, 0]
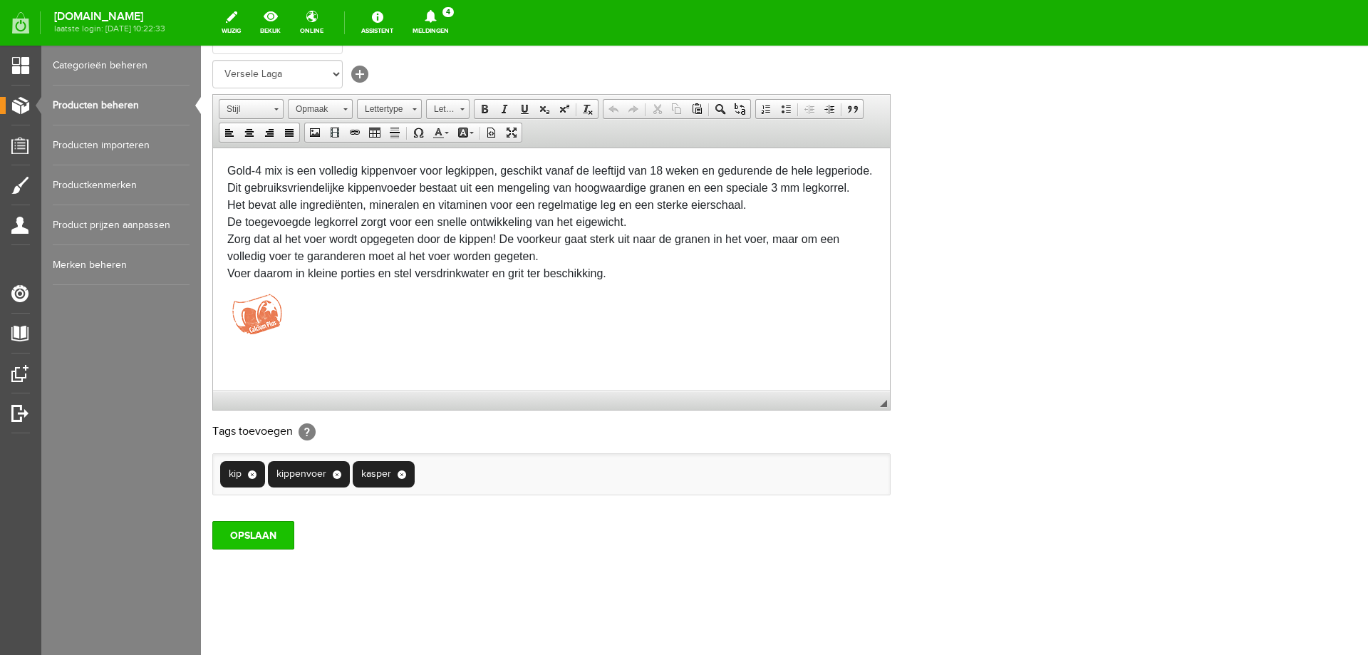
click at [280, 535] on input "OPSLAAN" at bounding box center [253, 535] width 82 height 28
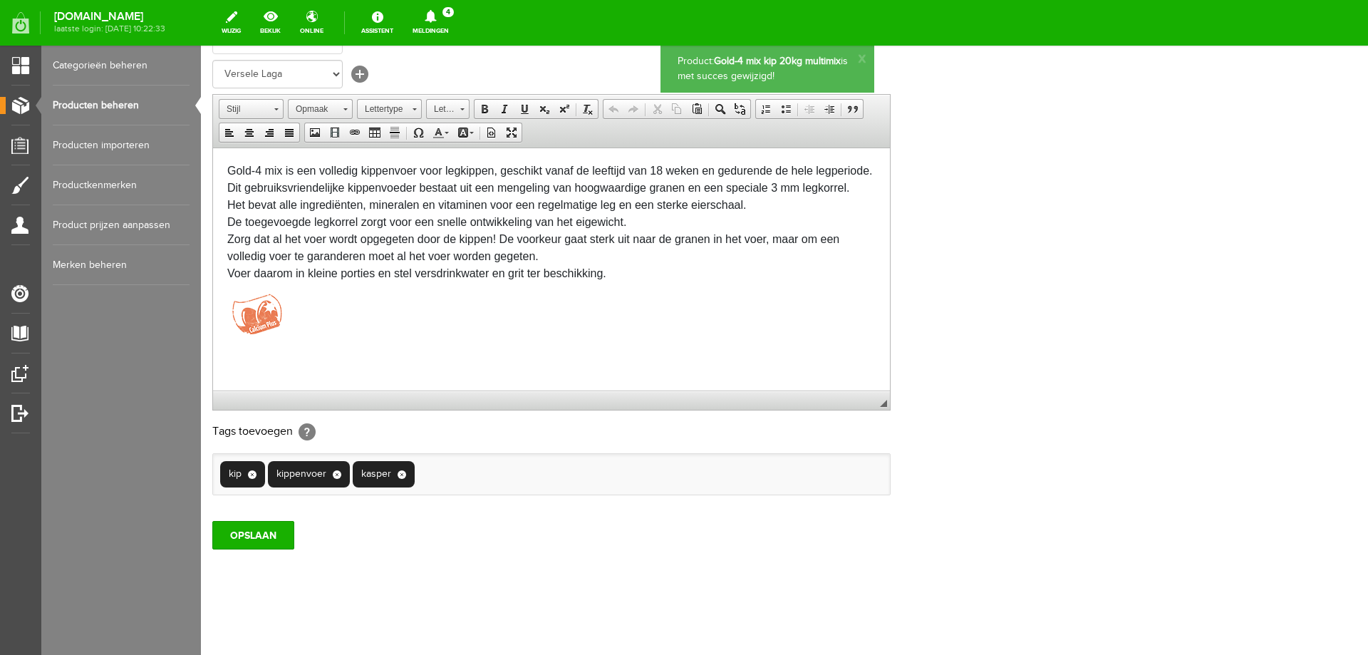
click at [280, 535] on input "OPSLAAN" at bounding box center [253, 535] width 82 height 28
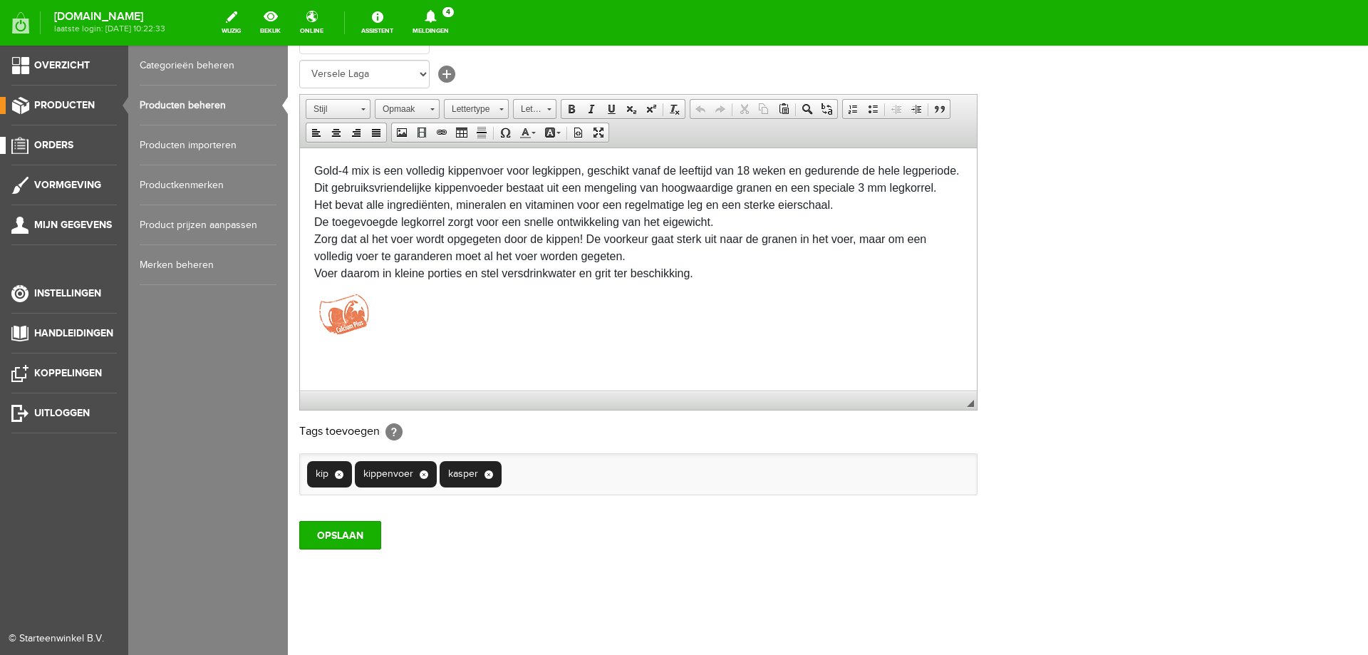
click at [78, 152] on link "Orders" at bounding box center [58, 145] width 117 height 17
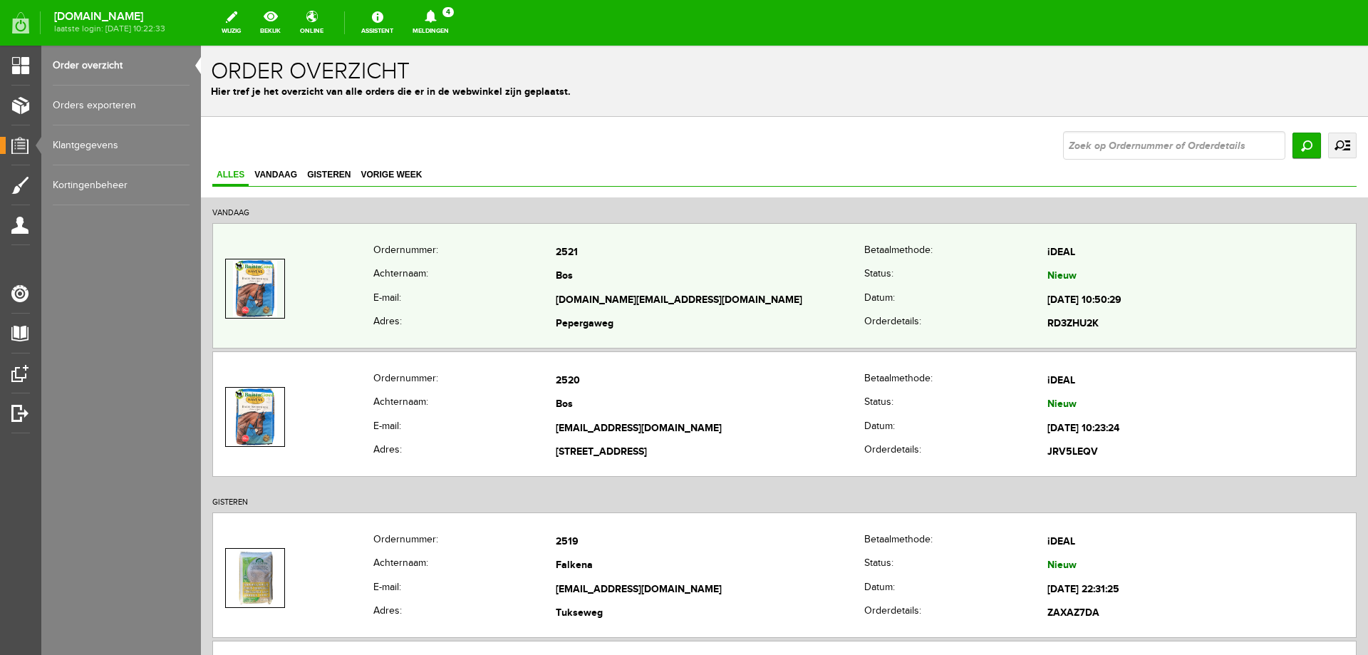
click at [470, 288] on th "E-mail:" at bounding box center [464, 300] width 183 height 24
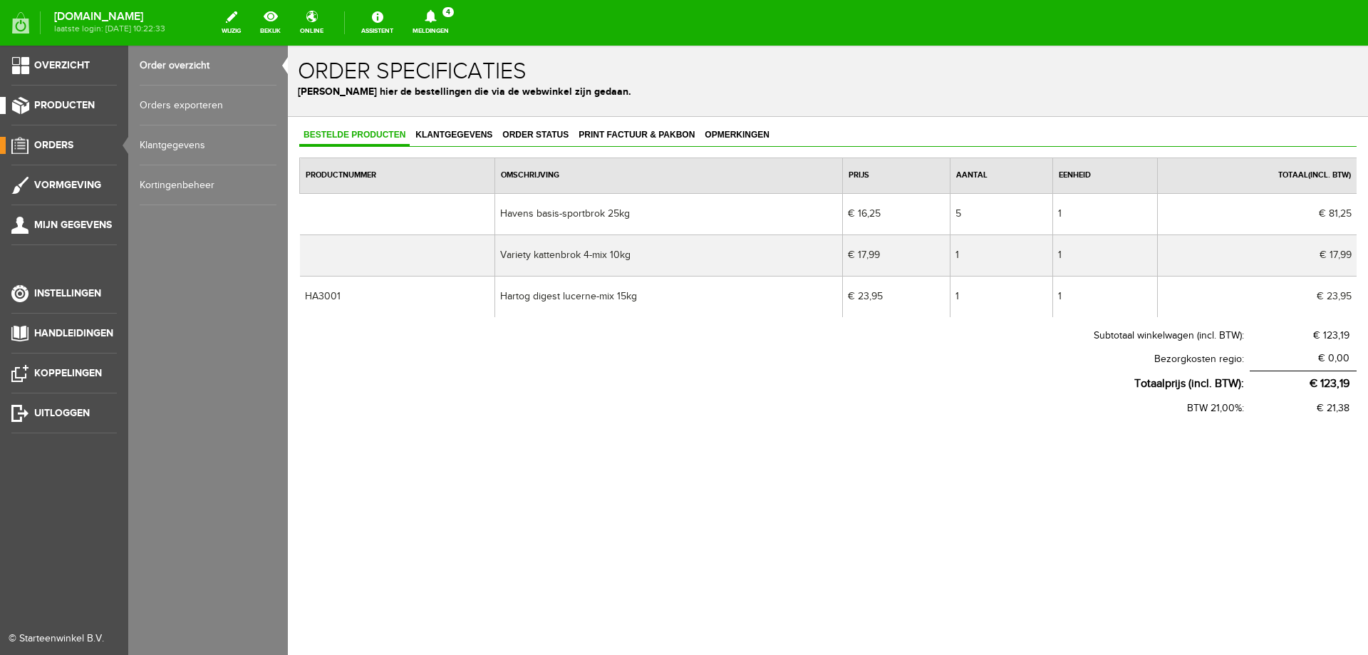
drag, startPoint x: 50, startPoint y: 112, endPoint x: 58, endPoint y: 111, distance: 7.9
click at [51, 111] on link "Producten" at bounding box center [58, 105] width 117 height 17
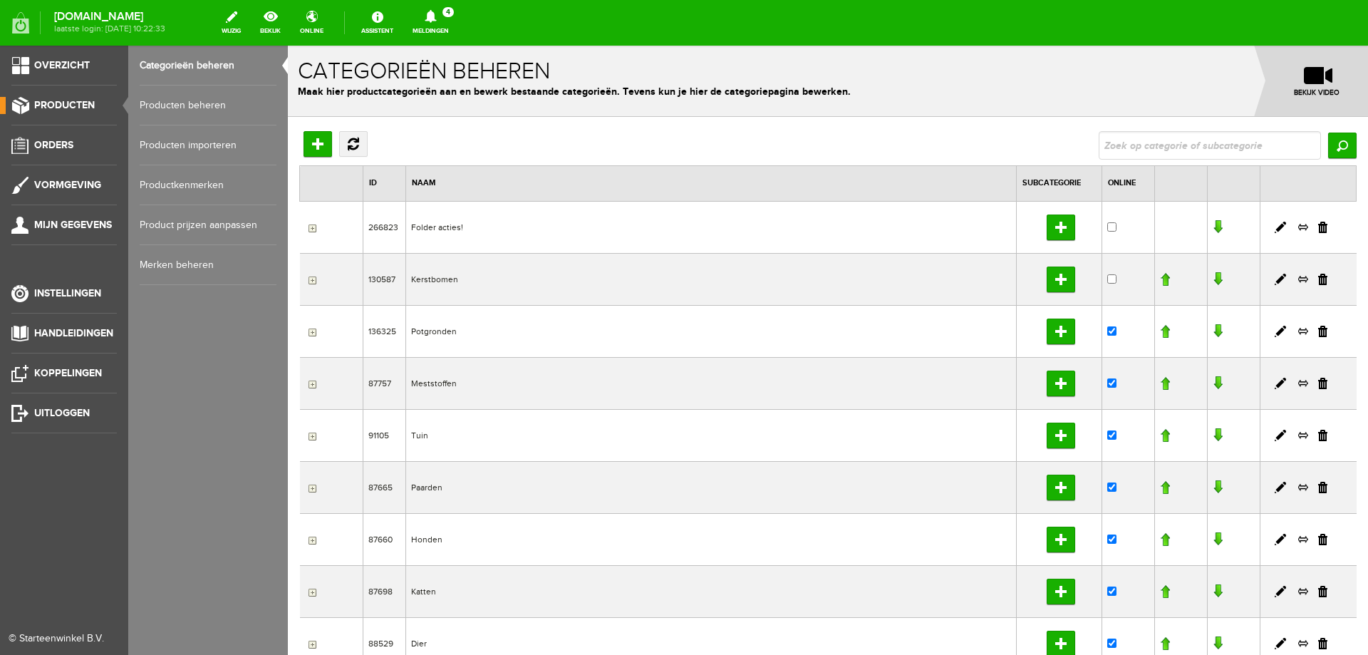
drag, startPoint x: 155, startPoint y: 112, endPoint x: 166, endPoint y: 110, distance: 10.8
click at [157, 112] on link "Producten beheren" at bounding box center [208, 105] width 137 height 40
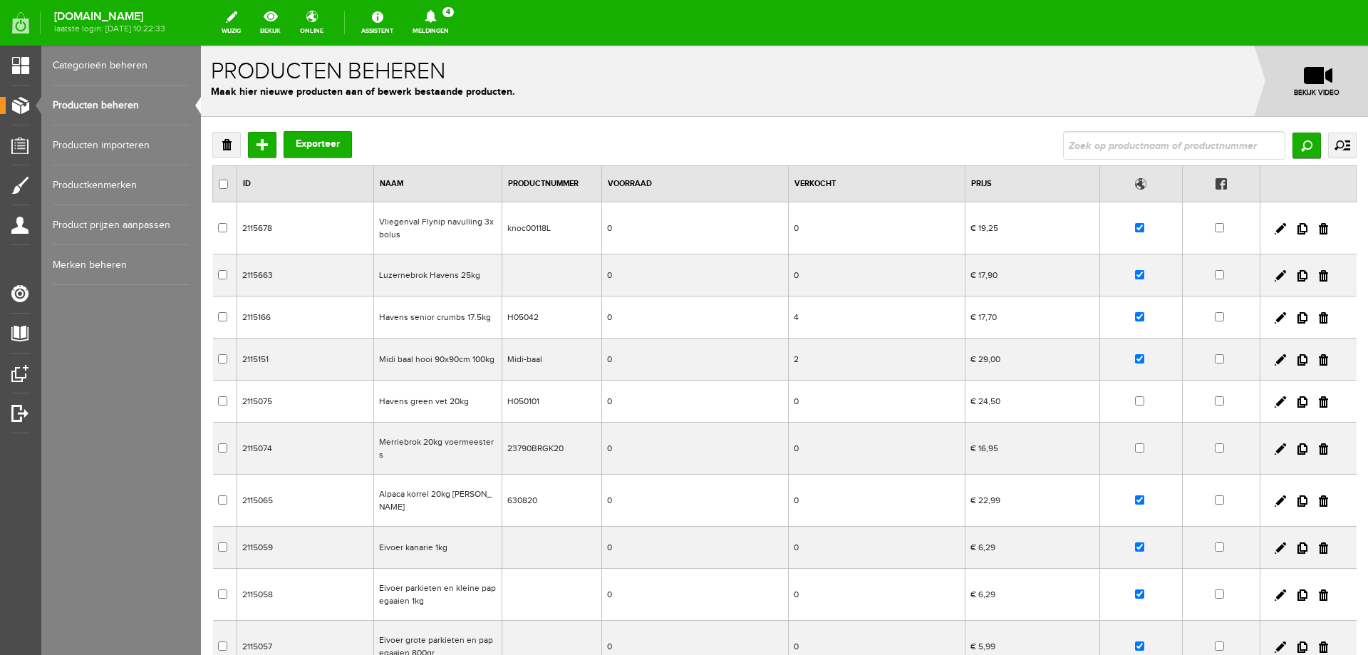
click at [1077, 150] on input "text" at bounding box center [1174, 145] width 222 height 28
type input "variety"
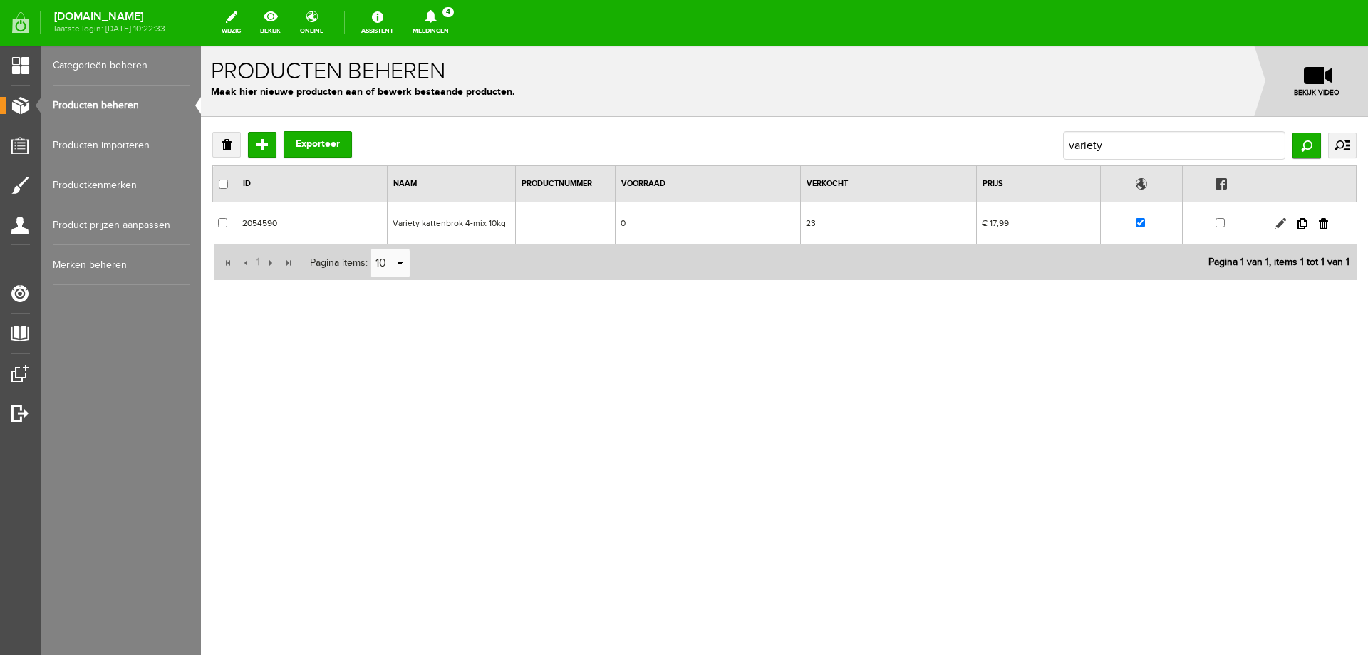
click at [1280, 225] on link at bounding box center [1279, 223] width 11 height 11
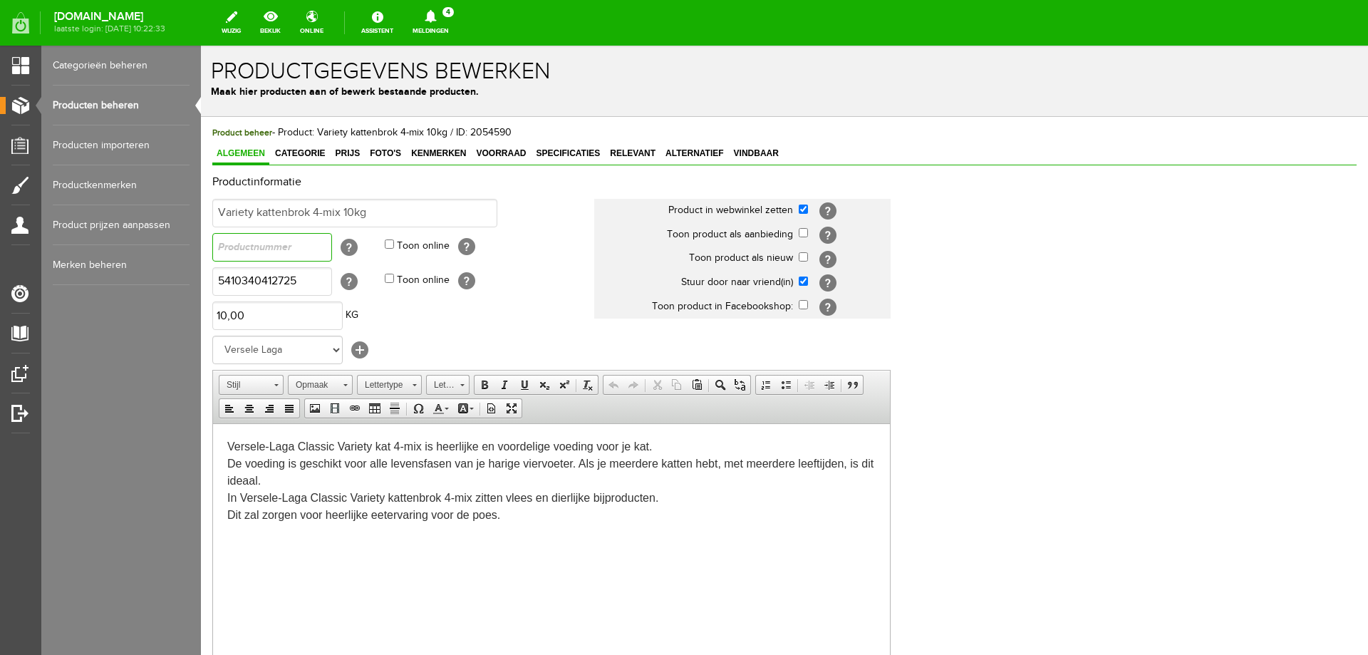
click at [281, 253] on input "text" at bounding box center [272, 247] width 120 height 28
paste input "441272"
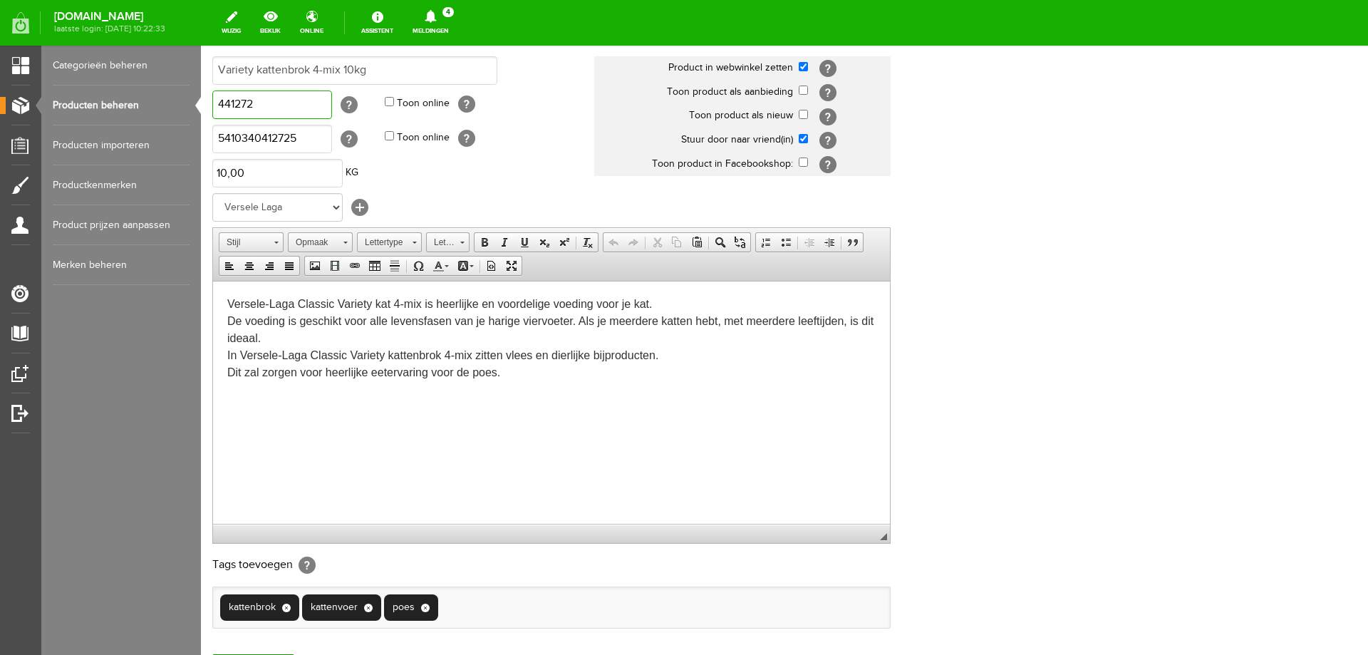
scroll to position [214, 0]
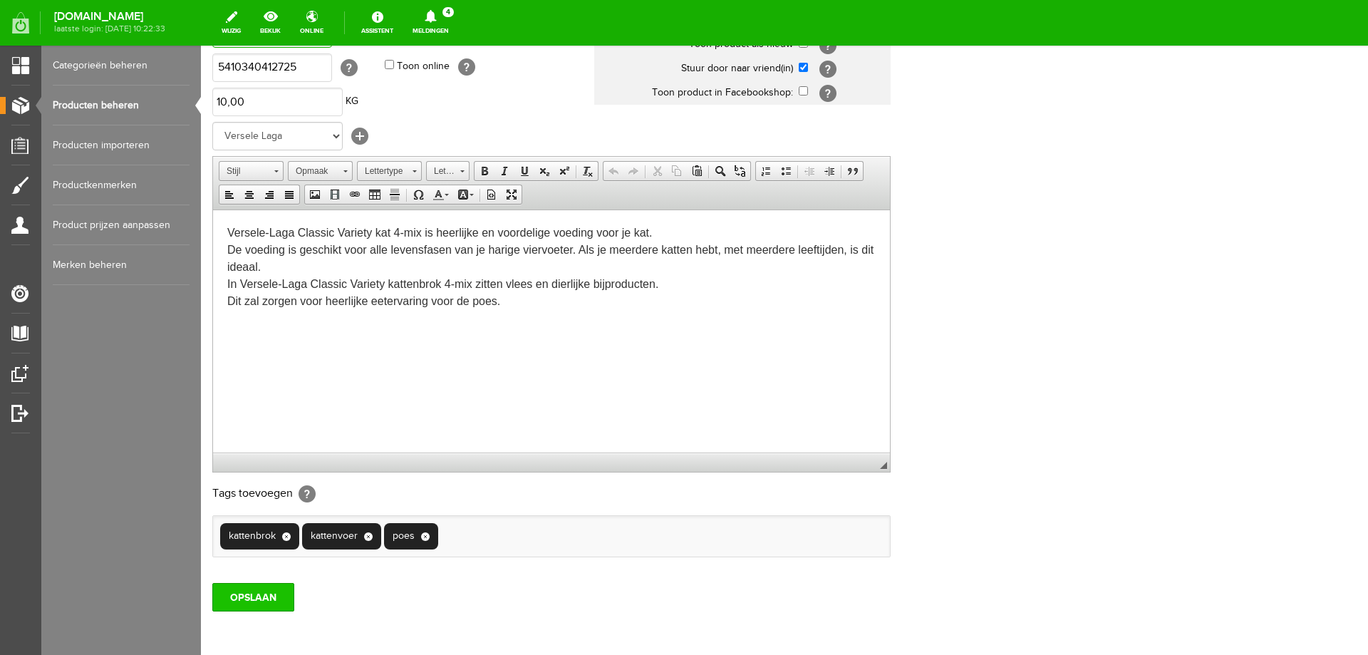
type input "441272"
click at [254, 600] on input "OPSLAAN" at bounding box center [253, 597] width 82 height 28
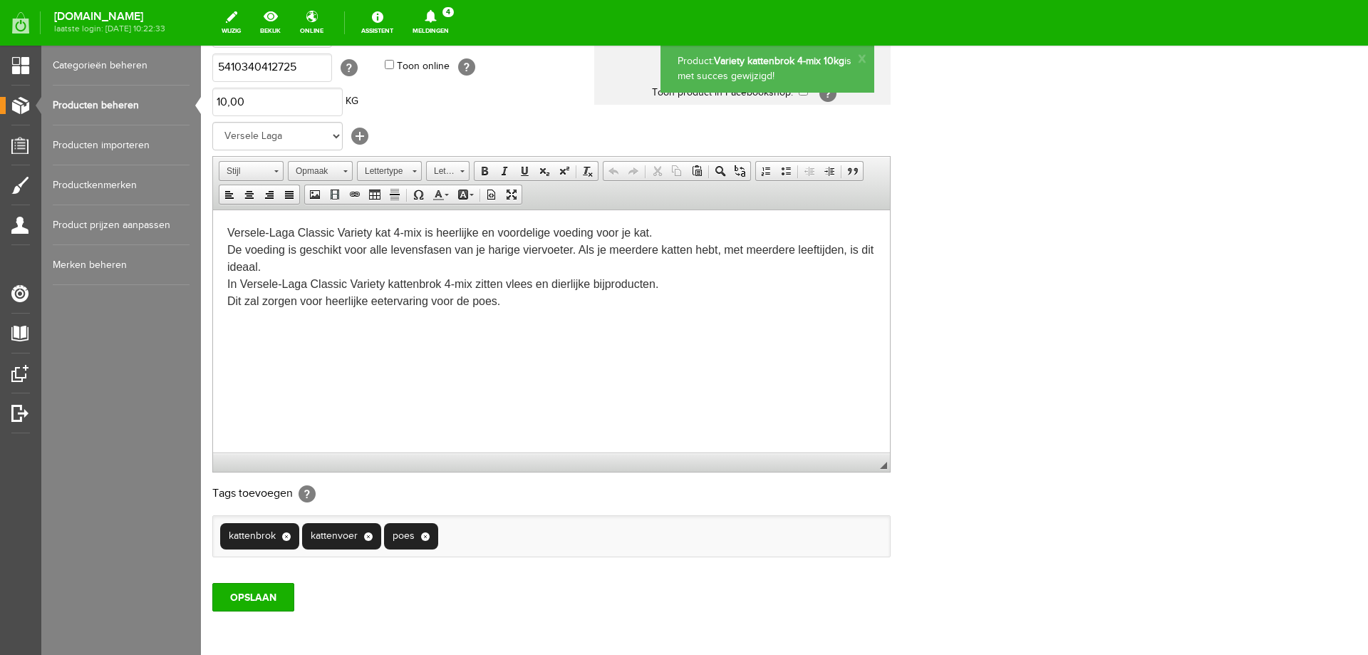
scroll to position [0, 0]
